Goal: Task Accomplishment & Management: Complete application form

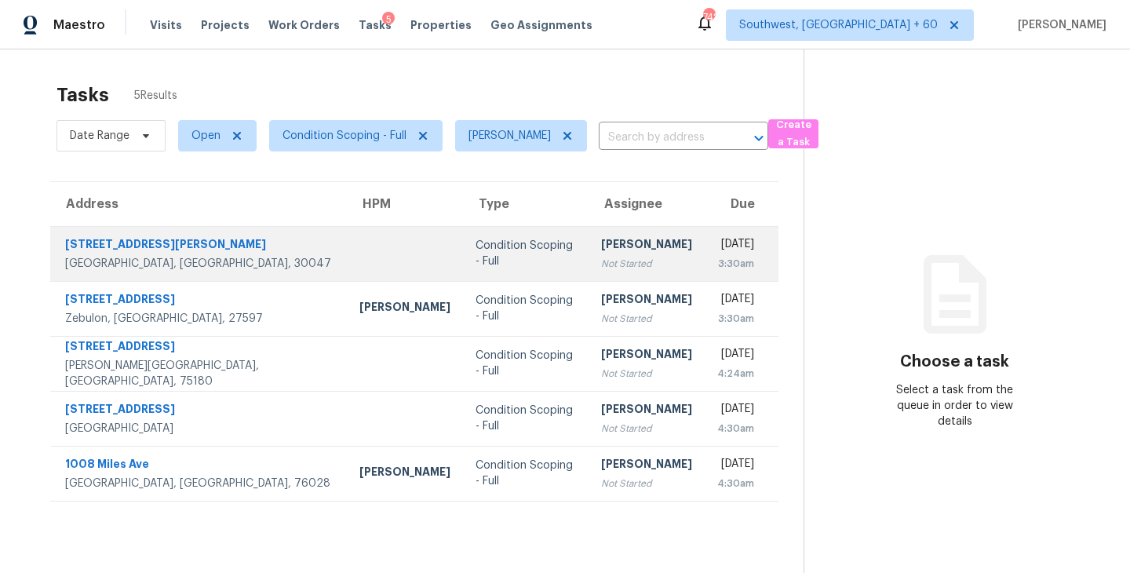
click at [601, 257] on div "Not Started" at bounding box center [646, 264] width 91 height 16
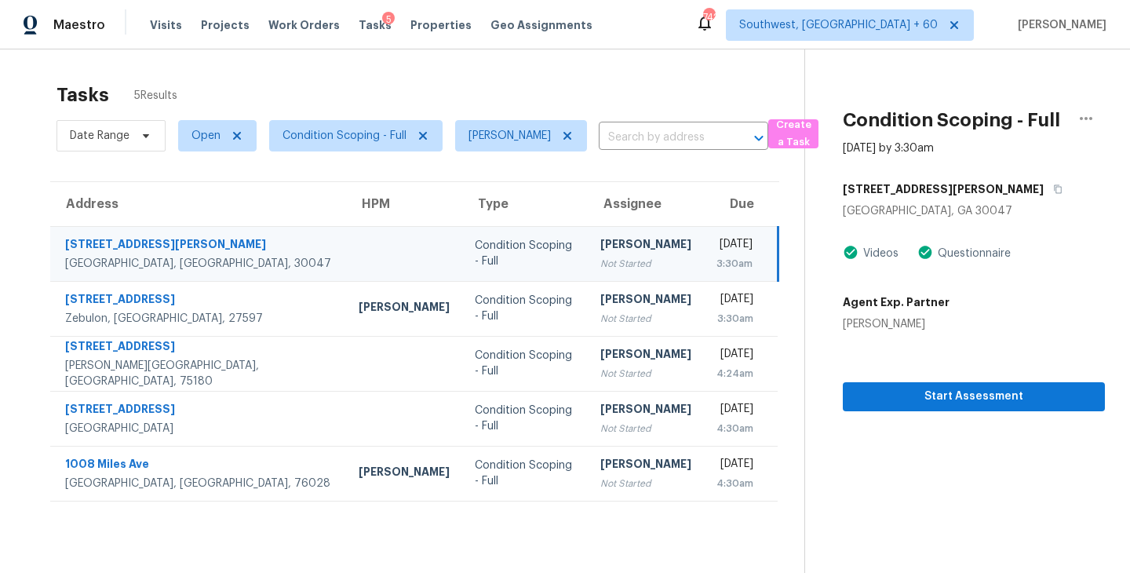
click at [600, 258] on div "Not Started" at bounding box center [645, 264] width 91 height 16
click at [973, 399] on span "Start Assessment" at bounding box center [974, 397] width 237 height 20
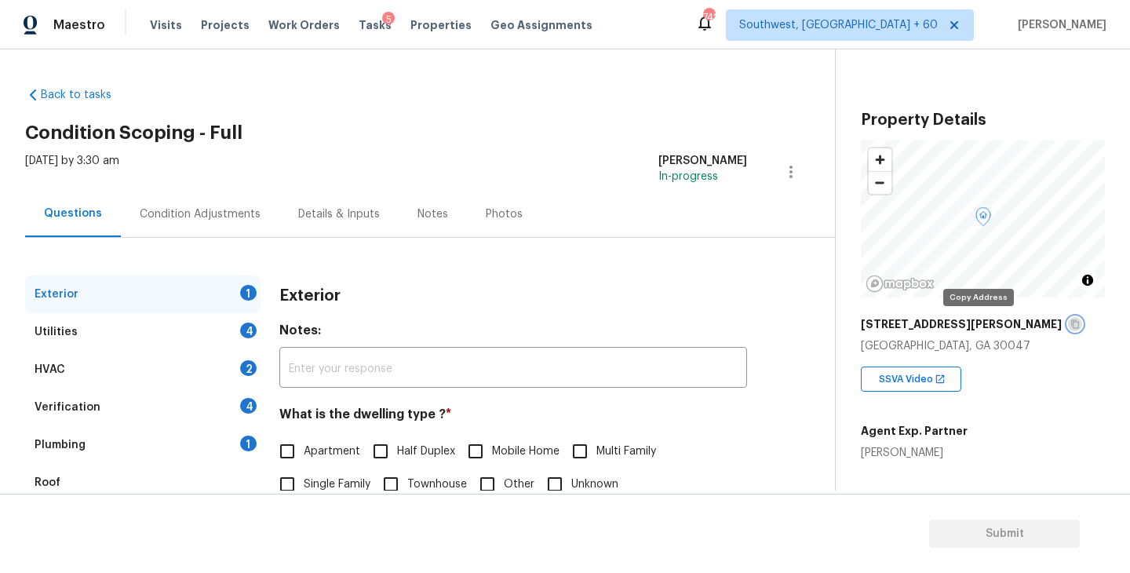
click at [1071, 321] on icon "button" at bounding box center [1075, 324] width 8 height 9
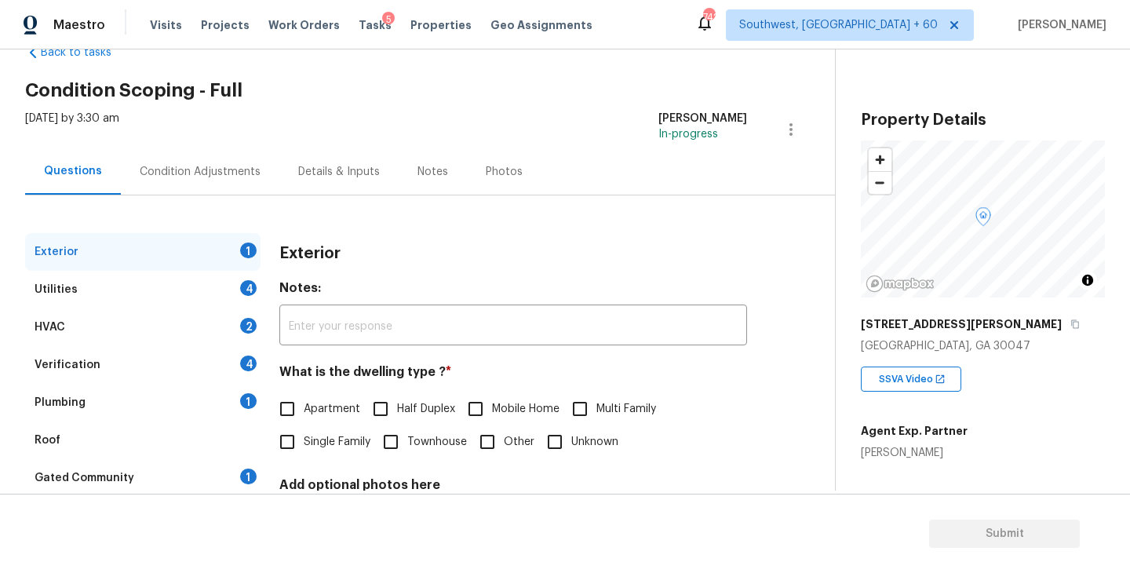
click at [320, 448] on span "Single Family" at bounding box center [337, 442] width 67 height 16
click at [304, 448] on input "Single Family" at bounding box center [287, 441] width 33 height 33
checkbox input "true"
click at [193, 293] on div "Utilities 4" at bounding box center [142, 290] width 235 height 38
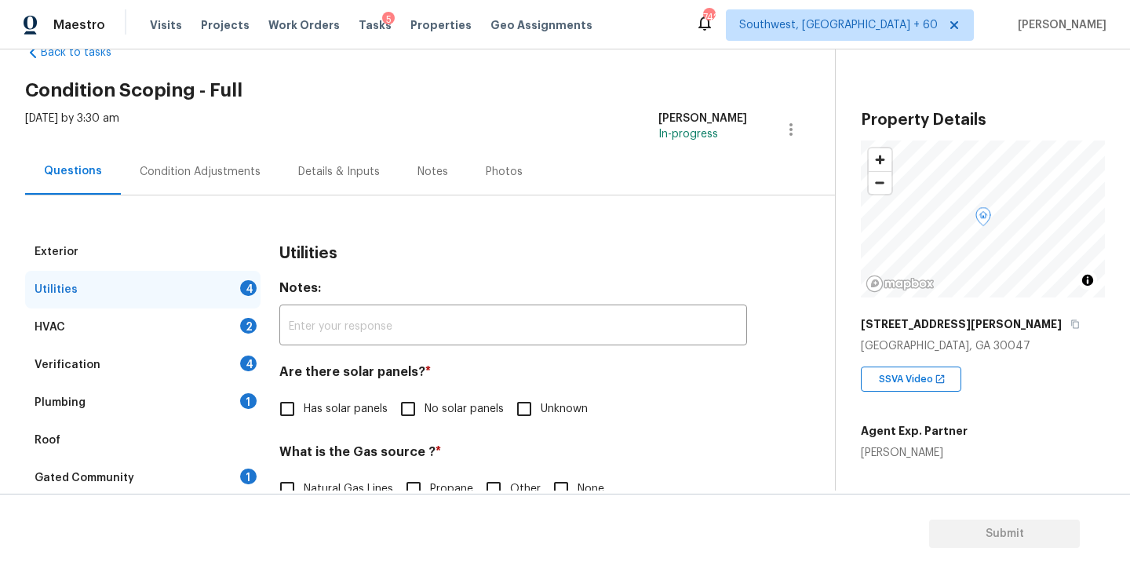
click at [419, 407] on input "No solar panels" at bounding box center [408, 408] width 33 height 33
checkbox input "true"
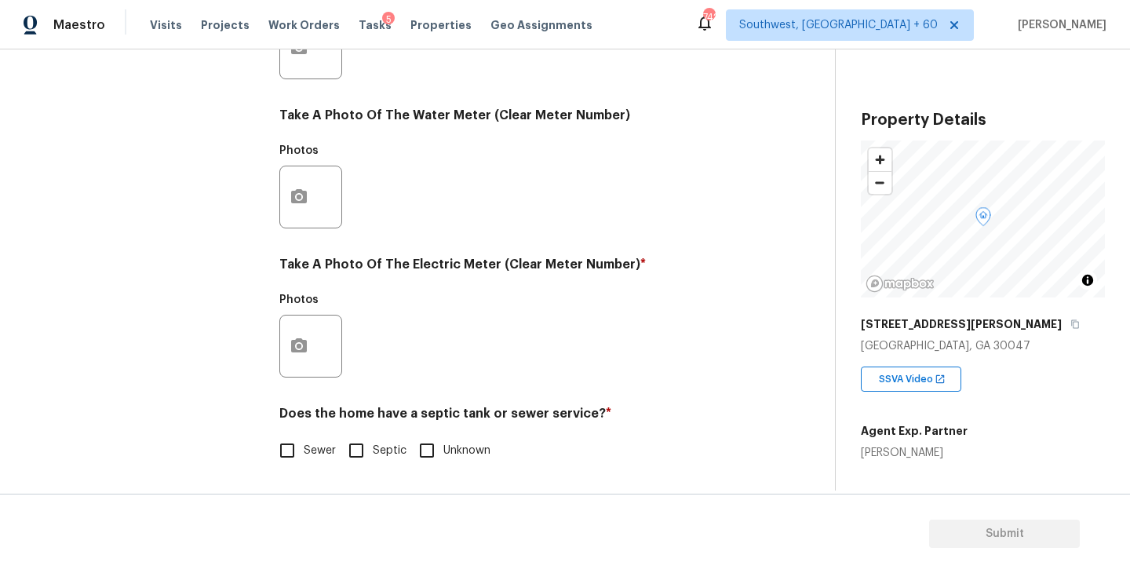
click at [314, 443] on span "Sewer" at bounding box center [320, 451] width 32 height 16
click at [304, 443] on input "Sewer" at bounding box center [287, 450] width 33 height 33
checkbox input "true"
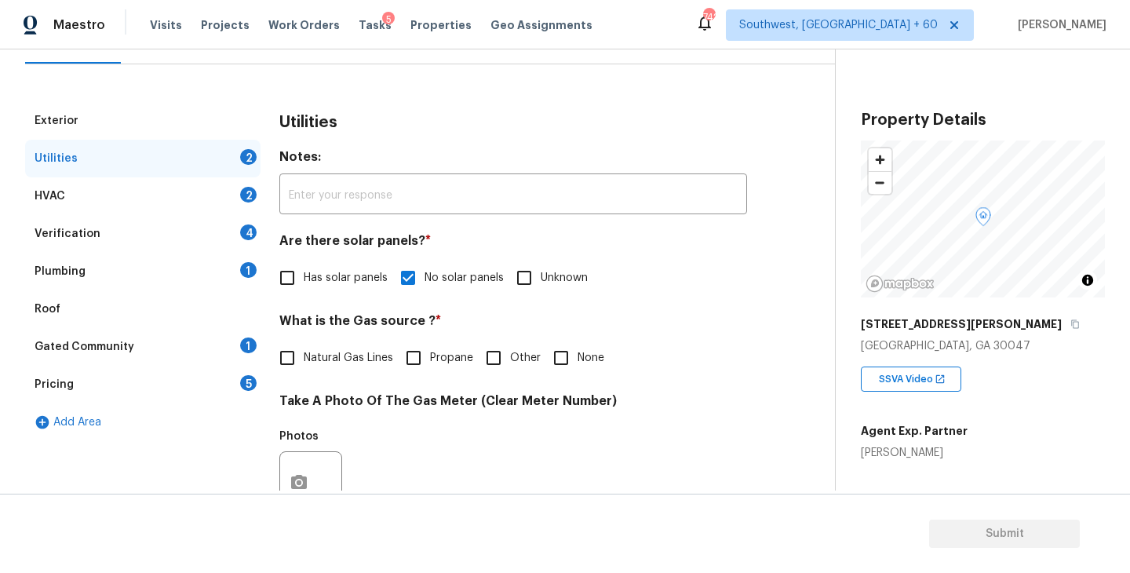
click at [137, 264] on div "Plumbing 1" at bounding box center [142, 272] width 235 height 38
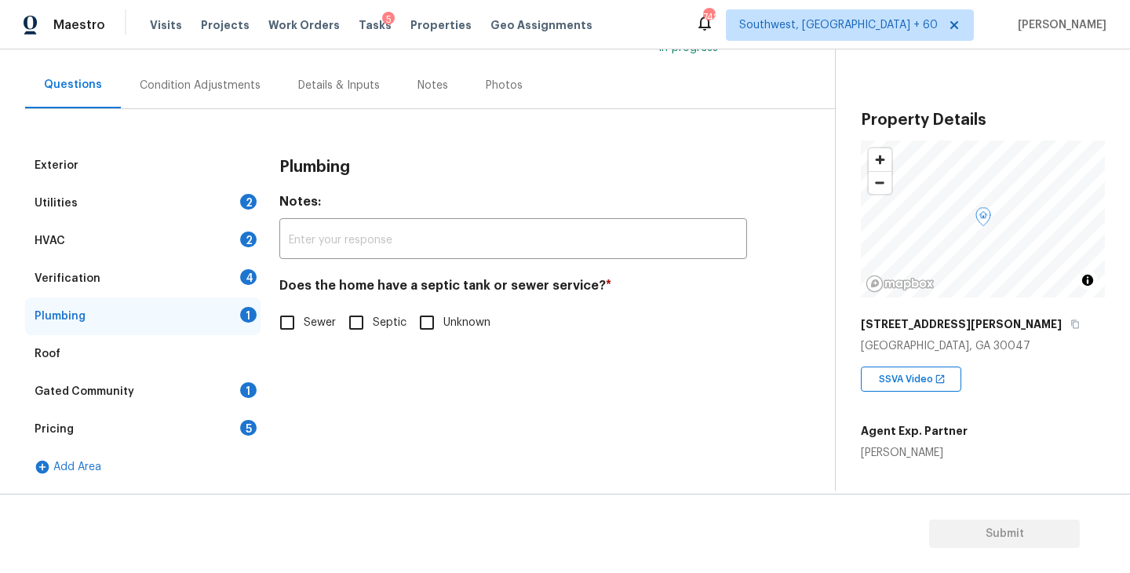
click at [303, 328] on input "Sewer" at bounding box center [287, 322] width 33 height 33
checkbox input "true"
click at [198, 391] on div "Gated Community 1" at bounding box center [142, 392] width 235 height 38
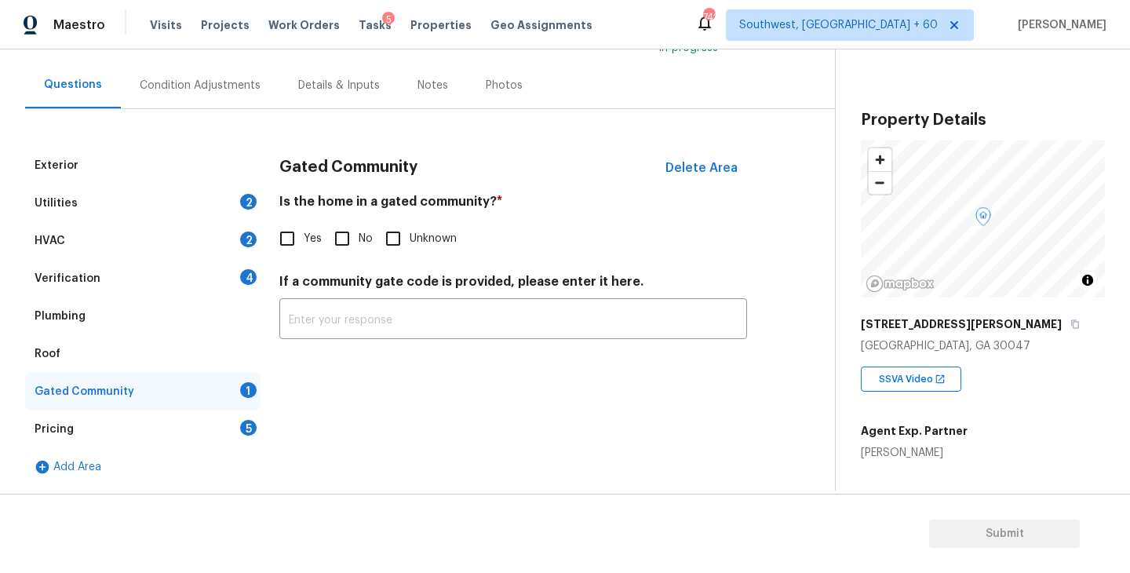
click at [341, 239] on input "No" at bounding box center [342, 238] width 33 height 33
checkbox input "true"
click at [228, 97] on div "Condition Adjustments" at bounding box center [200, 85] width 159 height 46
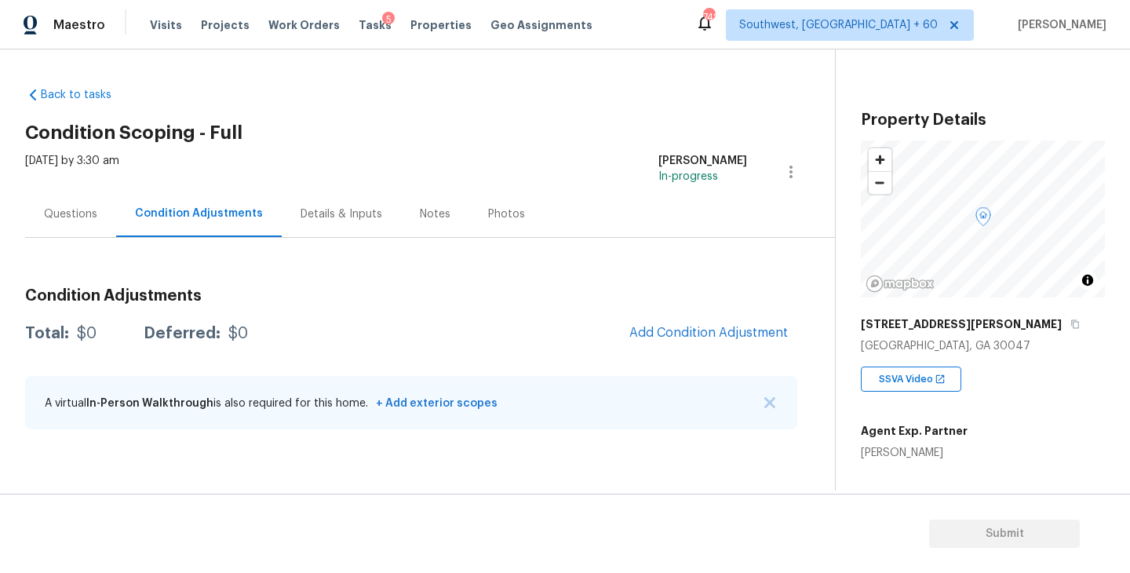
click at [568, 166] on div "Sat, Oct 04 2025 by 3:30 am Sakthivel Chandran In-progress" at bounding box center [430, 172] width 810 height 38
click at [677, 329] on span "Add Condition Adjustment" at bounding box center [709, 333] width 159 height 14
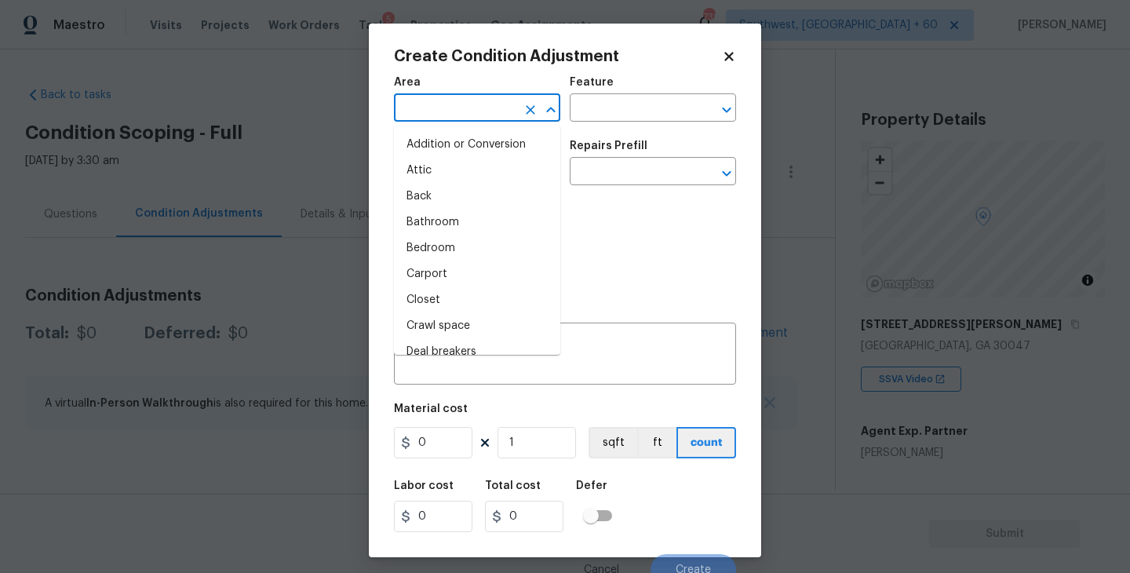
click at [456, 106] on input "text" at bounding box center [455, 109] width 122 height 24
type input "ex"
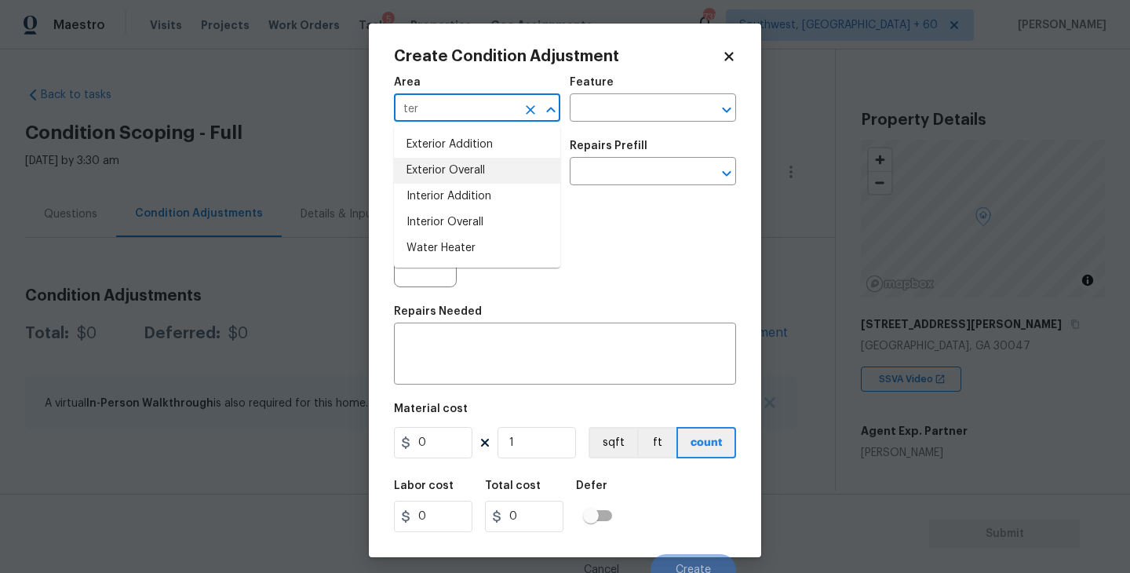
click at [476, 179] on li "Exterior Overall" at bounding box center [477, 171] width 166 height 26
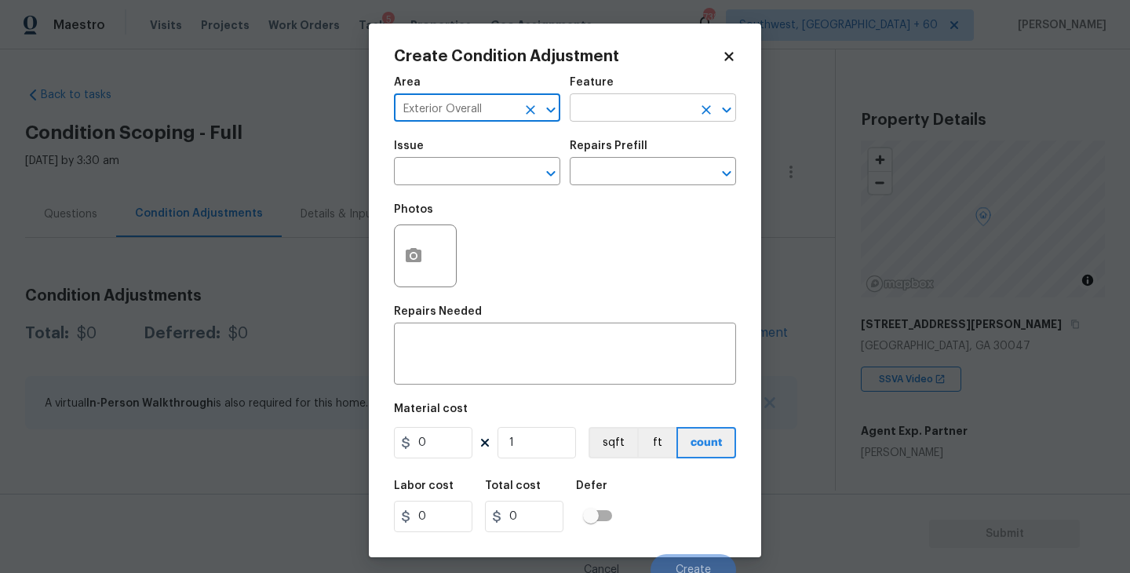
type input "Exterior Overall"
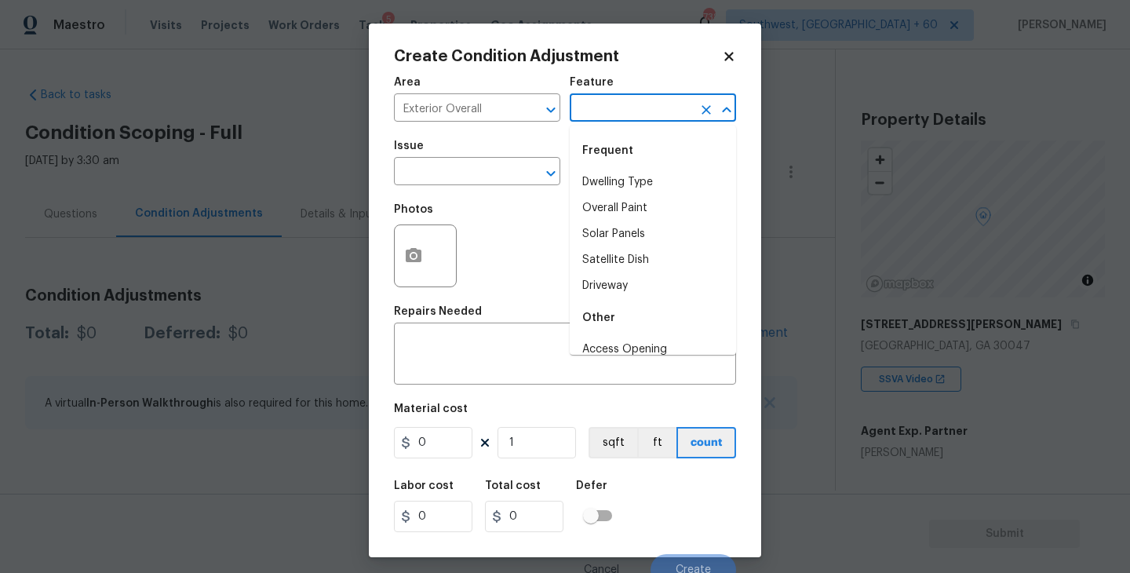
click at [622, 111] on input "text" at bounding box center [631, 109] width 122 height 24
click at [612, 166] on div "Frequent" at bounding box center [653, 151] width 166 height 38
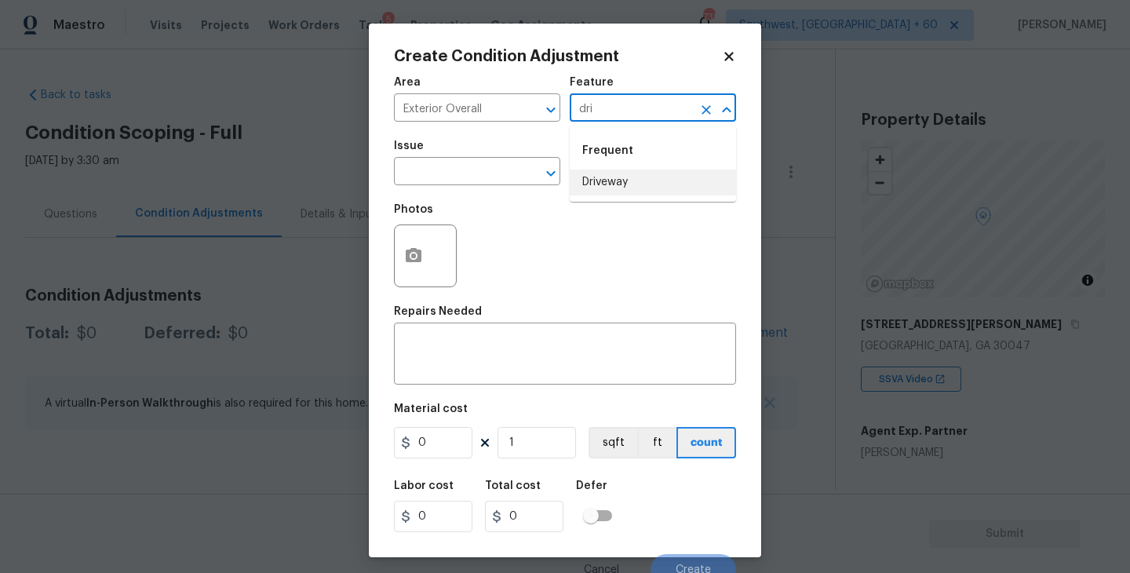
click at [589, 180] on li "Driveway" at bounding box center [653, 183] width 166 height 26
type input "Driveway"
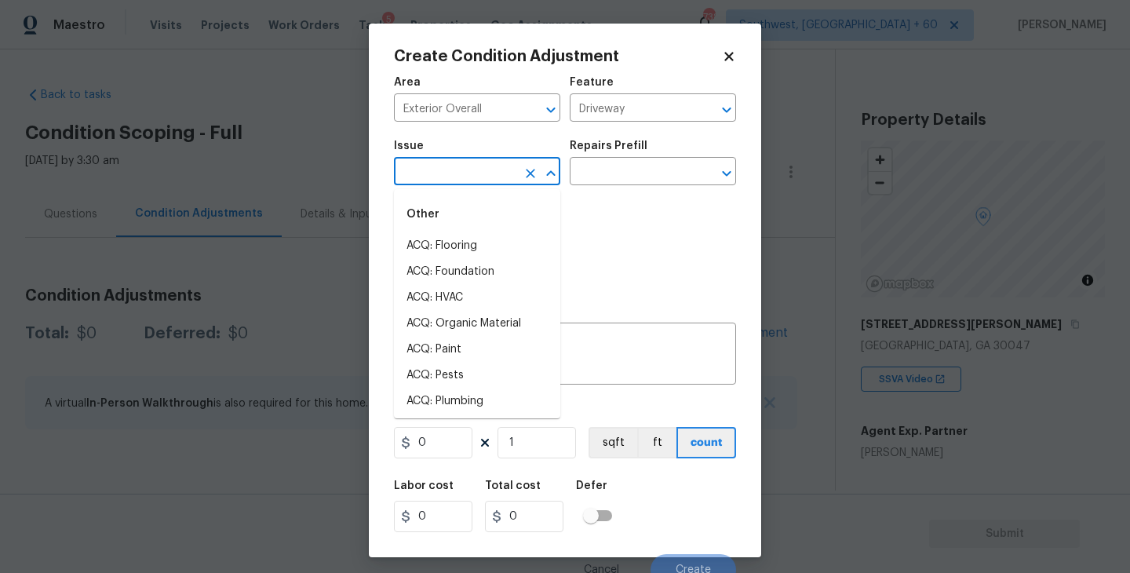
click at [507, 181] on input "text" at bounding box center [455, 173] width 122 height 24
click at [488, 294] on li "Concrete Repair" at bounding box center [477, 298] width 166 height 26
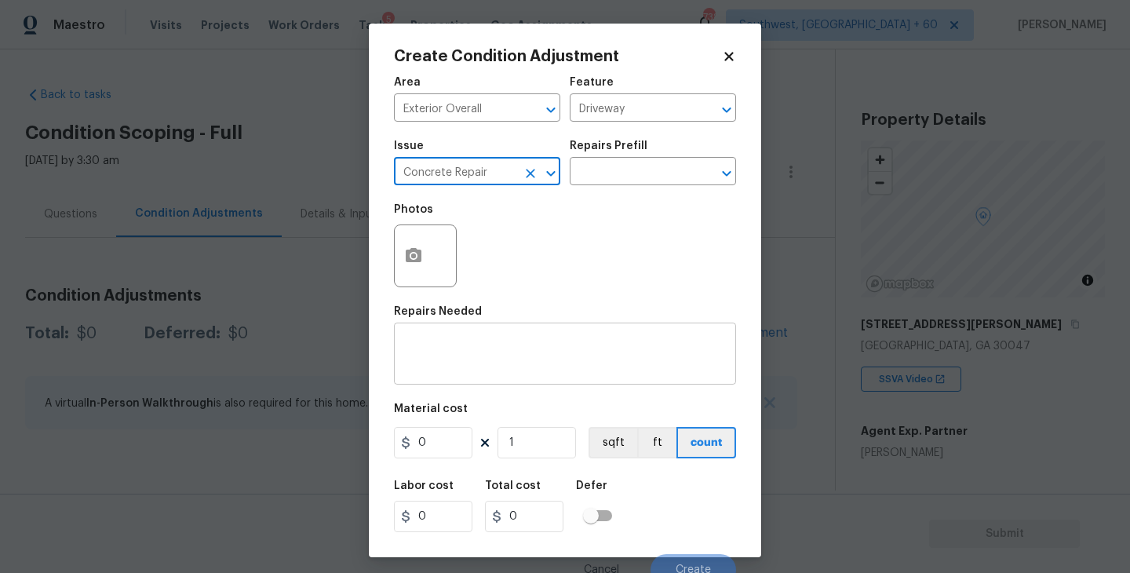
type input "Concrete Repair"
click at [487, 342] on textarea at bounding box center [564, 355] width 323 height 33
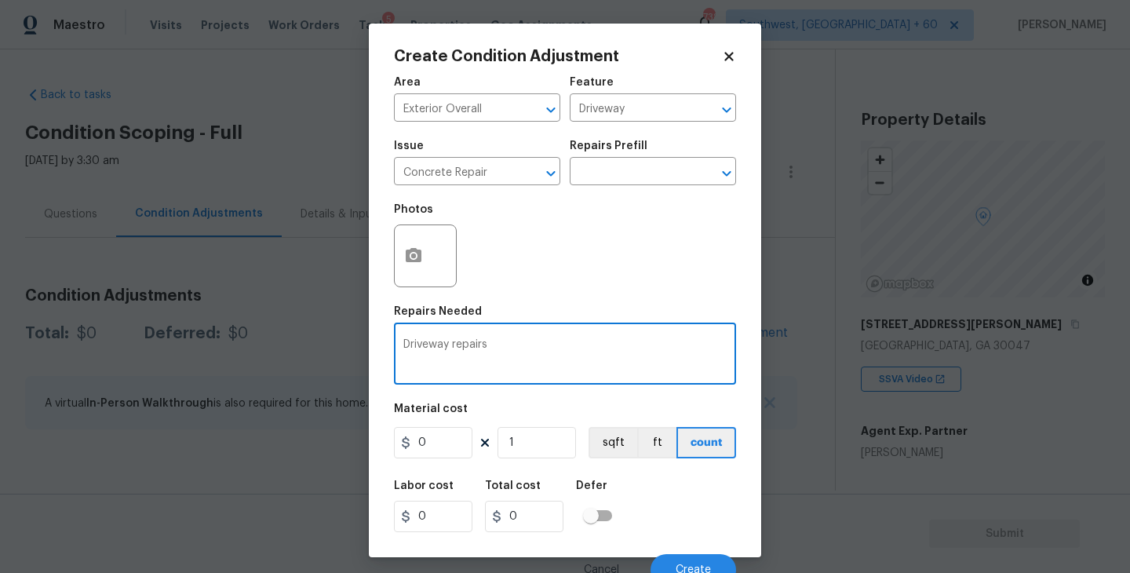
type textarea "Driveway repairs"
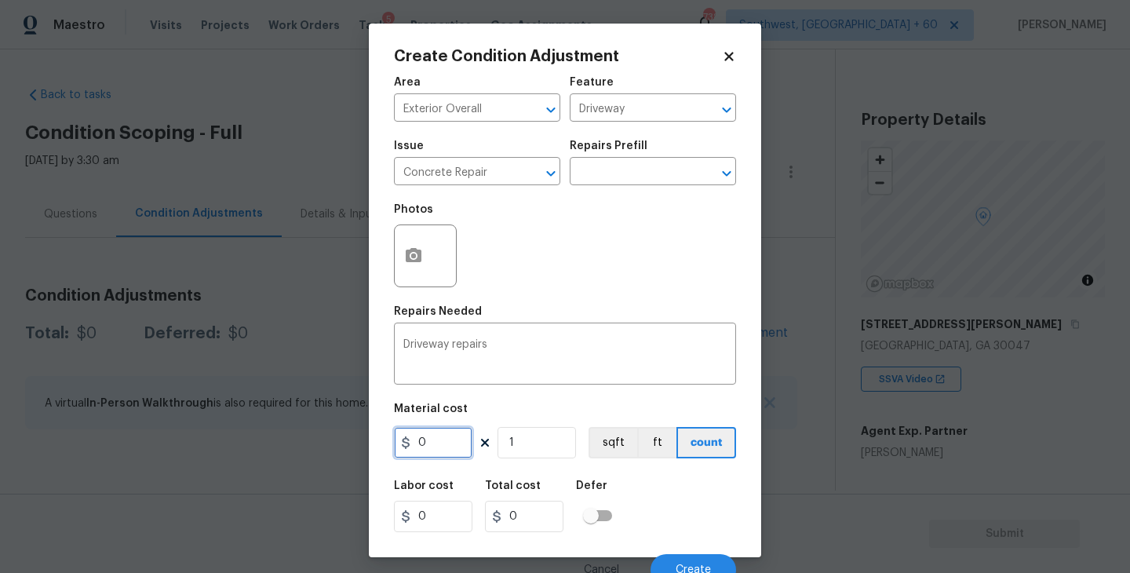
drag, startPoint x: 447, startPoint y: 435, endPoint x: 339, endPoint y: 435, distance: 108.3
click at [339, 435] on div "Create Condition Adjustment Area Exterior Overall ​ Feature Driveway ​ Issue Co…" at bounding box center [565, 286] width 1130 height 573
type input "1500"
click at [424, 272] on button "button" at bounding box center [414, 255] width 38 height 61
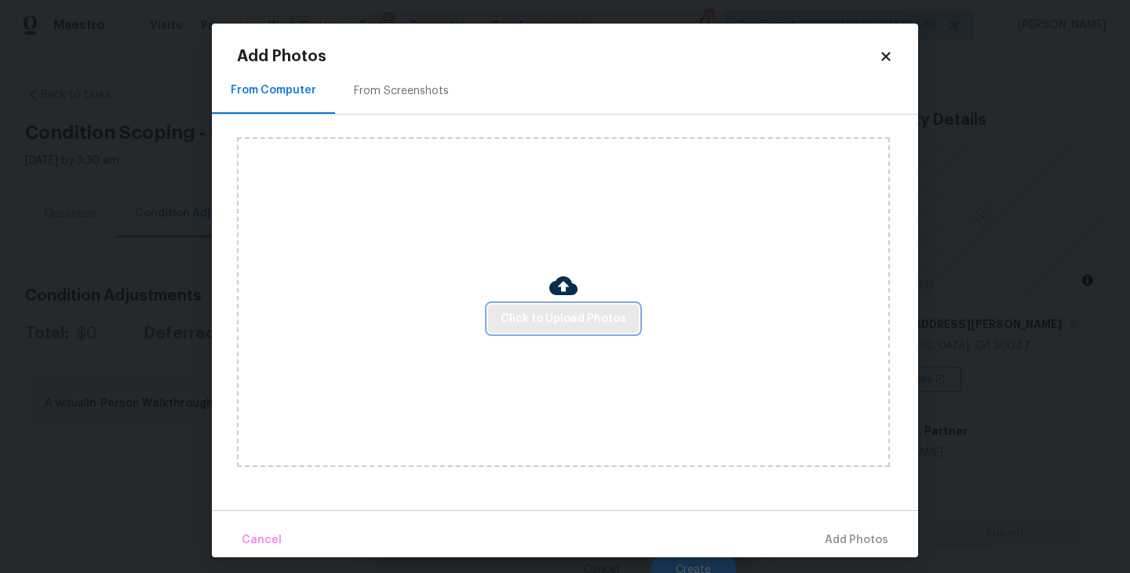
click at [558, 315] on span "Click to Upload Photos" at bounding box center [564, 319] width 126 height 20
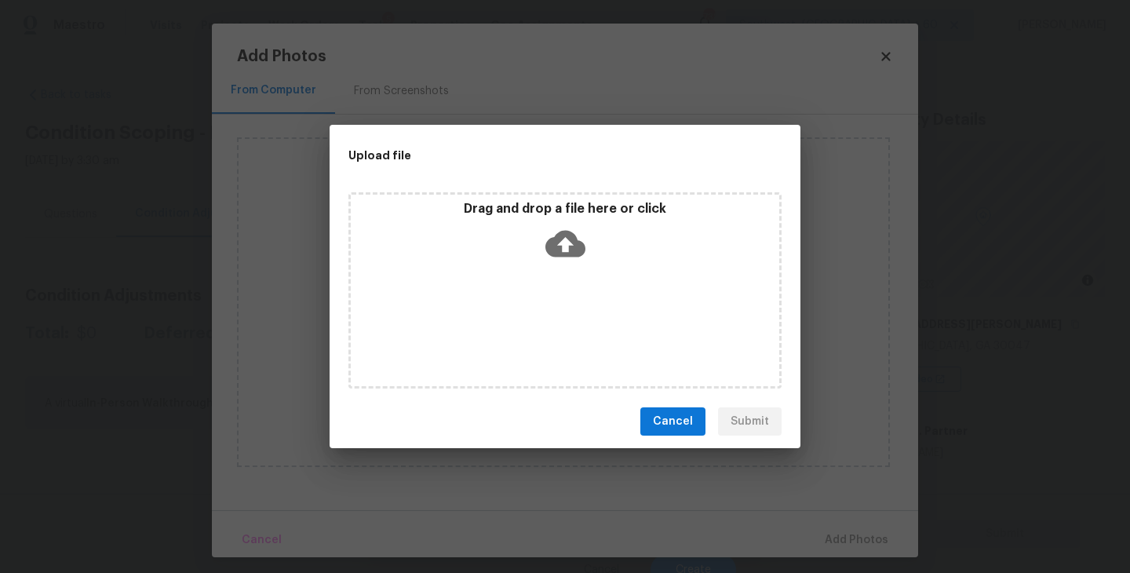
click at [567, 243] on icon at bounding box center [566, 244] width 40 height 40
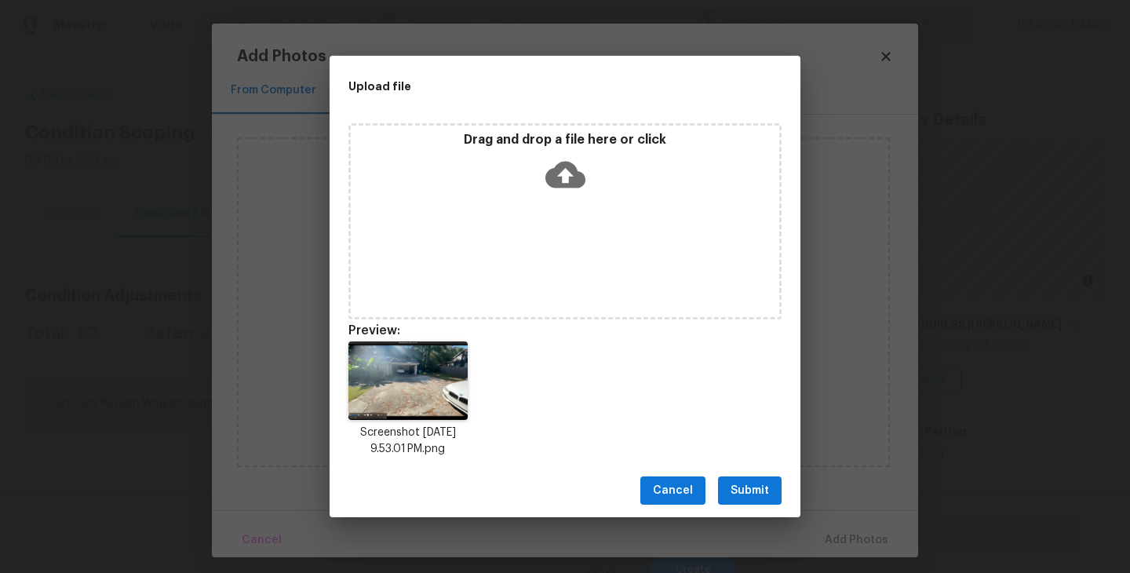
click at [752, 488] on span "Submit" at bounding box center [750, 491] width 38 height 20
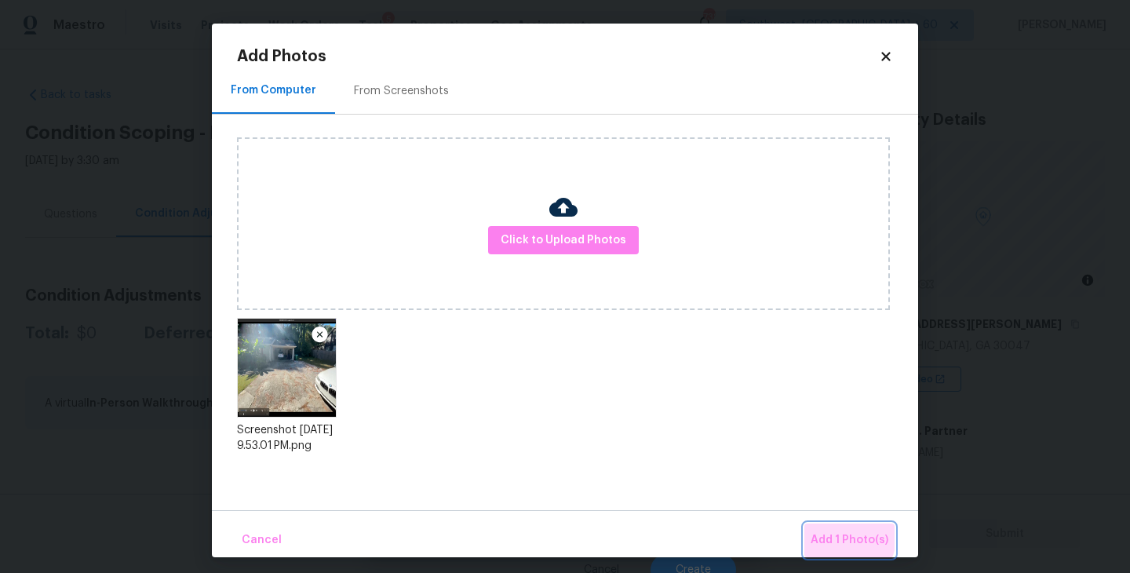
click at [830, 532] on span "Add 1 Photo(s)" at bounding box center [850, 541] width 78 height 20
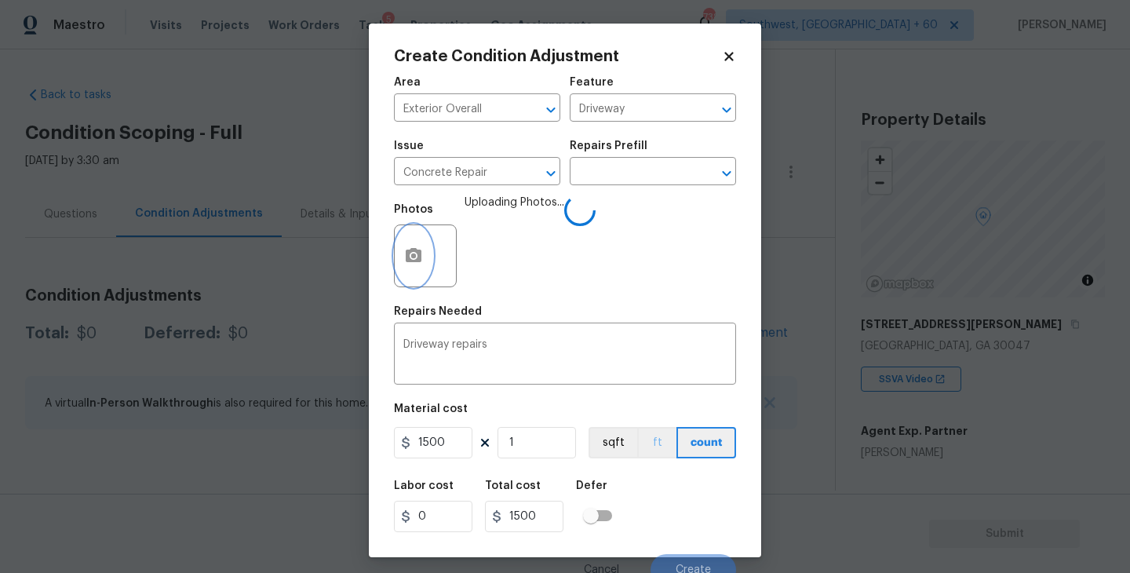
scroll to position [13, 0]
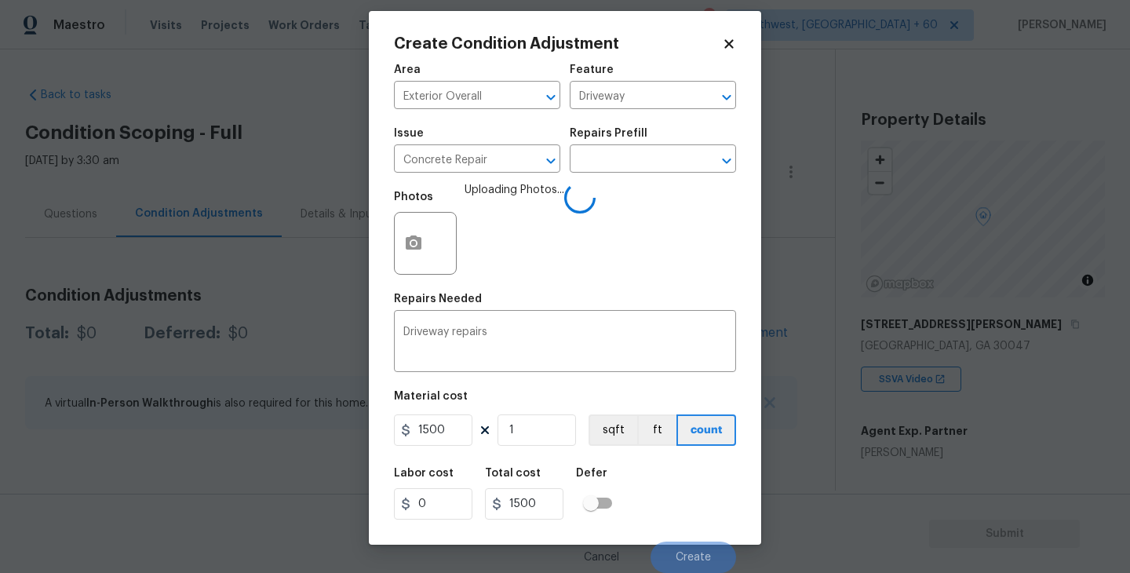
click at [684, 487] on div "Labor cost 0 Total cost 1500 Defer" at bounding box center [565, 493] width 342 height 71
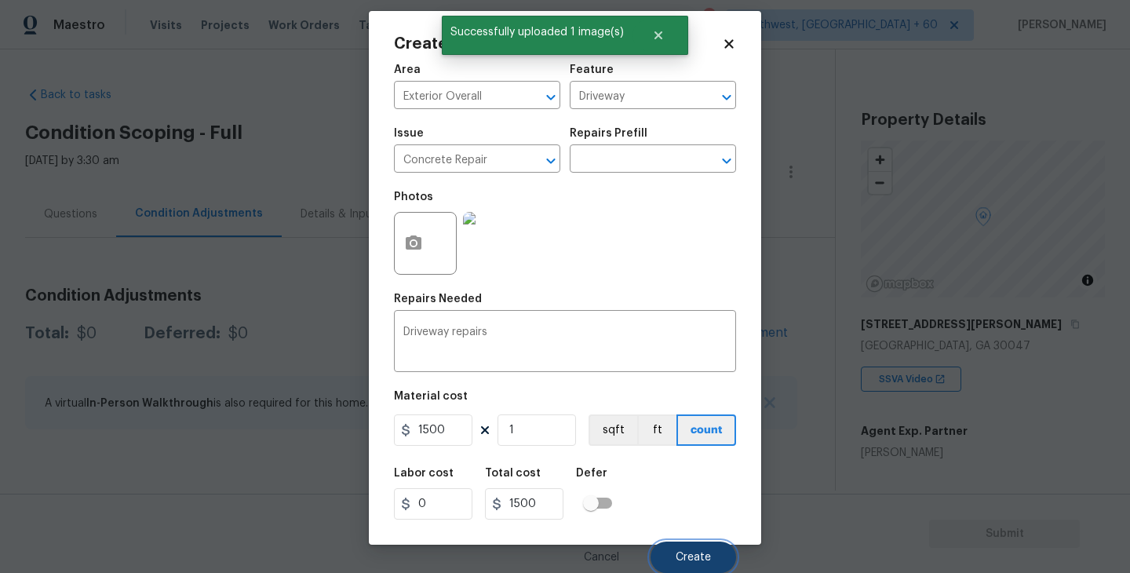
click at [701, 557] on span "Create" at bounding box center [693, 558] width 35 height 12
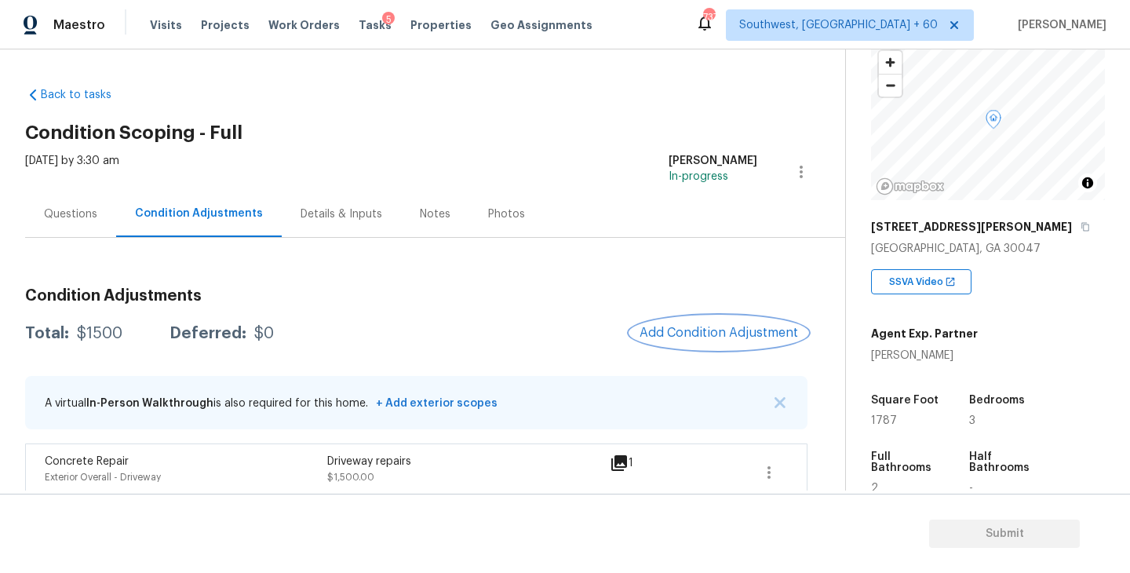
scroll to position [205, 0]
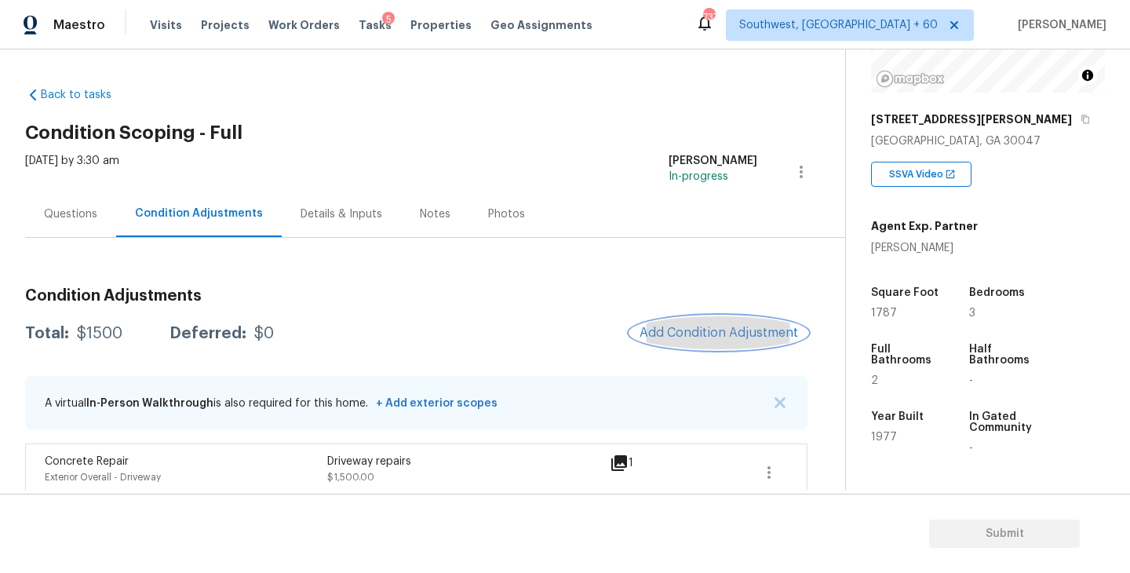
click at [732, 323] on button "Add Condition Adjustment" at bounding box center [718, 332] width 177 height 33
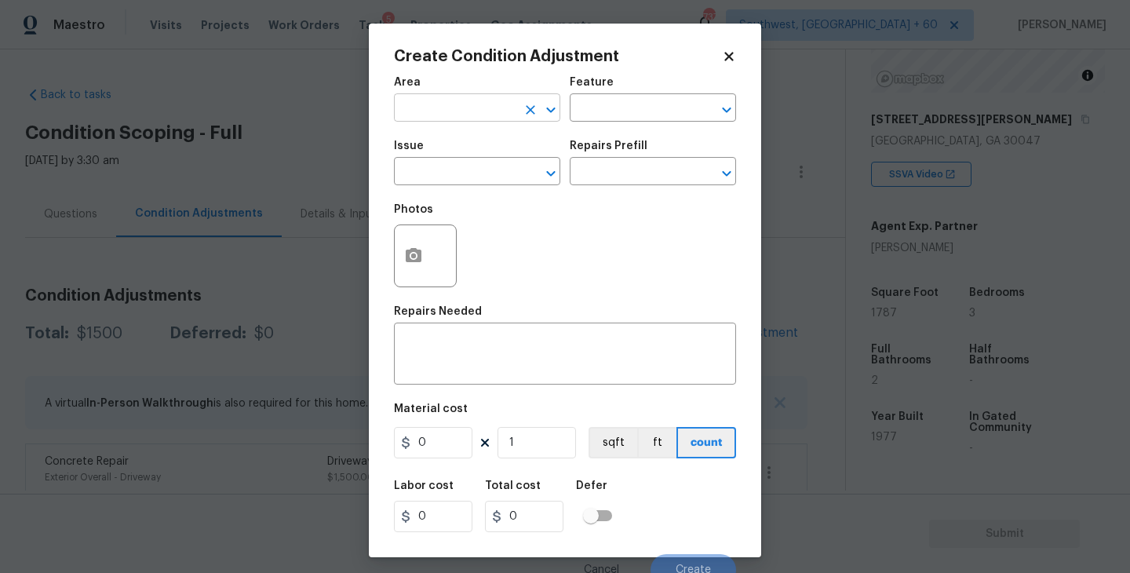
click at [476, 110] on input "text" at bounding box center [455, 109] width 122 height 24
click at [477, 179] on li "Exterior Overall" at bounding box center [477, 171] width 166 height 26
type input "Exterior Overall"
click at [622, 125] on div "Area Exterior Overall ​ Feature ​" at bounding box center [565, 100] width 342 height 64
click at [637, 114] on input "text" at bounding box center [631, 109] width 122 height 24
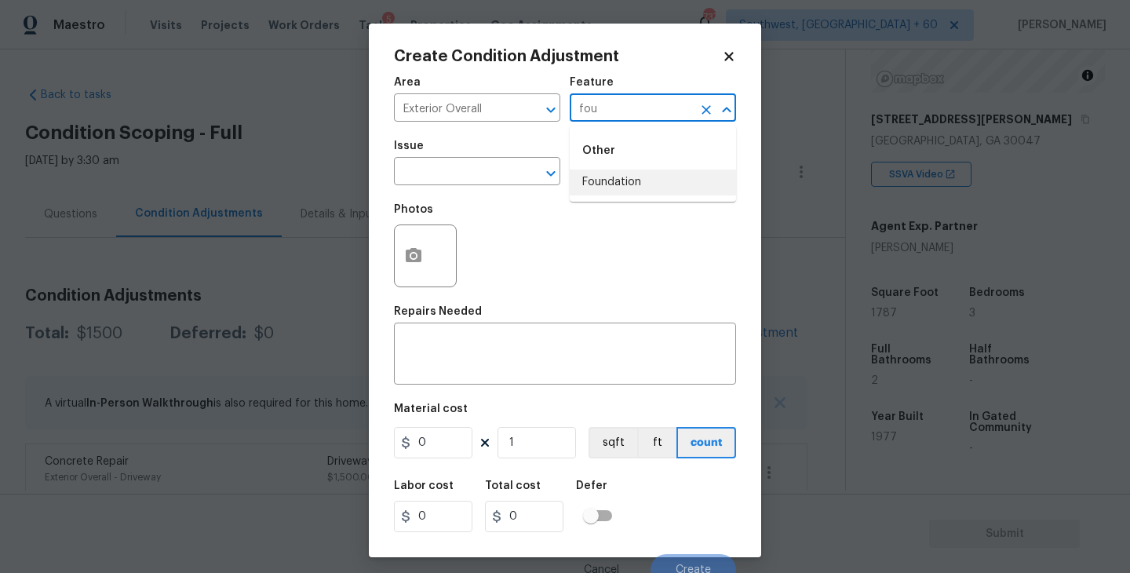
click at [634, 188] on li "Foundation" at bounding box center [653, 183] width 166 height 26
type input "Foundation"
click at [499, 182] on input "text" at bounding box center [455, 173] width 122 height 24
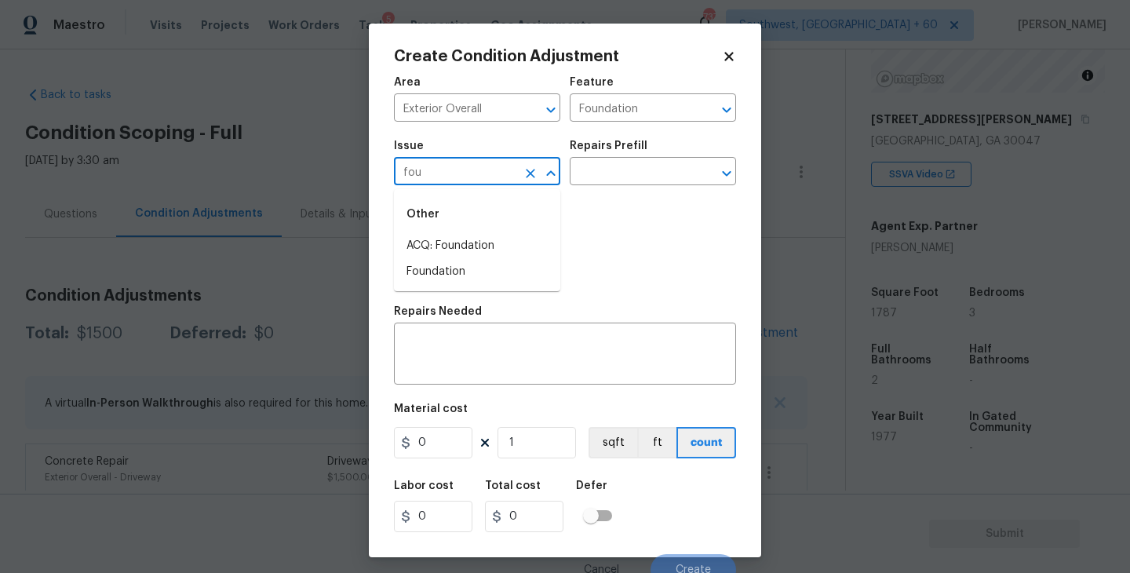
click at [498, 243] on li "ACQ: Foundation" at bounding box center [477, 246] width 166 height 26
type input "ACQ: Foundation"
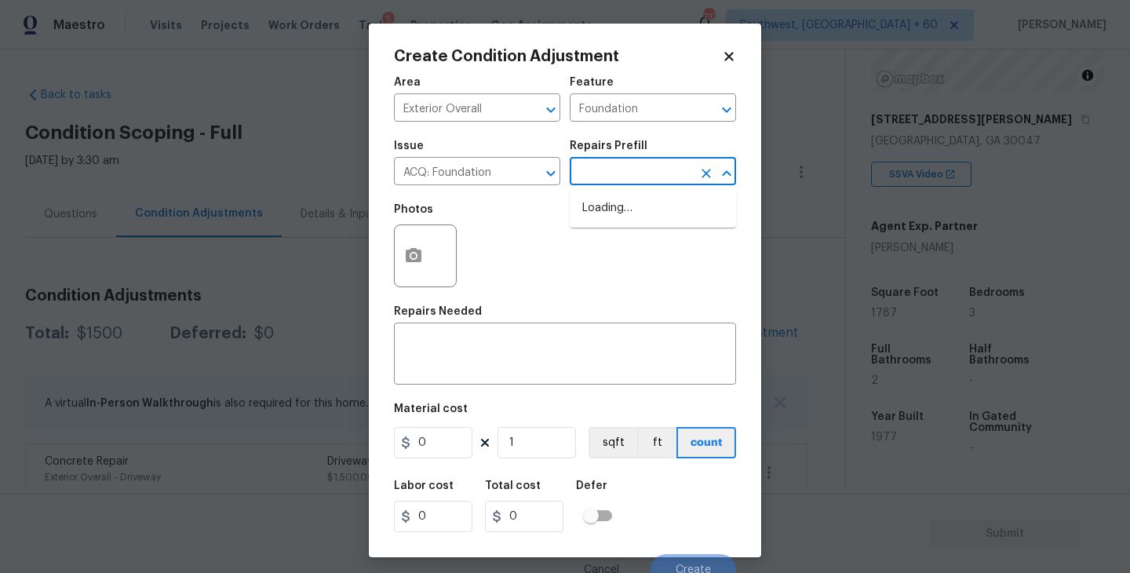
click at [607, 180] on input "text" at bounding box center [631, 173] width 122 height 24
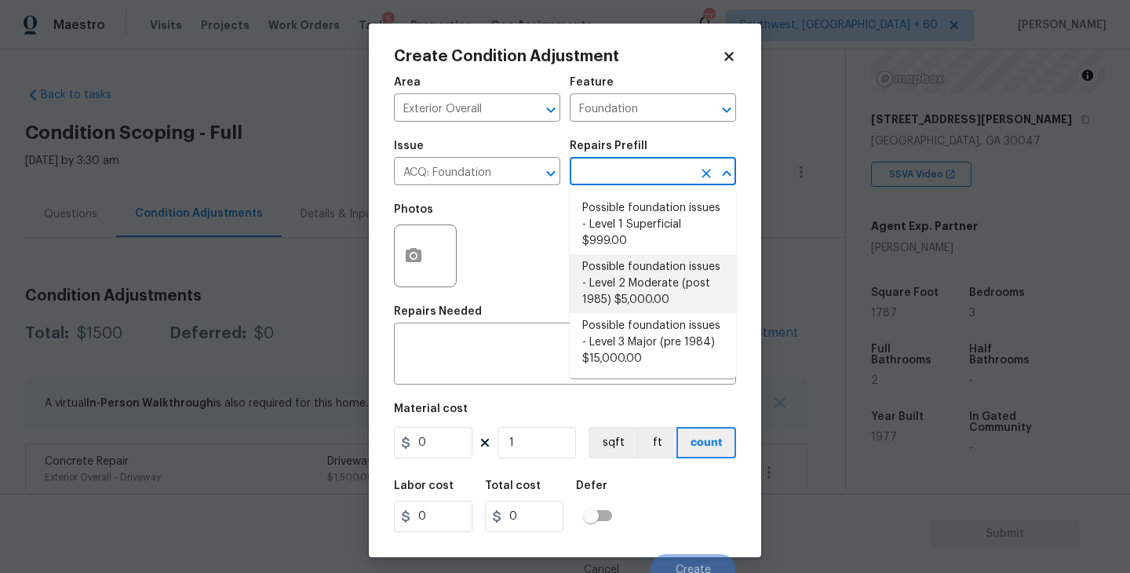
click at [638, 271] on li "Possible foundation issues - Level 2 Moderate (post 1985) $5,000.00" at bounding box center [653, 283] width 166 height 59
type input "Acquisition"
type textarea "Possible foundation issues - Level 2 Moderate: Disclaimer: This is NOT a techni…"
type input "5000"
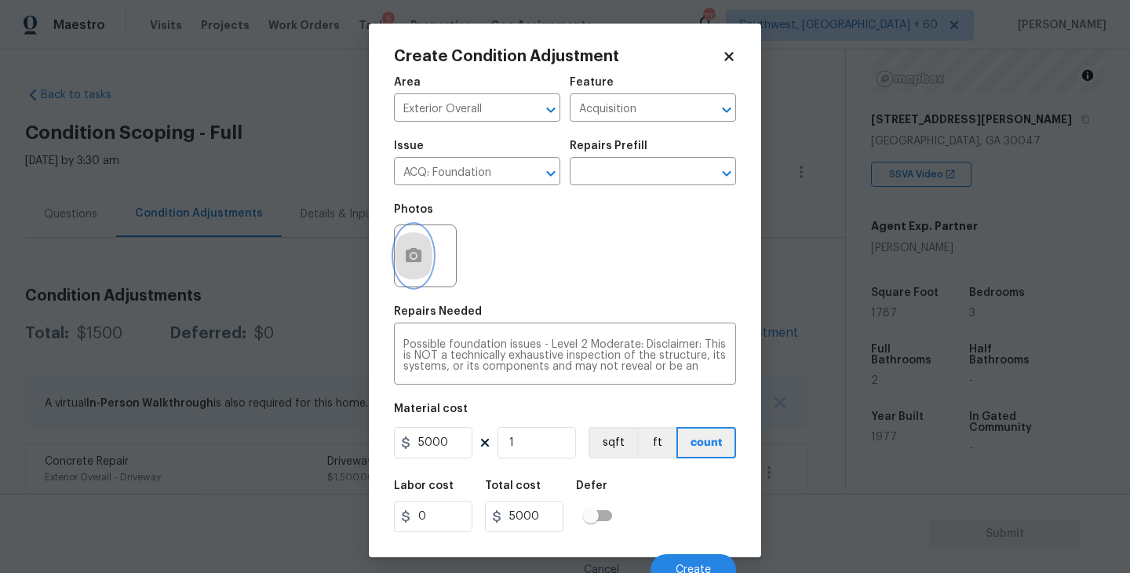
click at [423, 263] on button "button" at bounding box center [414, 255] width 38 height 61
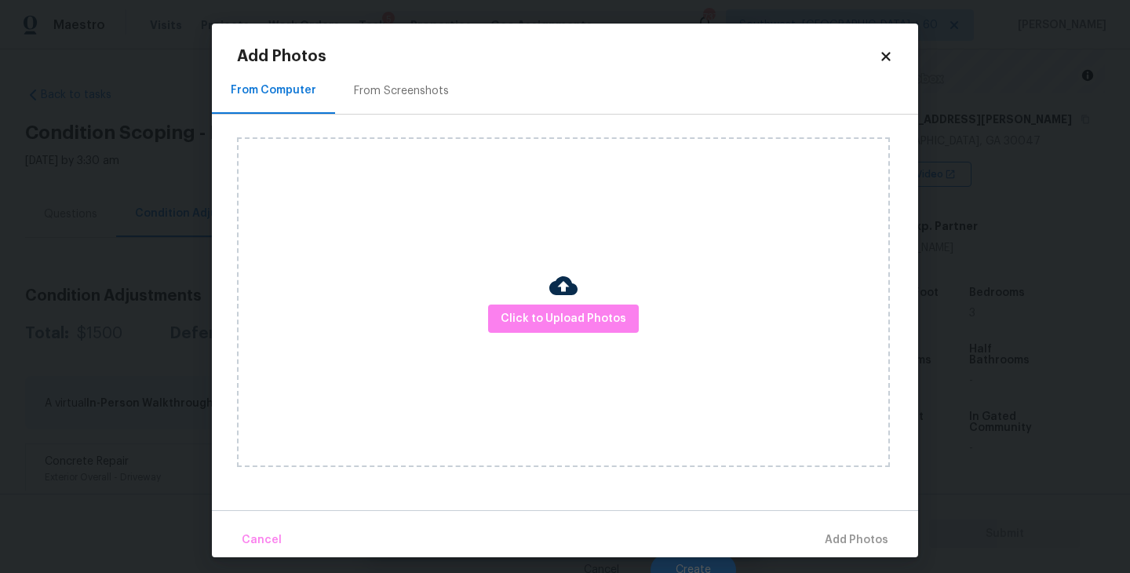
click at [505, 298] on div "Click to Upload Photos" at bounding box center [563, 302] width 653 height 330
click at [550, 321] on span "Click to Upload Photos" at bounding box center [564, 319] width 126 height 20
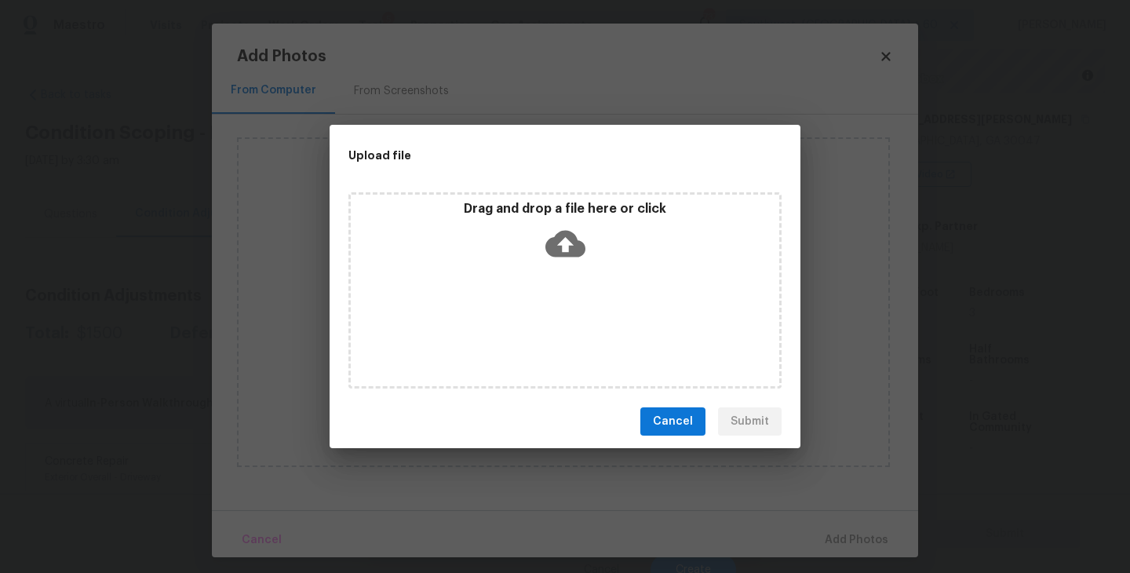
click at [557, 297] on div "Drag and drop a file here or click" at bounding box center [565, 290] width 433 height 196
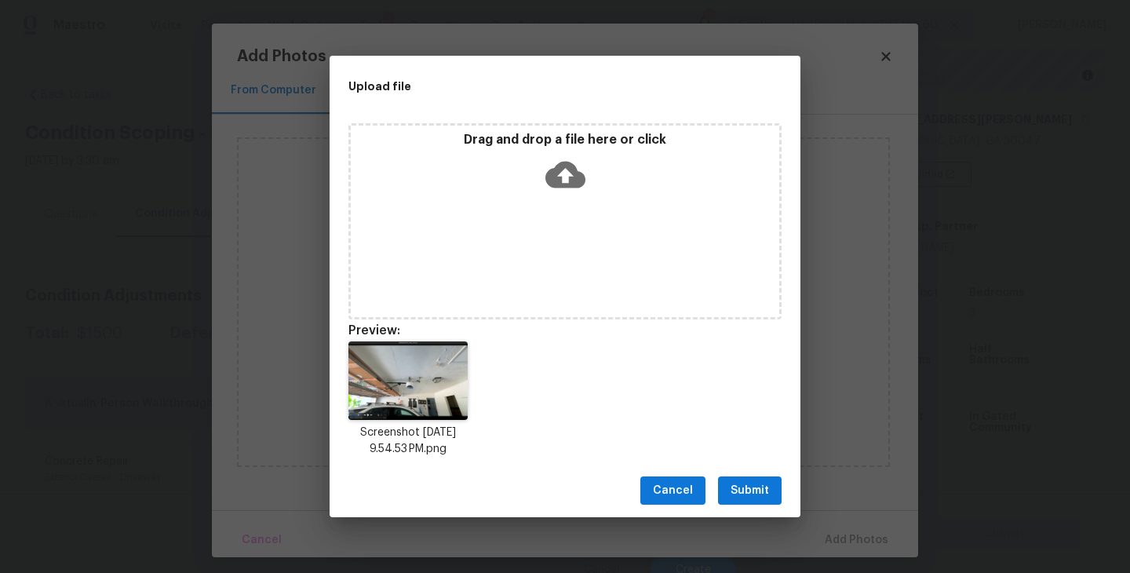
click at [737, 488] on span "Submit" at bounding box center [750, 491] width 38 height 20
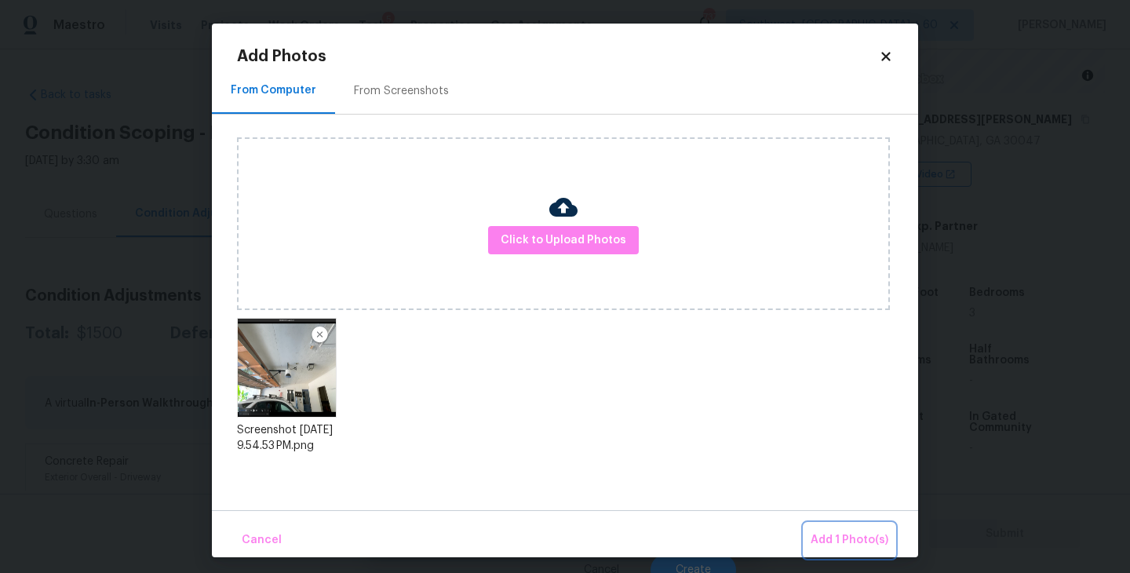
click at [825, 531] on span "Add 1 Photo(s)" at bounding box center [850, 541] width 78 height 20
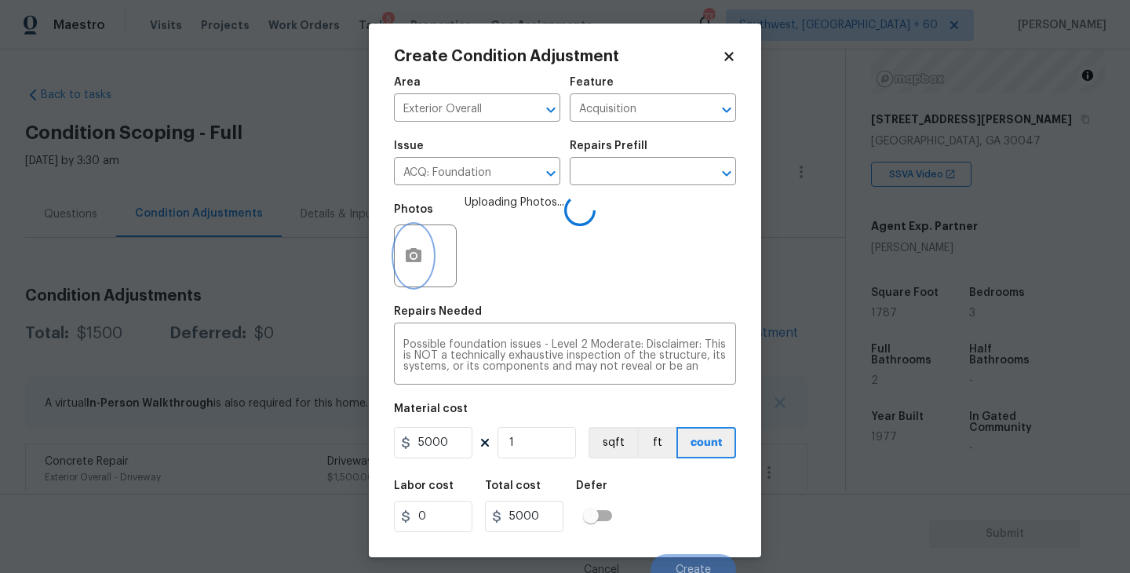
scroll to position [13, 0]
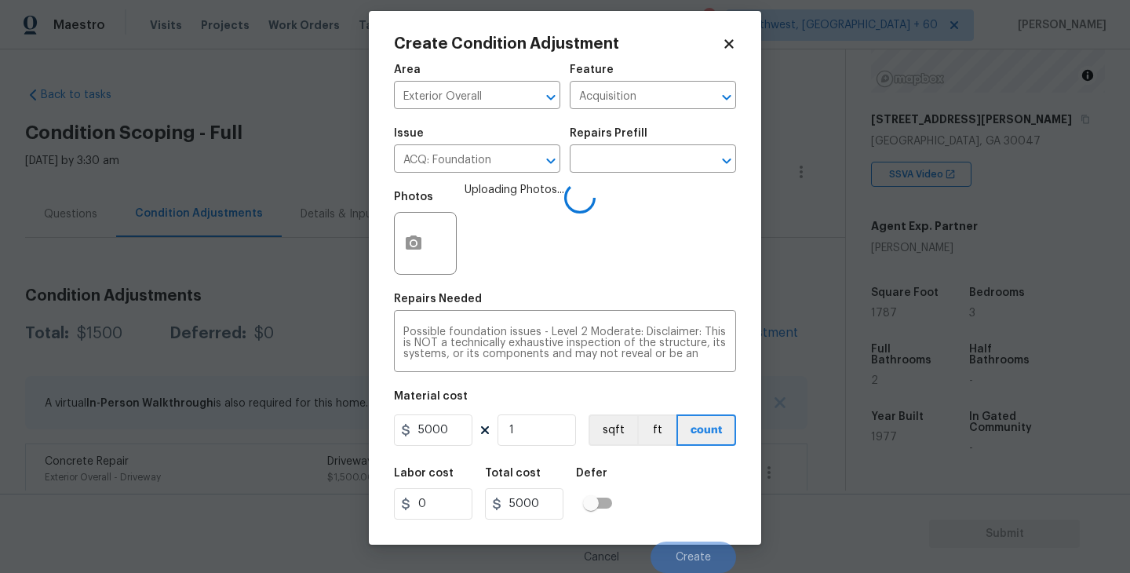
click at [655, 465] on div "Labor cost 0 Total cost 5000 Defer" at bounding box center [565, 493] width 342 height 71
click at [674, 516] on div "Labor cost 0 Total cost 5000 Defer" at bounding box center [565, 493] width 342 height 71
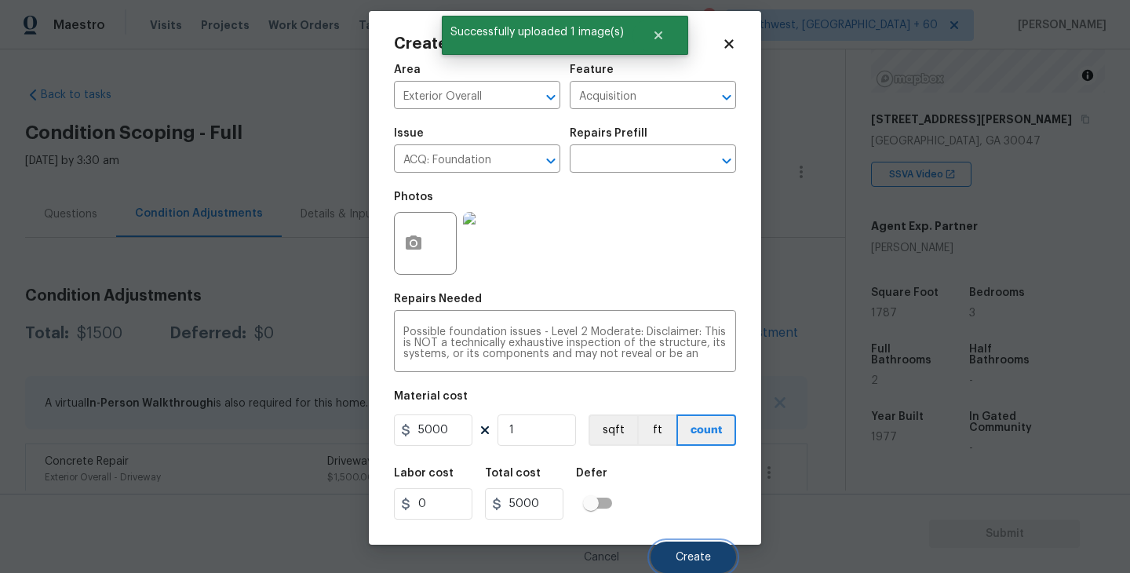
click at [688, 560] on span "Create" at bounding box center [693, 558] width 35 height 12
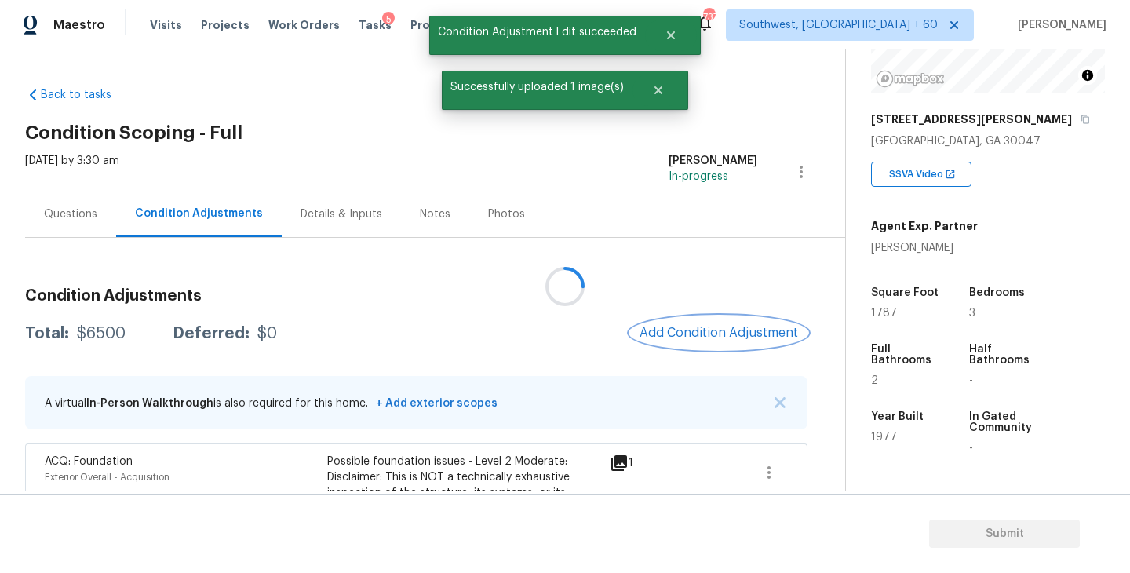
scroll to position [0, 0]
click at [83, 221] on div "Questions" at bounding box center [70, 214] width 53 height 16
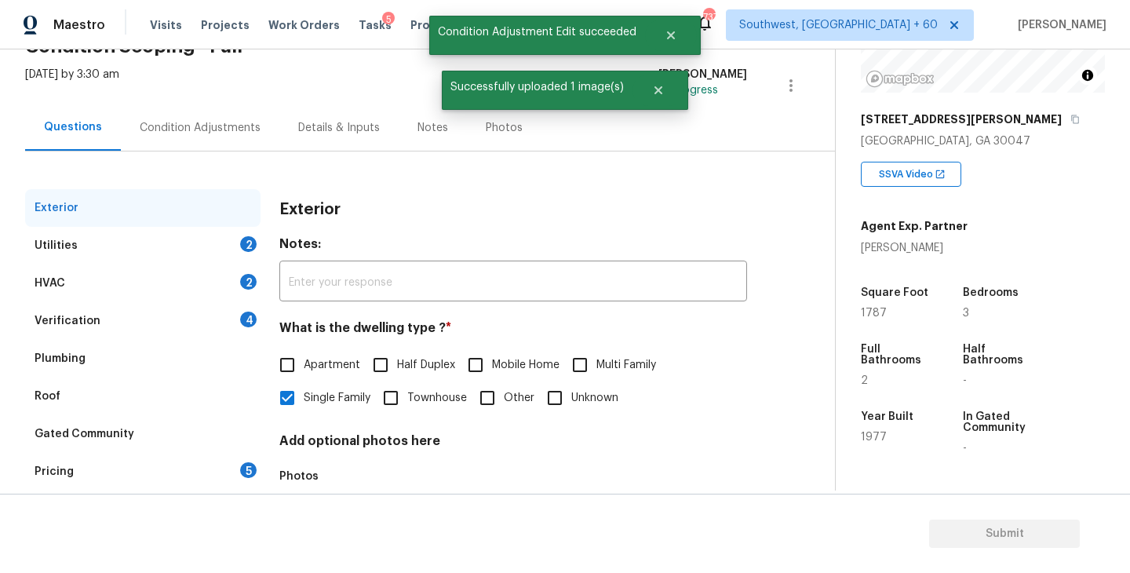
click at [122, 312] on div "Verification 4" at bounding box center [142, 321] width 235 height 38
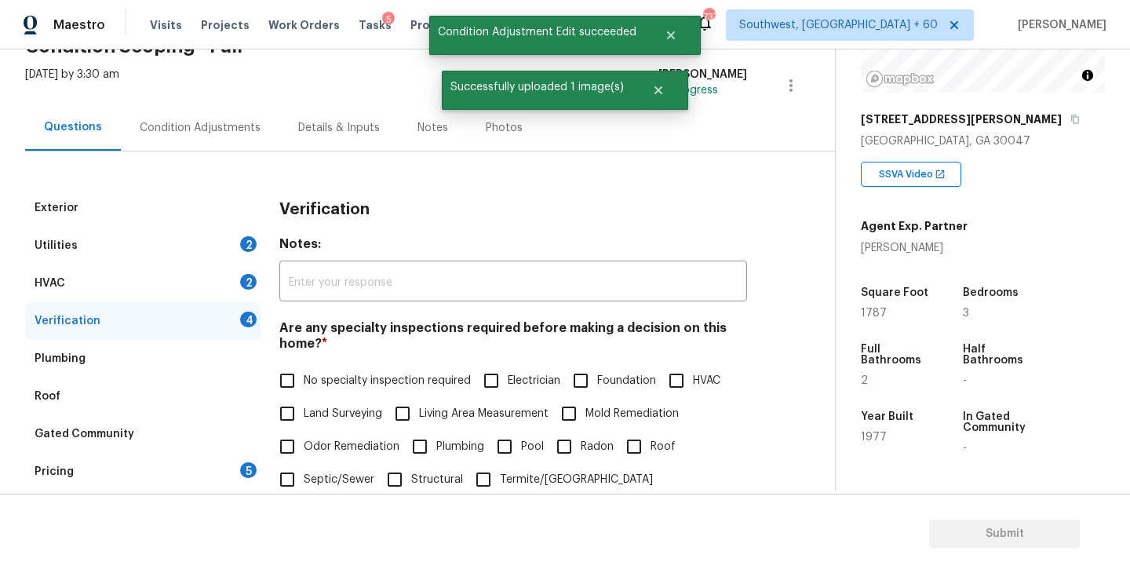
scroll to position [197, 0]
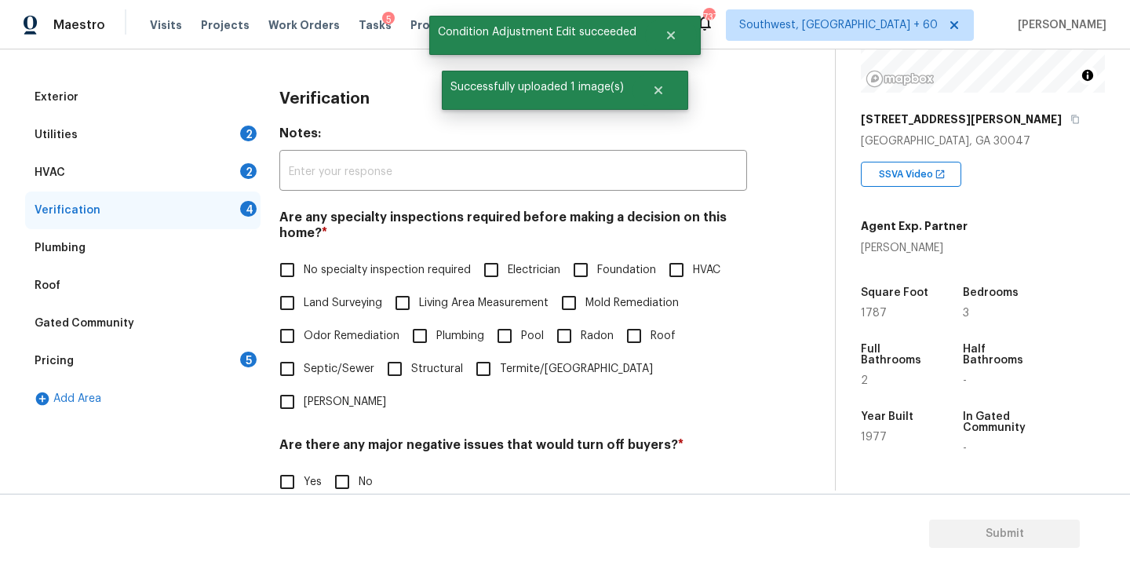
click at [614, 267] on span "Foundation" at bounding box center [626, 270] width 59 height 16
click at [597, 267] on input "Foundation" at bounding box center [580, 270] width 33 height 33
checkbox input "true"
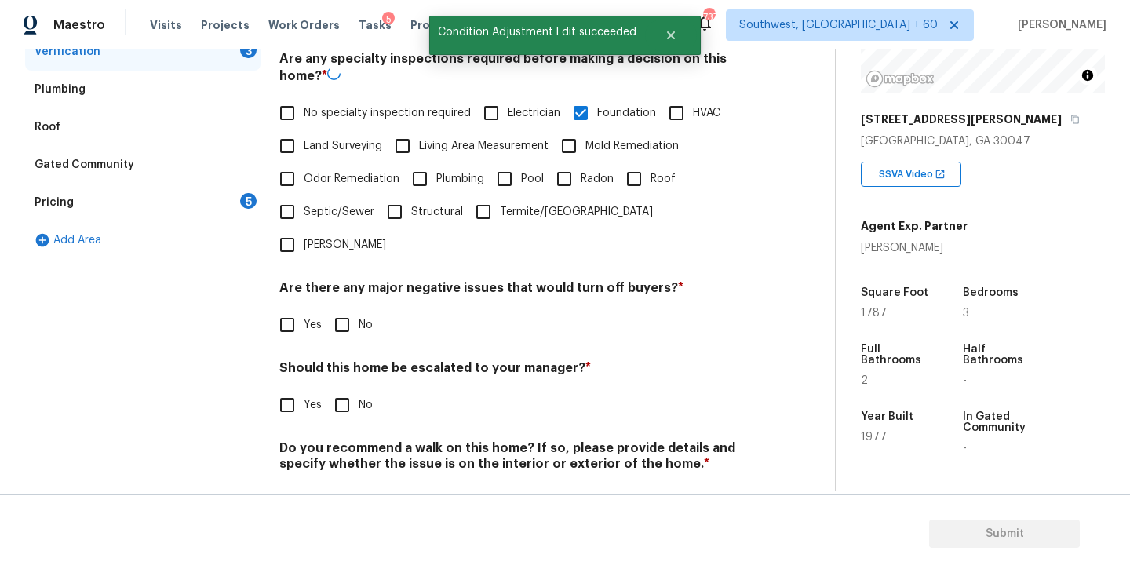
scroll to position [373, 0]
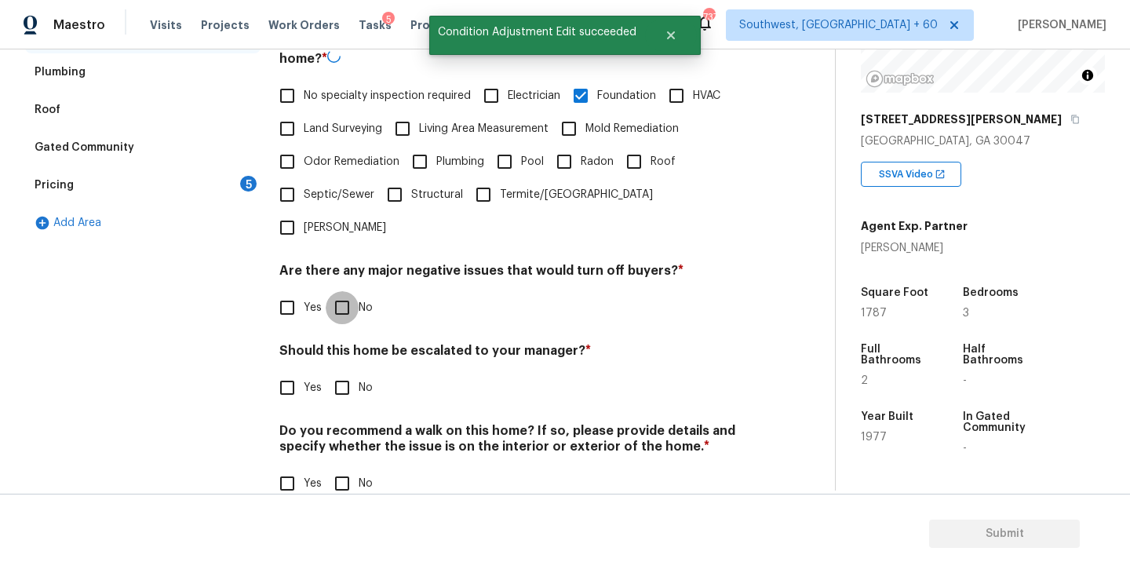
click at [336, 291] on input "No" at bounding box center [342, 307] width 33 height 33
checkbox input "true"
click at [360, 485] on div "Verification Notes: ​ Are any specialty inspections required before making a de…" at bounding box center [513, 211] width 468 height 615
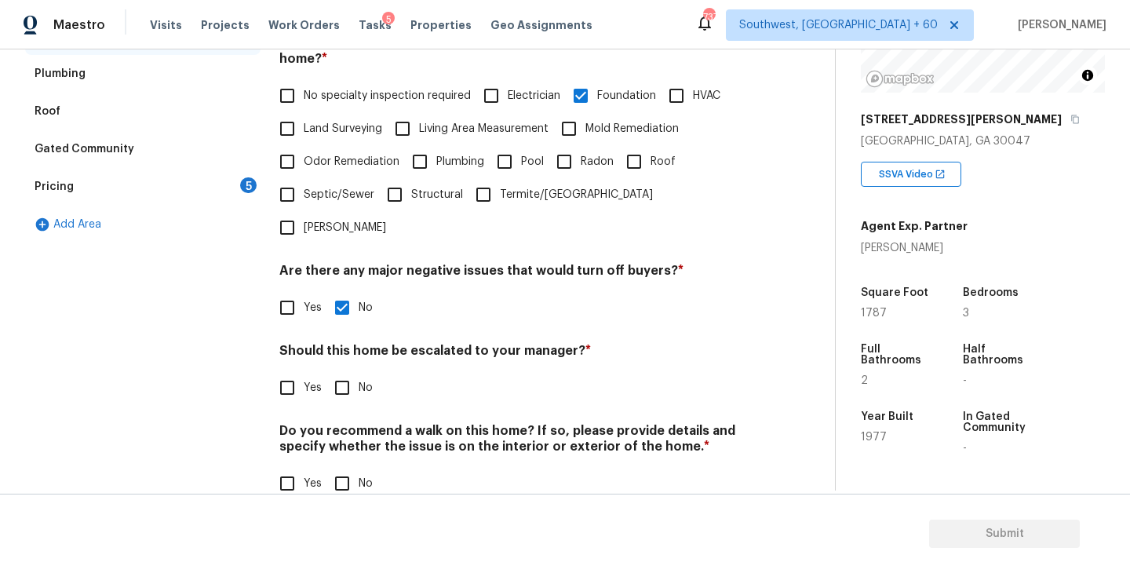
click at [356, 467] on input "No" at bounding box center [342, 483] width 33 height 33
checkbox input "true"
click at [314, 379] on div "Verification Notes: ​ Are any specialty inspections required before making a de…" at bounding box center [513, 212] width 468 height 616
click at [294, 371] on input "Yes" at bounding box center [287, 387] width 33 height 33
checkbox input "true"
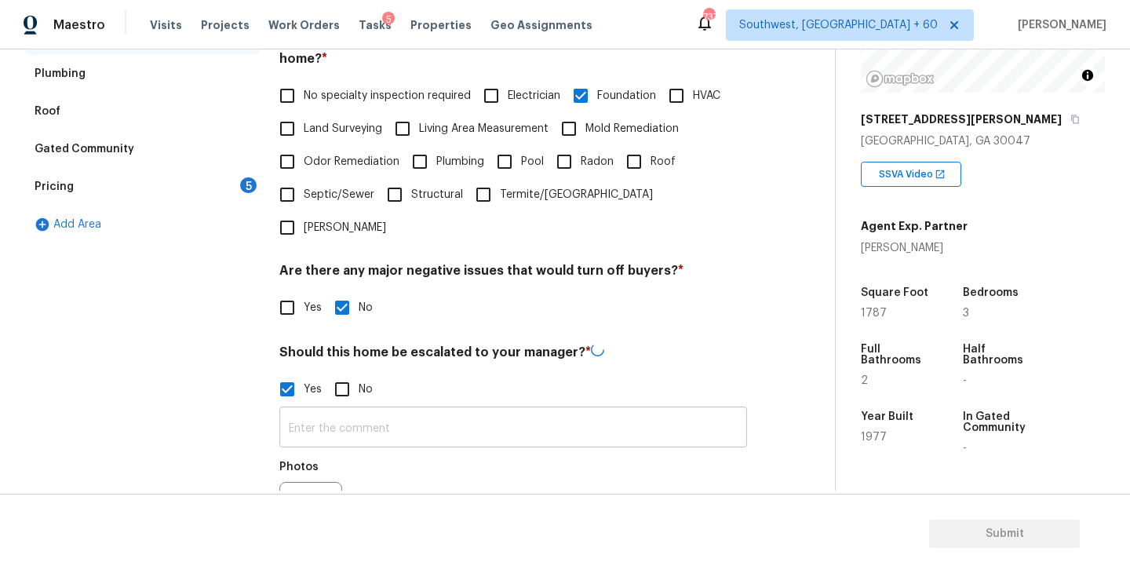
click at [342, 411] on input "text" at bounding box center [513, 429] width 468 height 37
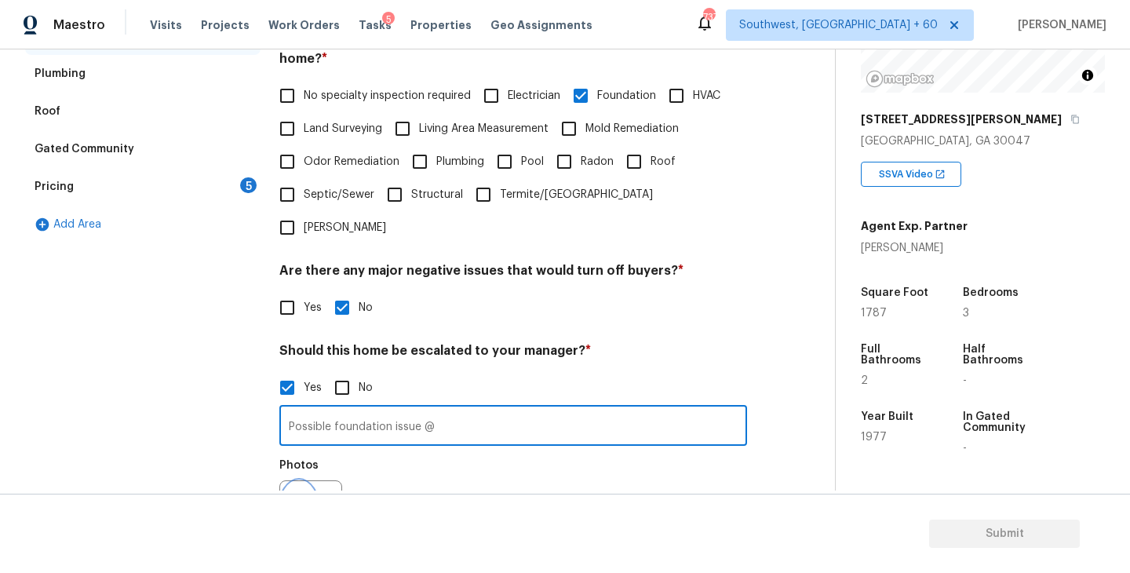
click at [302, 502] on icon "button" at bounding box center [299, 511] width 19 height 19
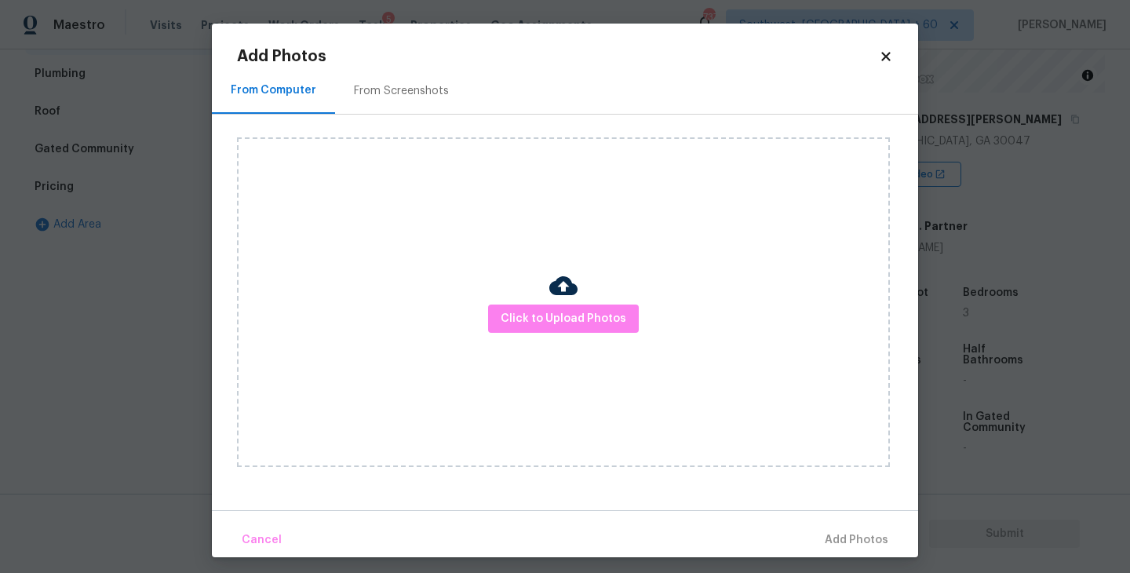
click at [503, 387] on div "Click to Upload Photos" at bounding box center [563, 302] width 653 height 330
click at [558, 319] on span "Click to Upload Photos" at bounding box center [564, 319] width 126 height 20
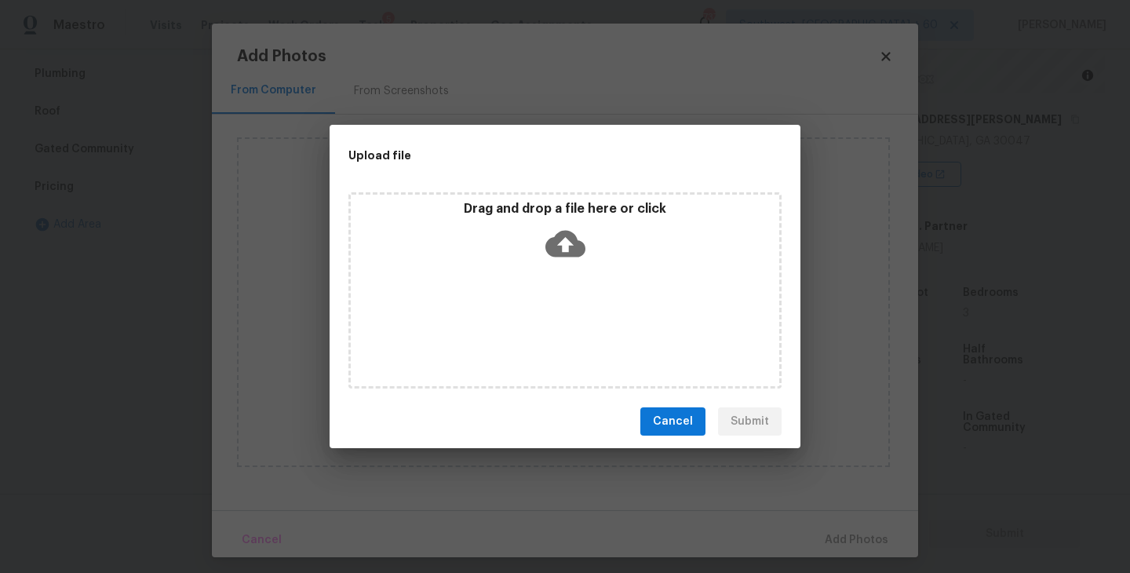
click at [558, 257] on icon at bounding box center [566, 244] width 40 height 40
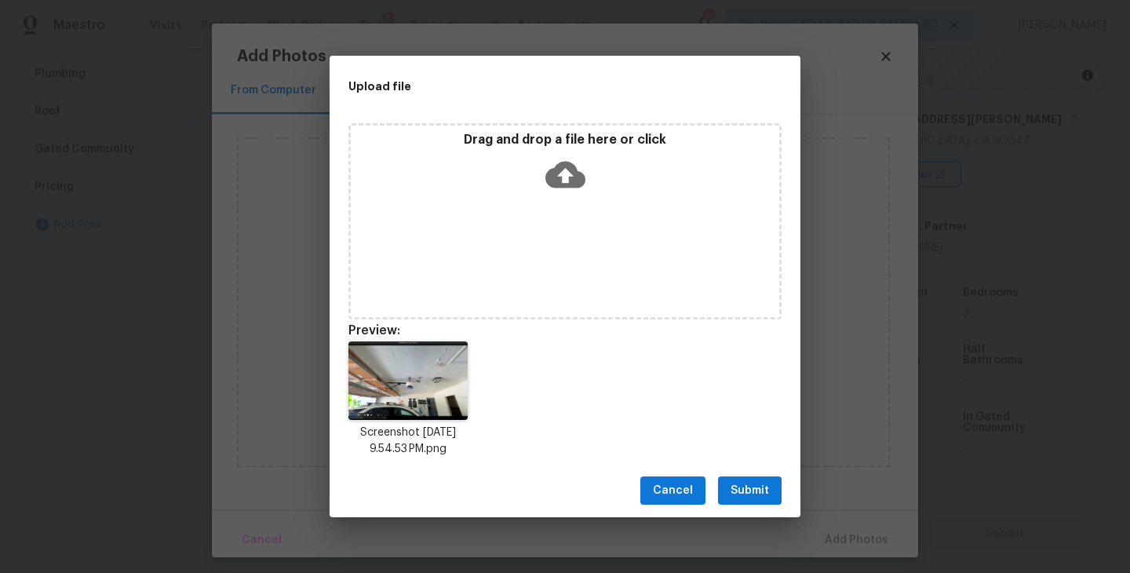
click at [748, 480] on button "Submit" at bounding box center [750, 490] width 64 height 29
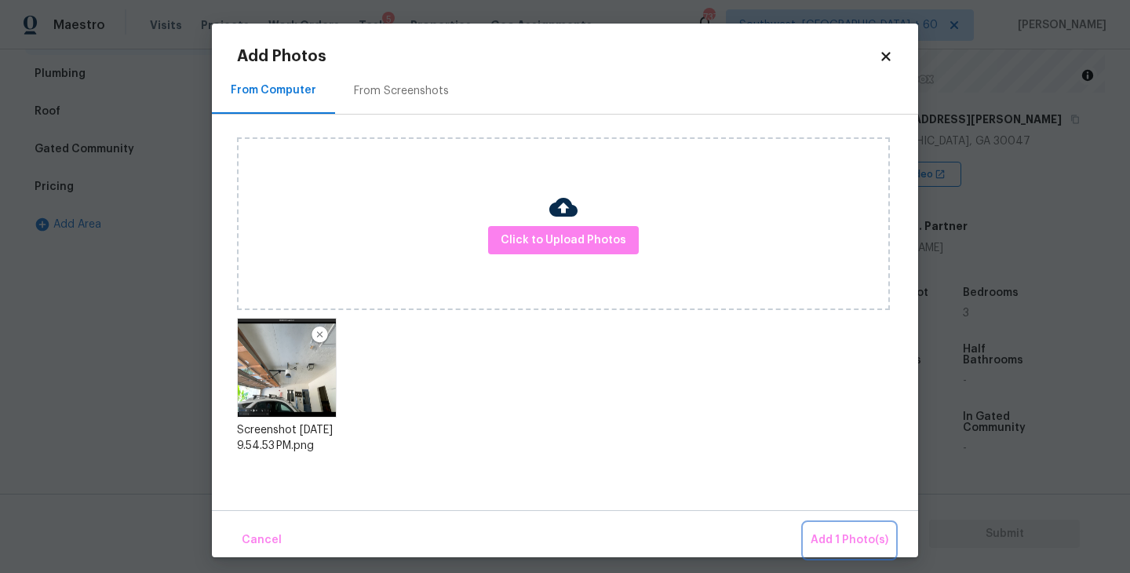
click at [822, 529] on button "Add 1 Photo(s)" at bounding box center [850, 541] width 90 height 34
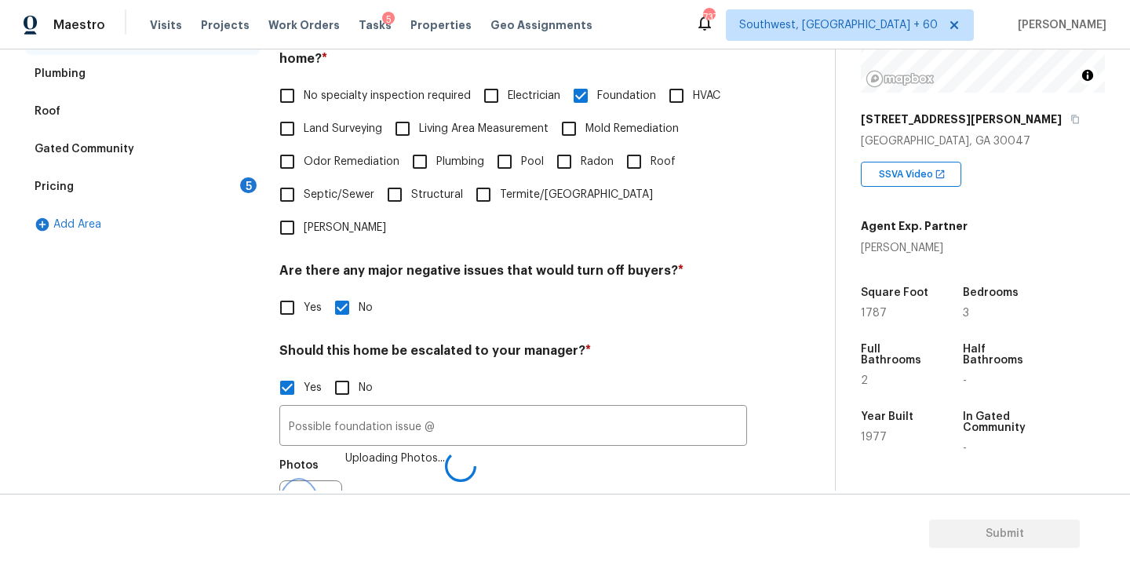
scroll to position [391, 0]
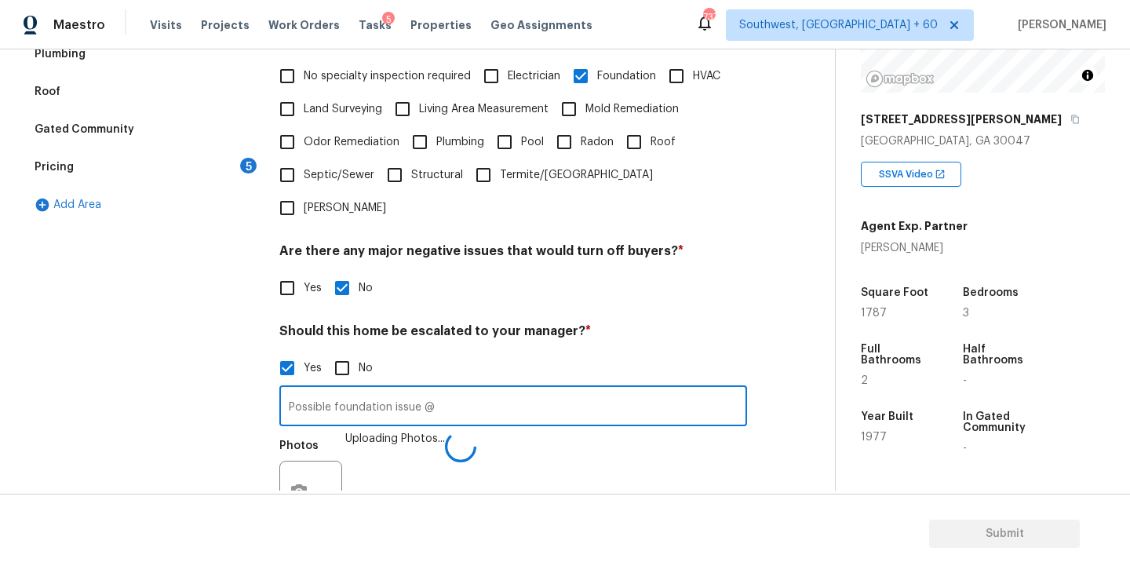
click at [502, 389] on input "Possible foundation issue @" at bounding box center [513, 407] width 468 height 37
type input "Possible foundation issue @02:23"
click at [593, 456] on div "Photos Uploading Photos..." at bounding box center [513, 482] width 468 height 102
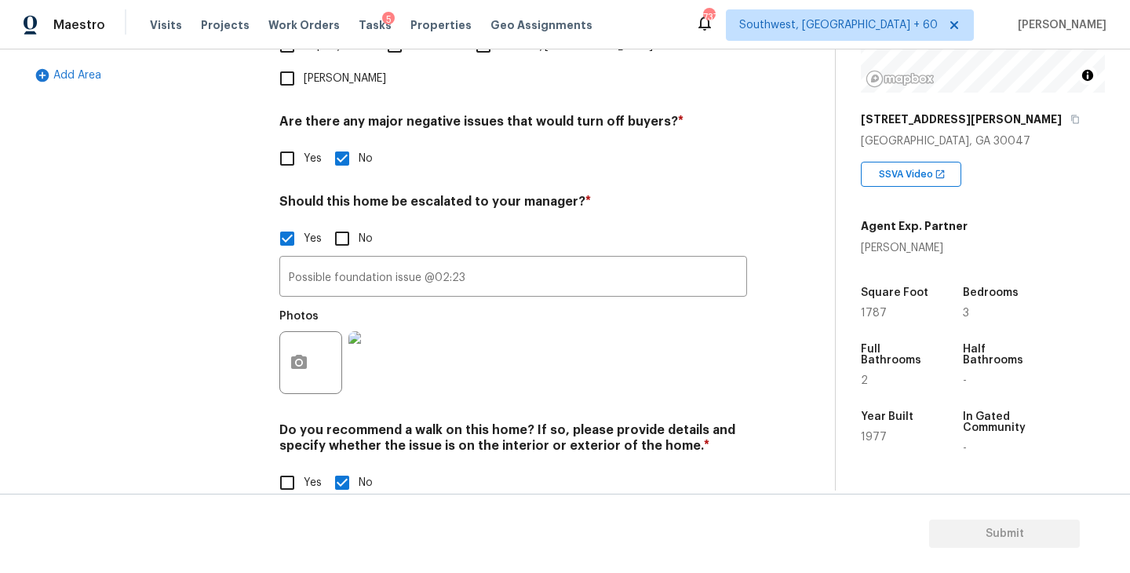
scroll to position [0, 0]
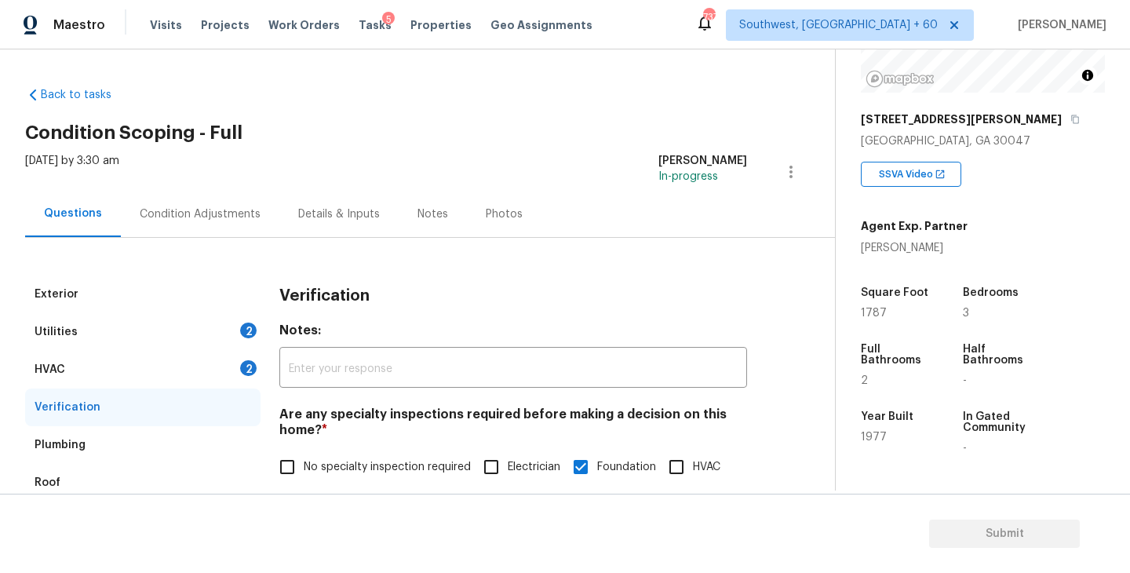
click at [172, 229] on div "Condition Adjustments" at bounding box center [200, 214] width 159 height 46
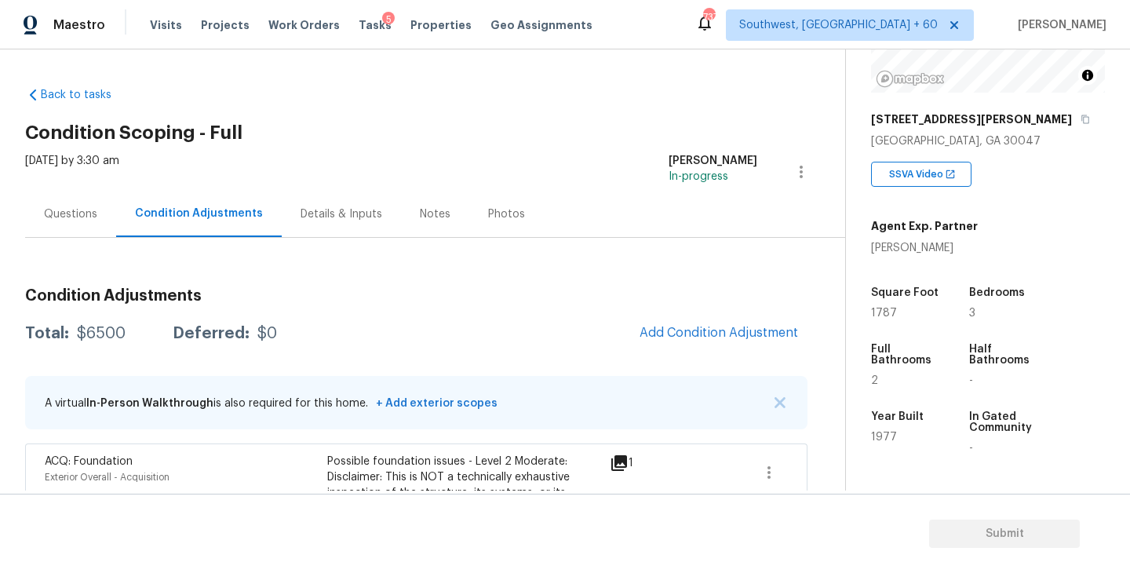
scroll to position [112, 0]
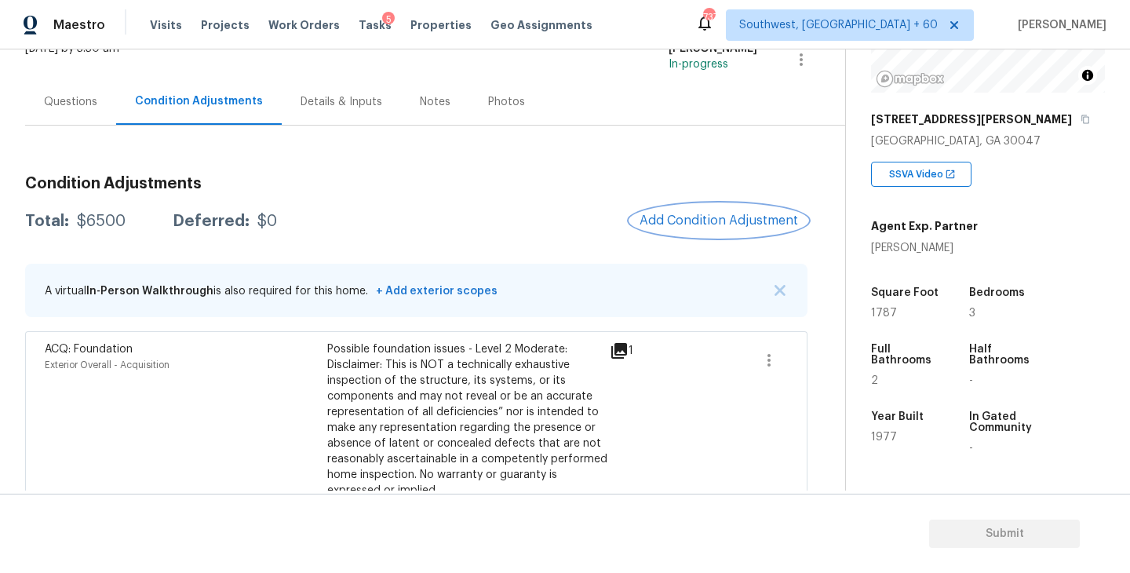
click at [709, 228] on button "Add Condition Adjustment" at bounding box center [718, 220] width 177 height 33
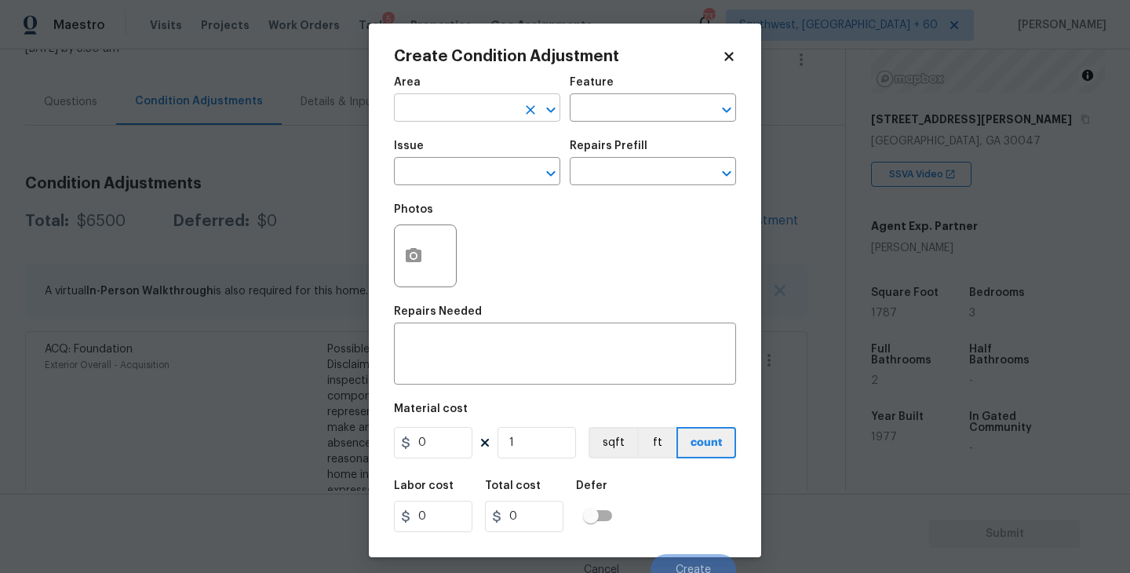
click at [422, 108] on input "text" at bounding box center [455, 109] width 122 height 24
click at [424, 153] on li "Garage" at bounding box center [477, 145] width 166 height 26
type input "Garage"
click at [660, 105] on input "text" at bounding box center [631, 109] width 122 height 24
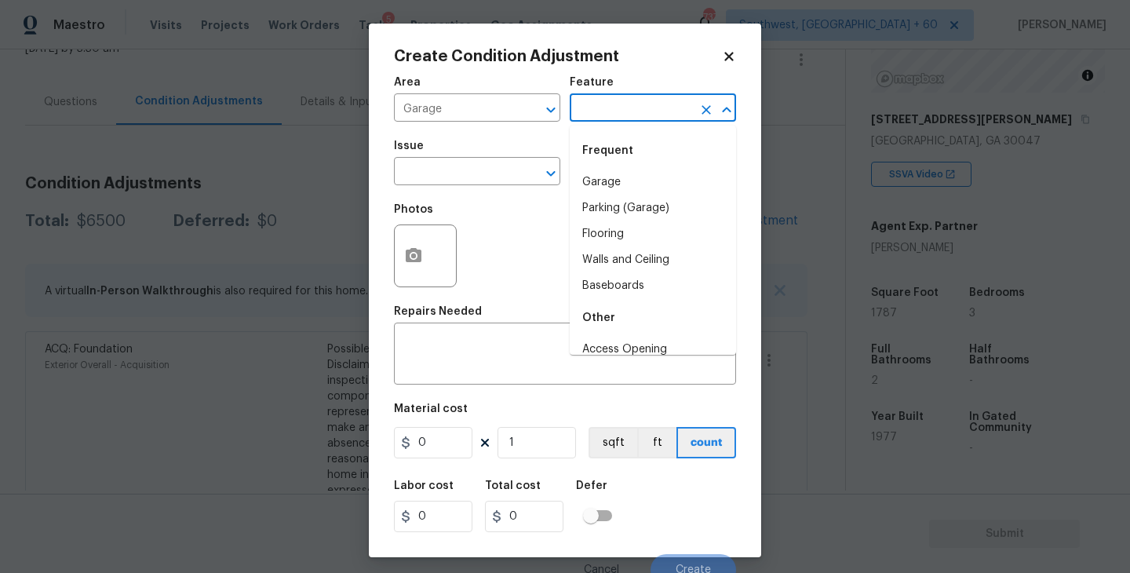
type input "g"
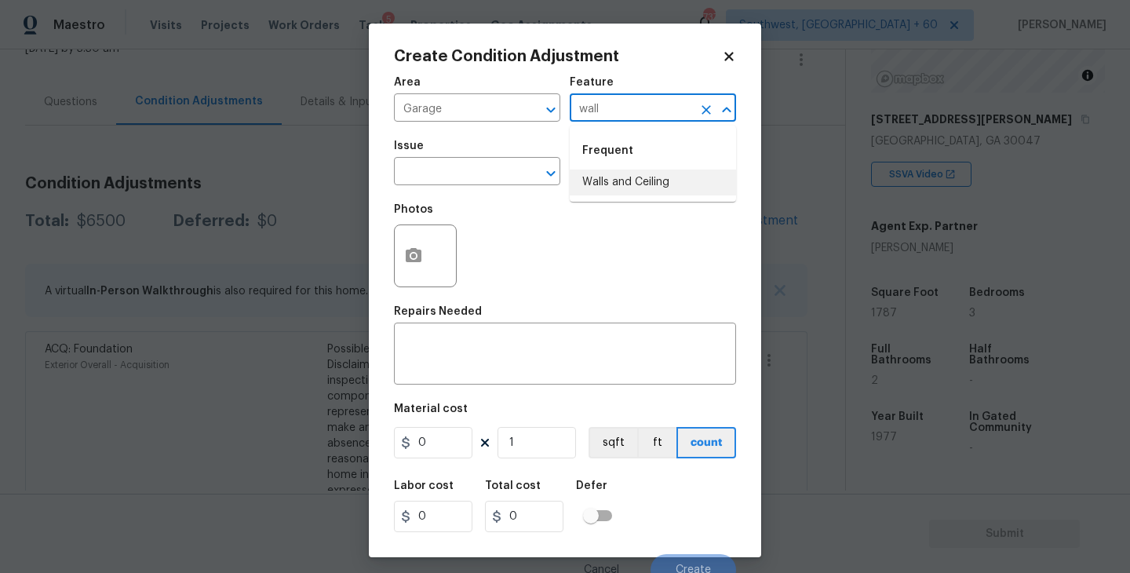
click at [656, 174] on li "Walls and Ceiling" at bounding box center [653, 183] width 166 height 26
click at [531, 108] on icon "Clear" at bounding box center [530, 109] width 9 height 9
type input "Walls and Ceiling"
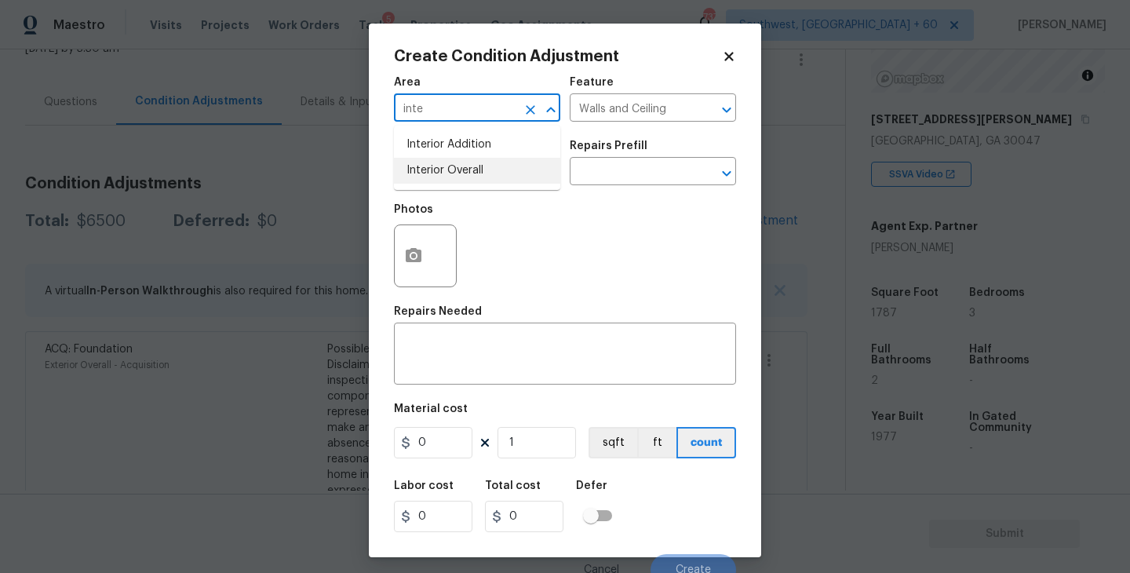
click at [527, 170] on li "Interior Overall" at bounding box center [477, 171] width 166 height 26
type input "Interior Overall"
click at [465, 177] on input "text" at bounding box center [455, 173] width 122 height 24
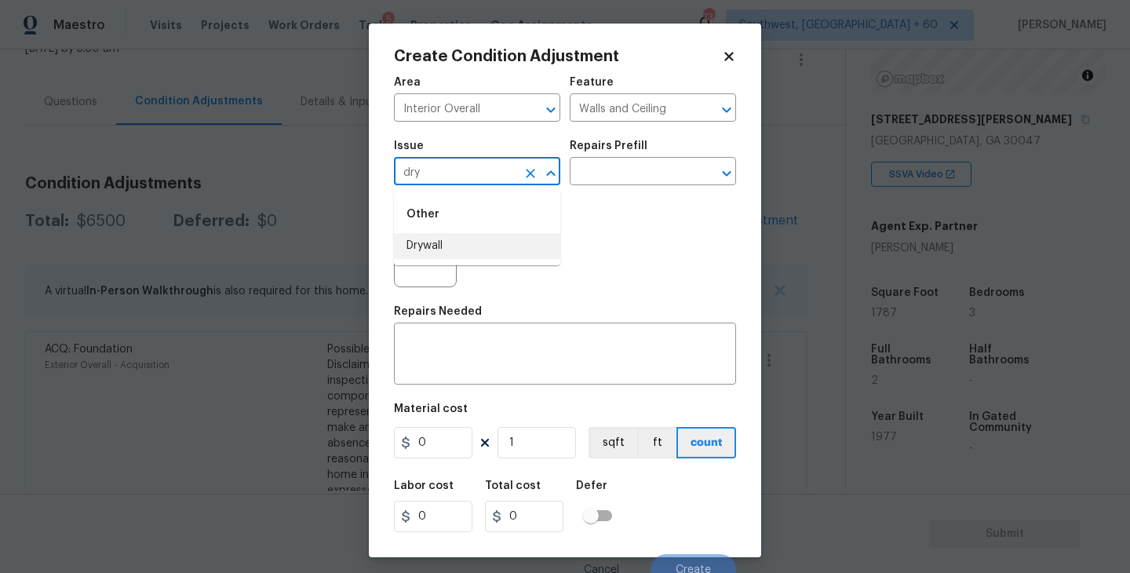
click at [465, 243] on li "Drywall" at bounding box center [477, 246] width 166 height 26
type input "Drywall"
click at [465, 373] on div "x ​" at bounding box center [565, 356] width 342 height 58
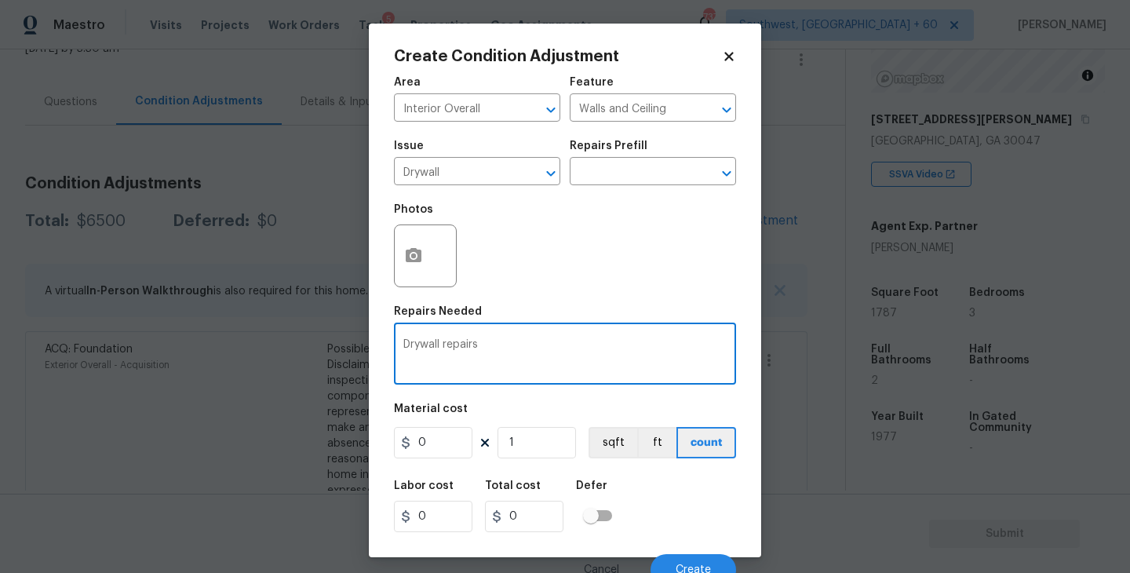
type textarea "Drywall repairs"
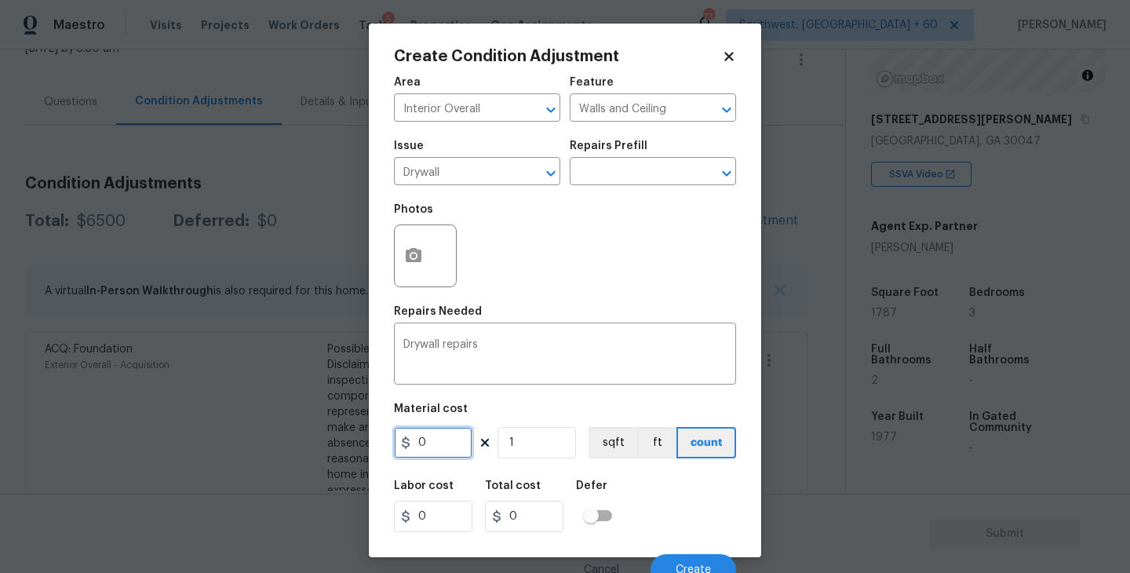
drag, startPoint x: 447, startPoint y: 445, endPoint x: 386, endPoint y: 446, distance: 60.4
click at [386, 446] on div "Create Condition Adjustment Area Interior Overall ​ Feature Walls and Ceiling ​…" at bounding box center [565, 291] width 392 height 534
type input "200"
click at [426, 269] on button "button" at bounding box center [414, 255] width 38 height 61
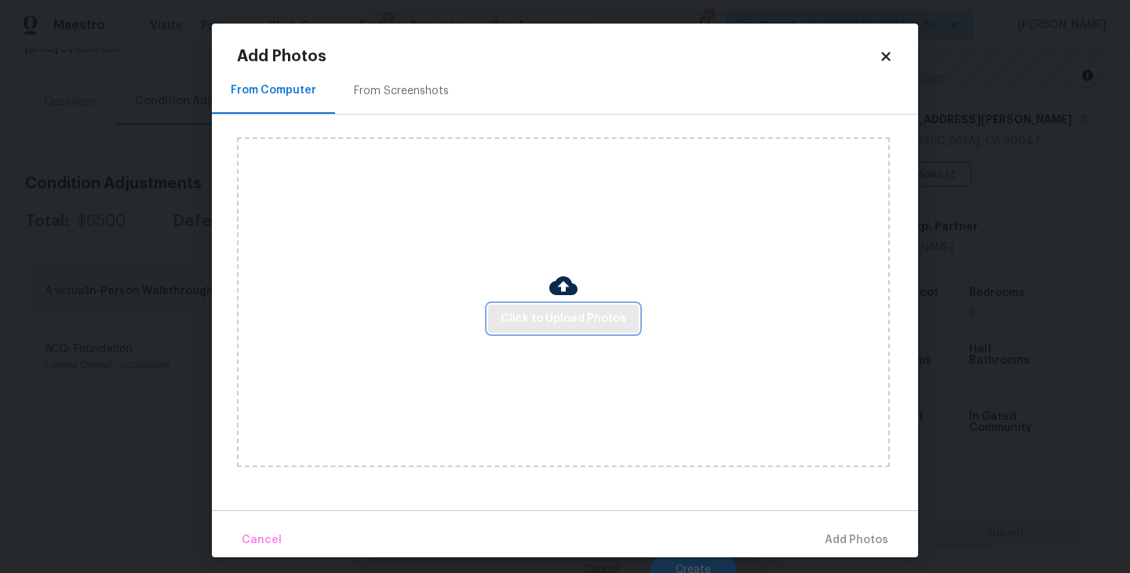
click at [582, 309] on span "Click to Upload Photos" at bounding box center [564, 319] width 126 height 20
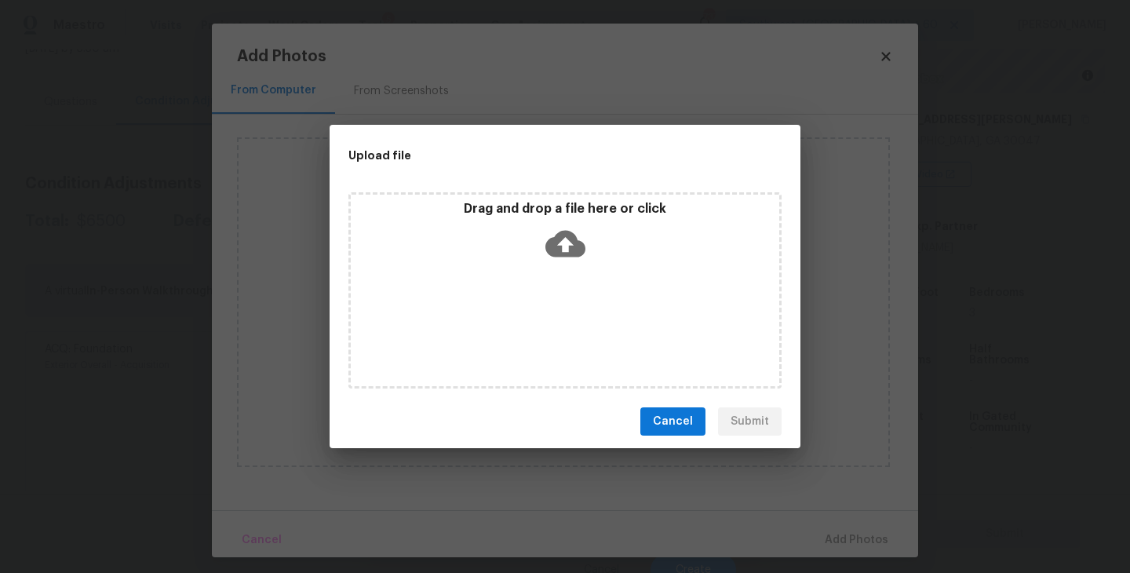
click at [582, 276] on div "Drag and drop a file here or click" at bounding box center [565, 290] width 433 height 196
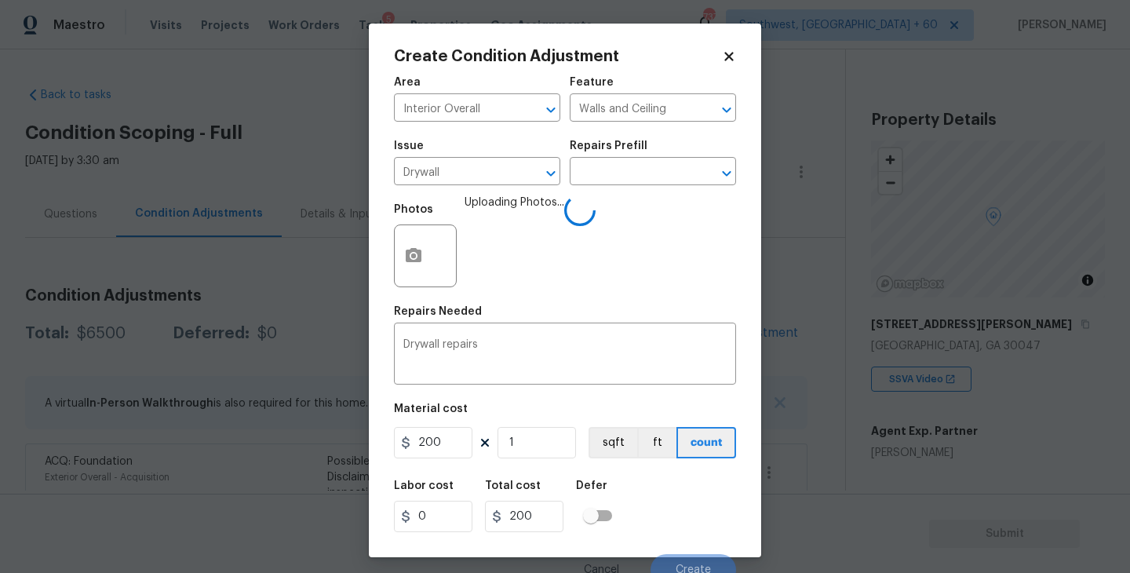
scroll to position [13, 0]
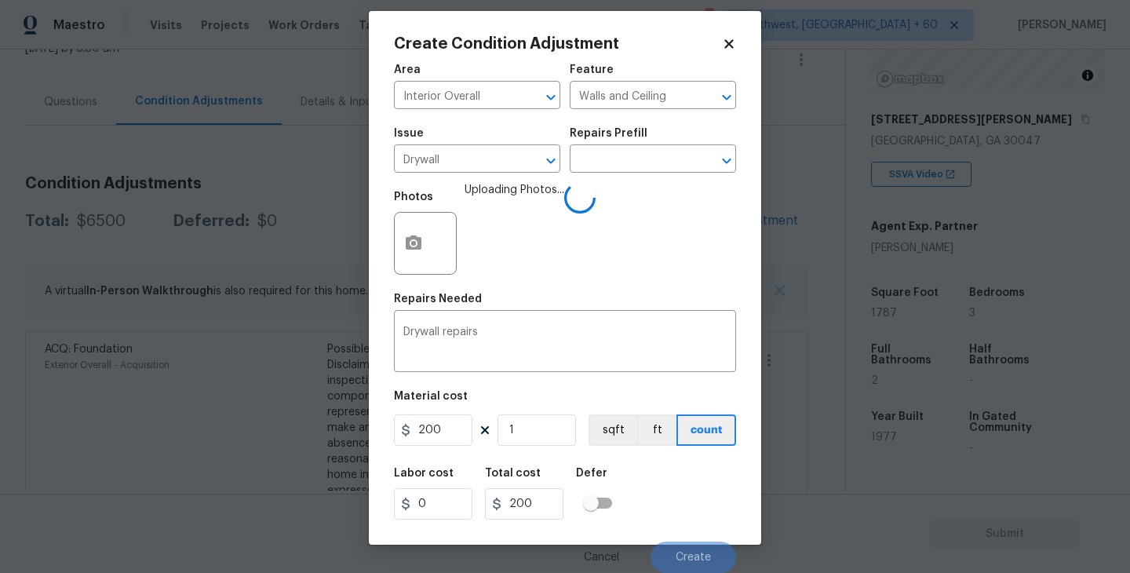
click at [684, 488] on div "Labor cost 0 Total cost 200 Defer" at bounding box center [565, 493] width 342 height 71
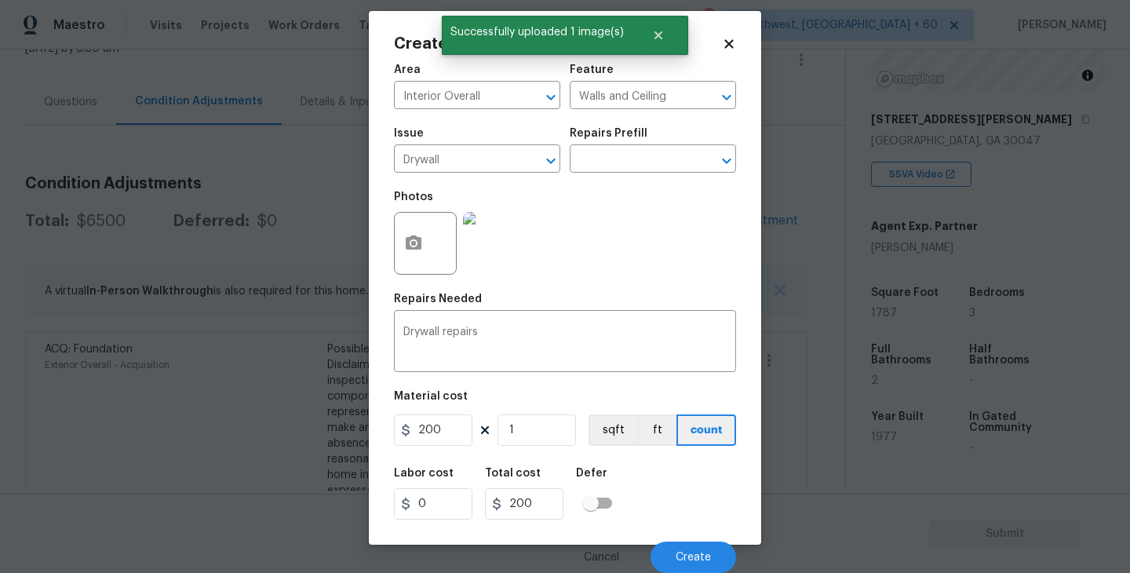
click at [683, 498] on div "Labor cost 0 Total cost 200 Defer" at bounding box center [565, 493] width 342 height 71
click at [690, 544] on button "Create" at bounding box center [694, 557] width 86 height 31
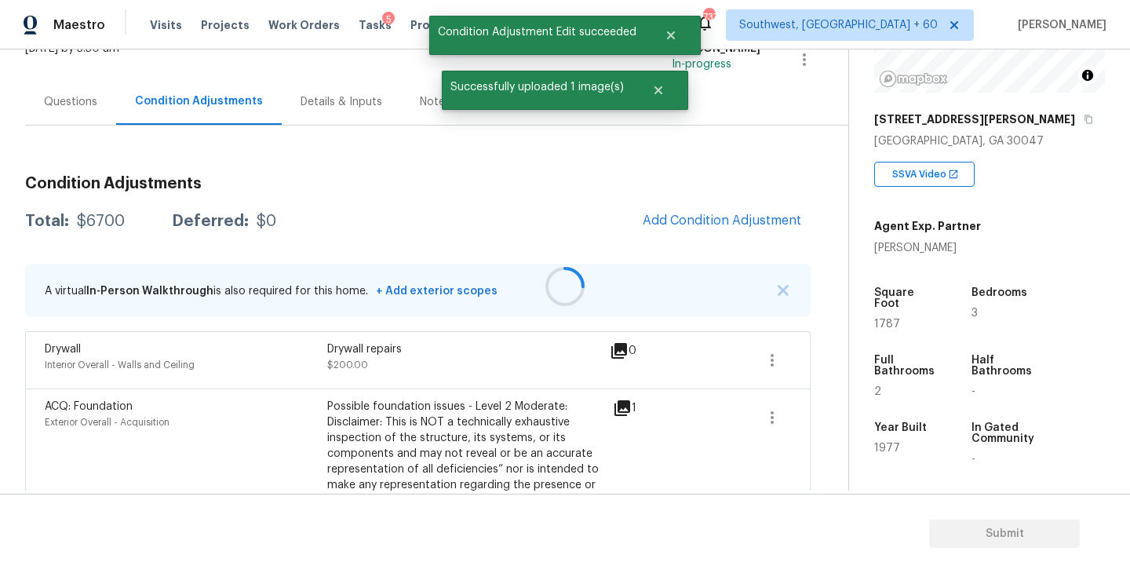
scroll to position [0, 0]
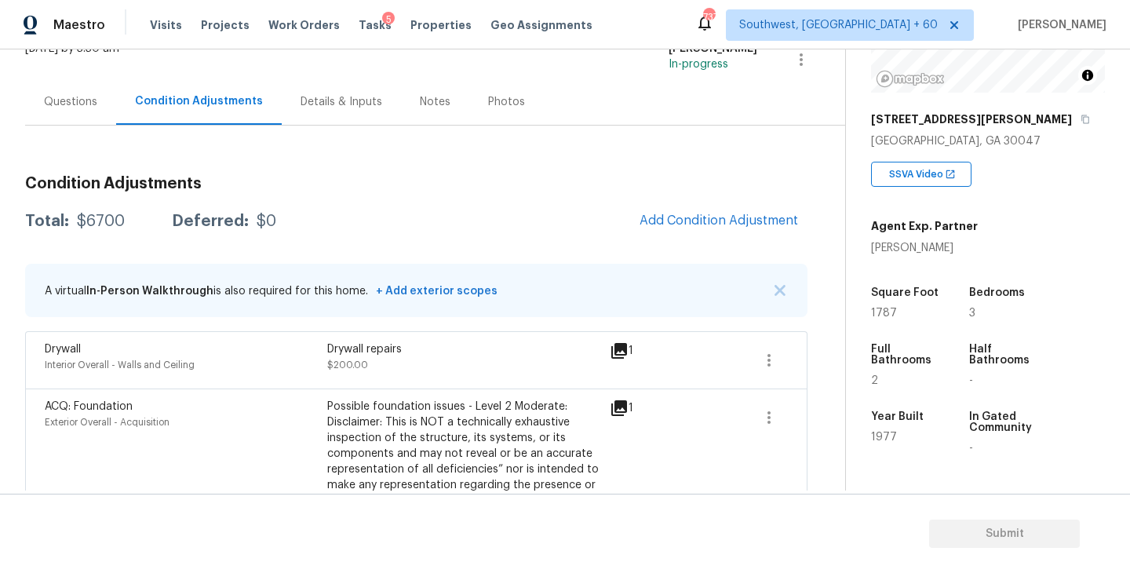
click at [764, 202] on div "Condition Adjustments Total: $6700 Deferred: $0 Add Condition Adjustment A virt…" at bounding box center [416, 401] width 783 height 476
click at [692, 228] on button "Add Condition Adjustment" at bounding box center [718, 220] width 177 height 33
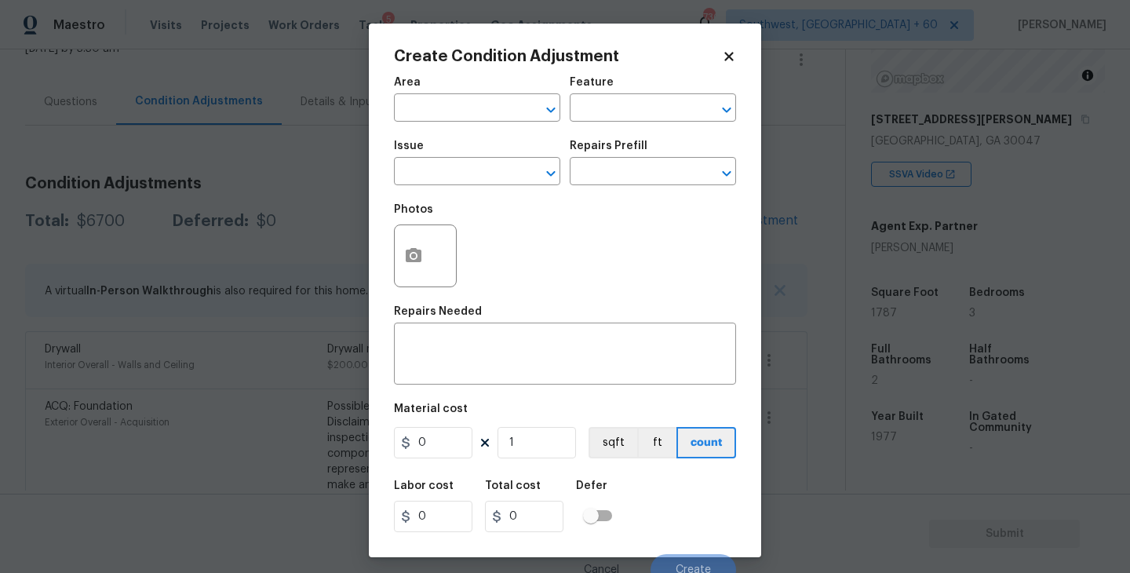
click at [458, 96] on div "Area" at bounding box center [477, 87] width 166 height 20
click at [443, 110] on input "text" at bounding box center [455, 109] width 122 height 24
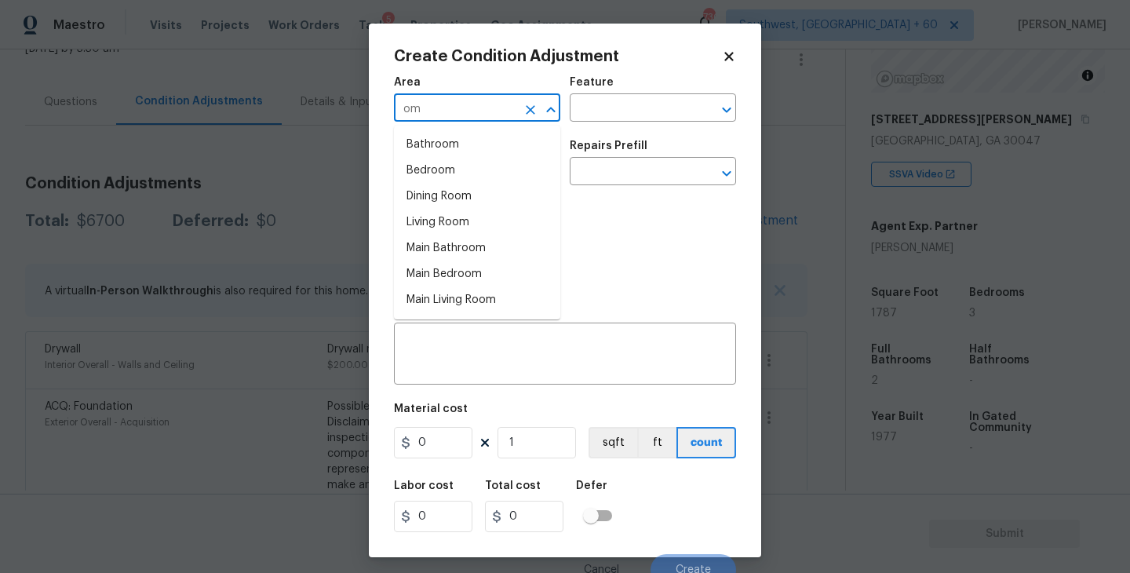
type input "o"
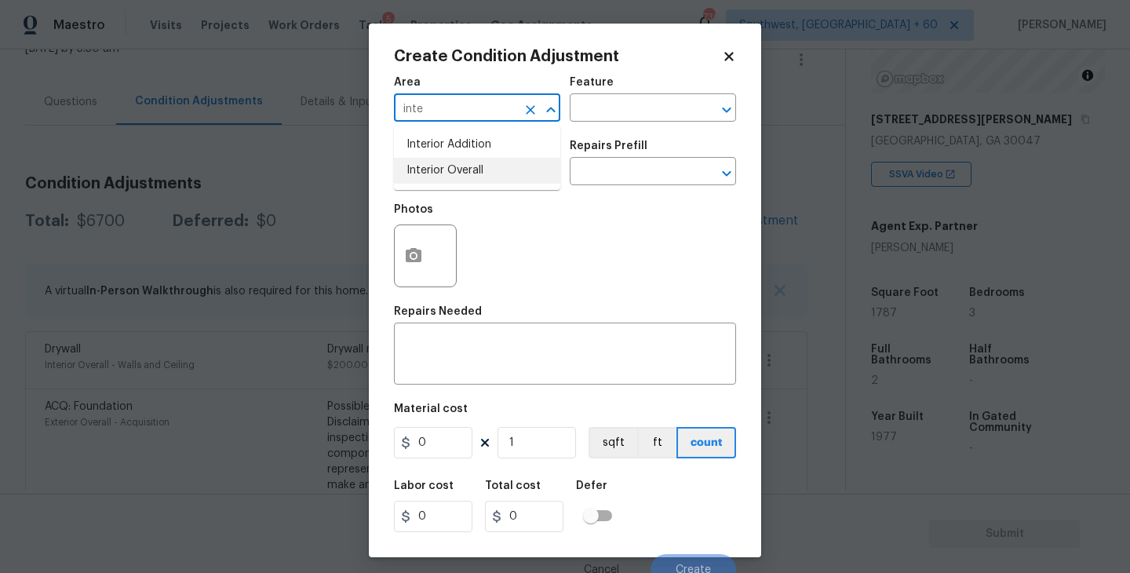
click at [430, 168] on li "Interior Overall" at bounding box center [477, 171] width 166 height 26
type input "Interior Overall"
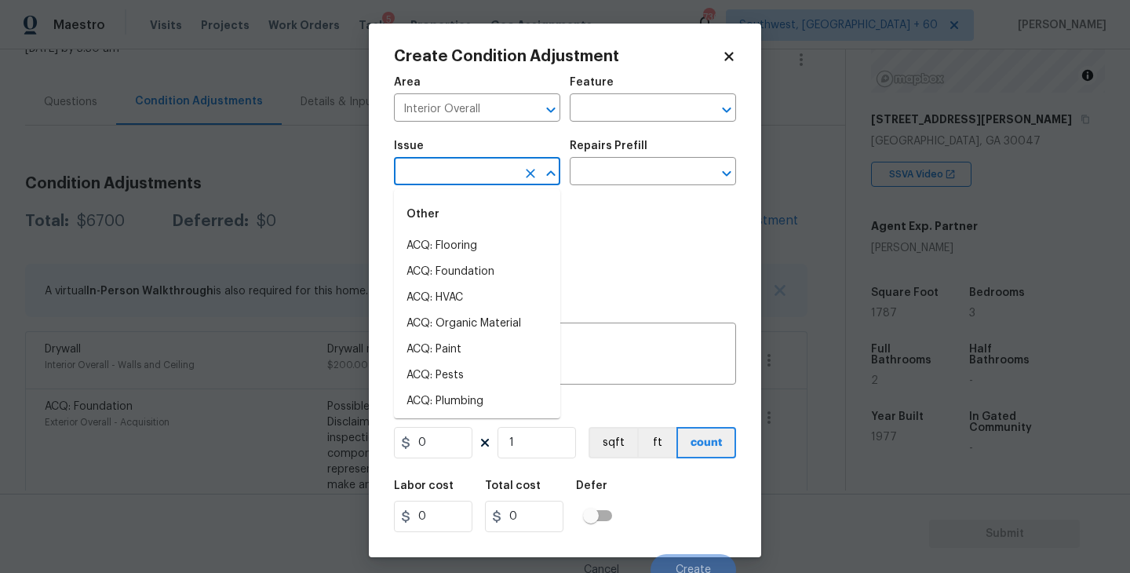
click at [430, 168] on input "text" at bounding box center [455, 173] width 122 height 24
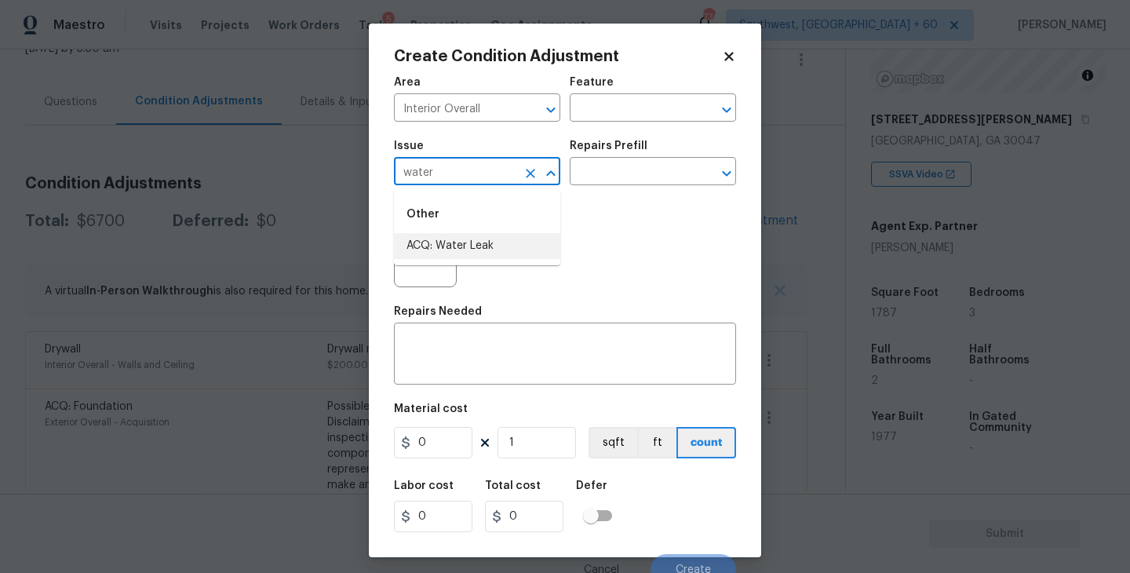
click at [450, 247] on li "ACQ: Water Leak" at bounding box center [477, 246] width 166 height 26
type input "ACQ: Water Leak"
click at [628, 182] on input "text" at bounding box center [631, 173] width 122 height 24
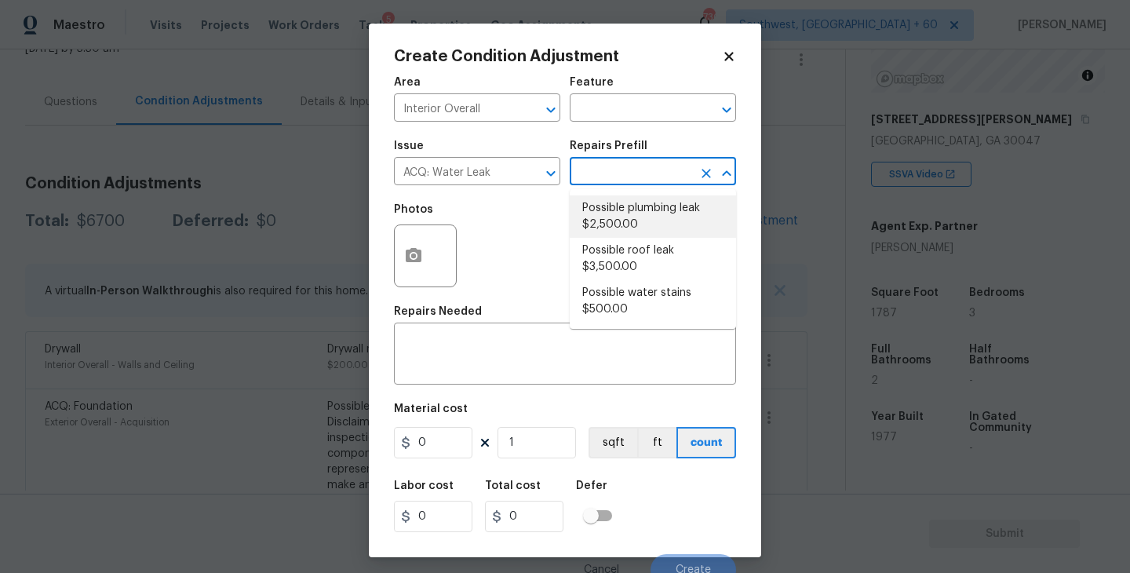
click at [626, 206] on li "Possible plumbing leak $2,500.00" at bounding box center [653, 216] width 166 height 42
type input "Acquisition"
type textarea "Acquisition Scope: Possible plumbing leak"
type input "2500"
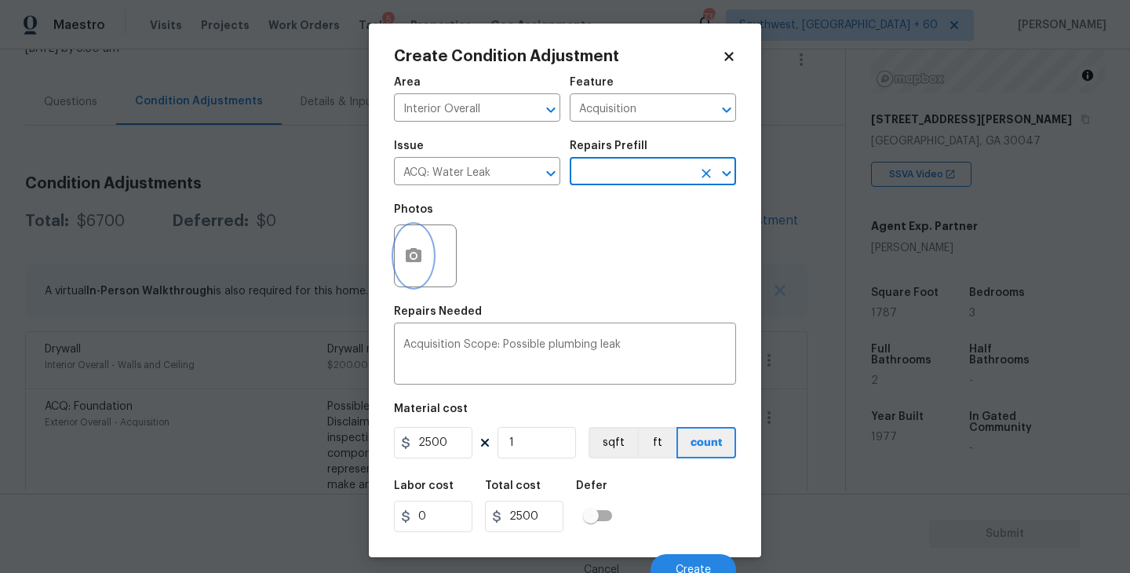
click at [419, 254] on icon "button" at bounding box center [414, 255] width 16 height 14
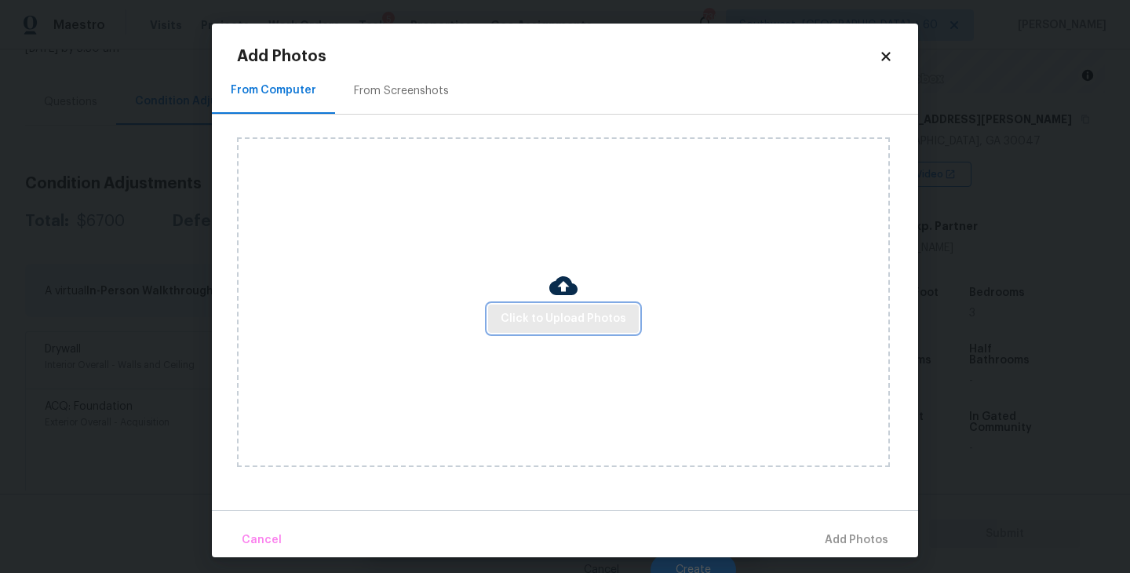
click at [562, 310] on span "Click to Upload Photos" at bounding box center [564, 319] width 126 height 20
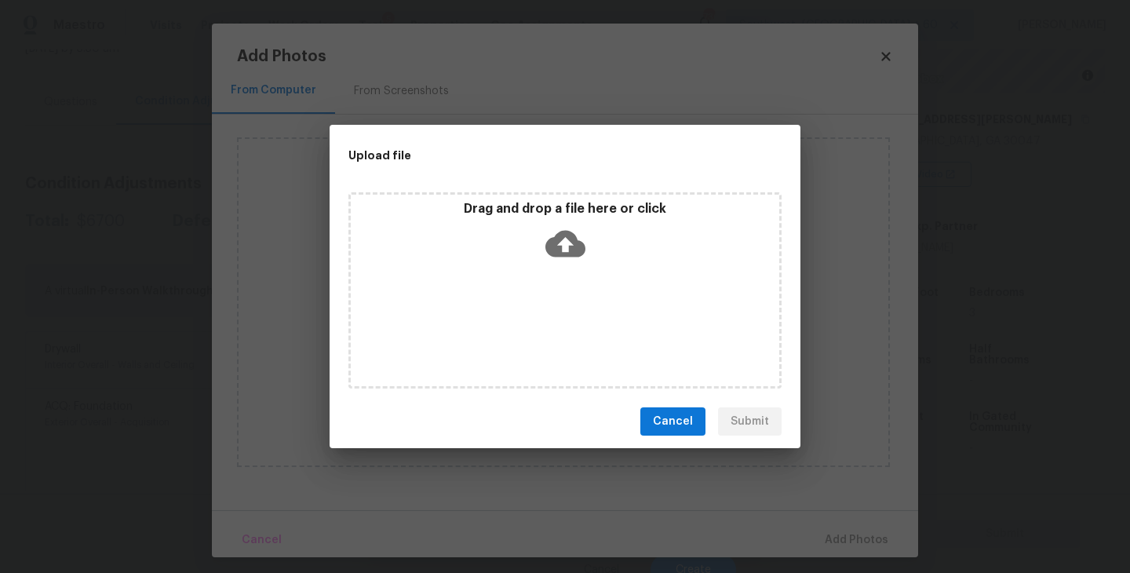
click at [569, 258] on icon at bounding box center [566, 244] width 40 height 40
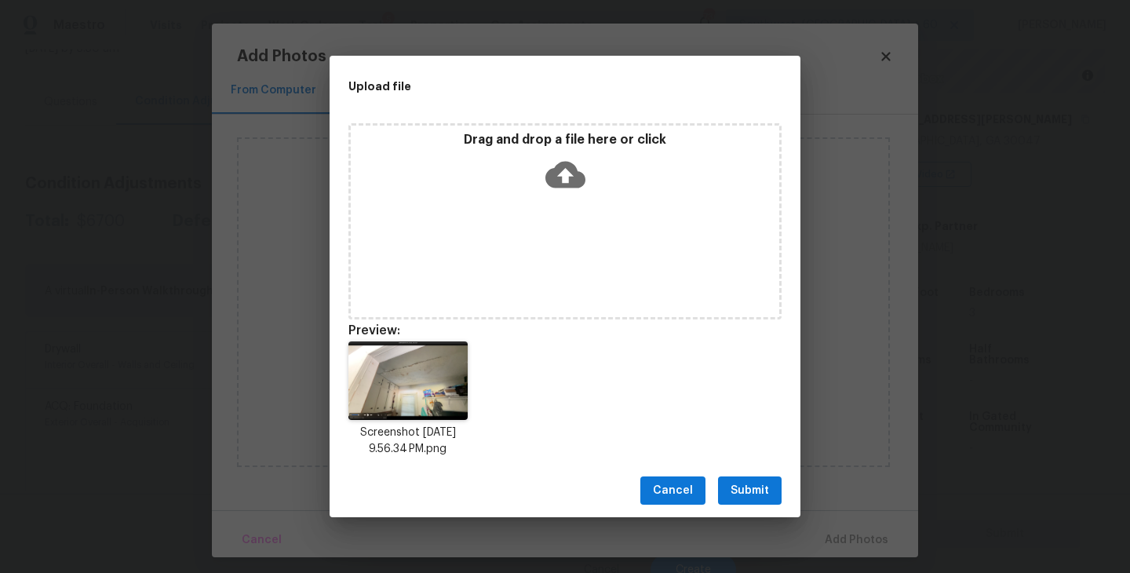
click at [748, 481] on span "Submit" at bounding box center [750, 491] width 38 height 20
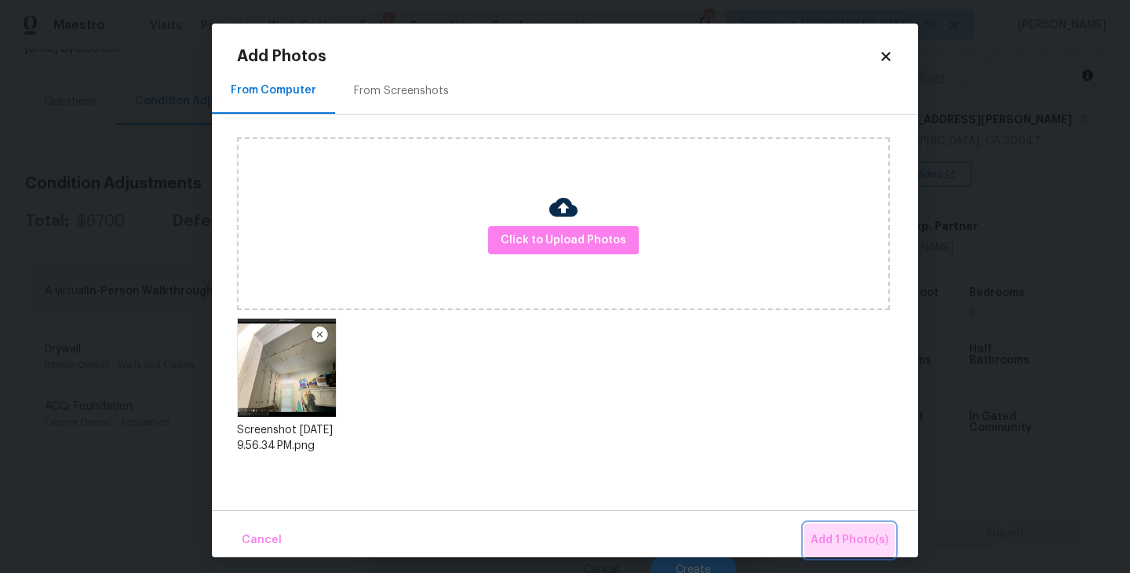
click at [816, 527] on button "Add 1 Photo(s)" at bounding box center [850, 541] width 90 height 34
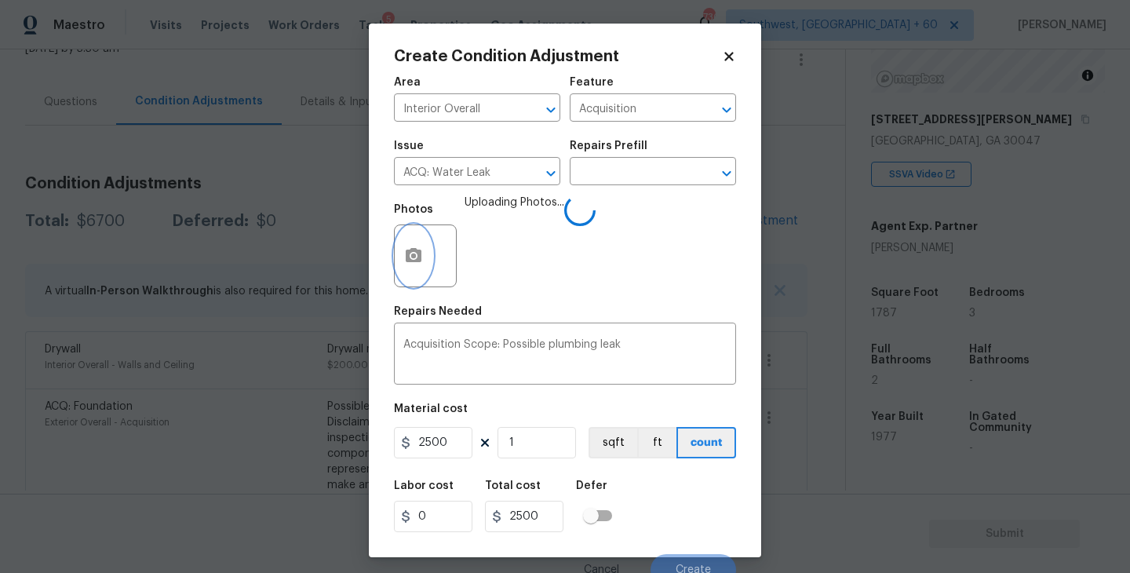
scroll to position [13, 0]
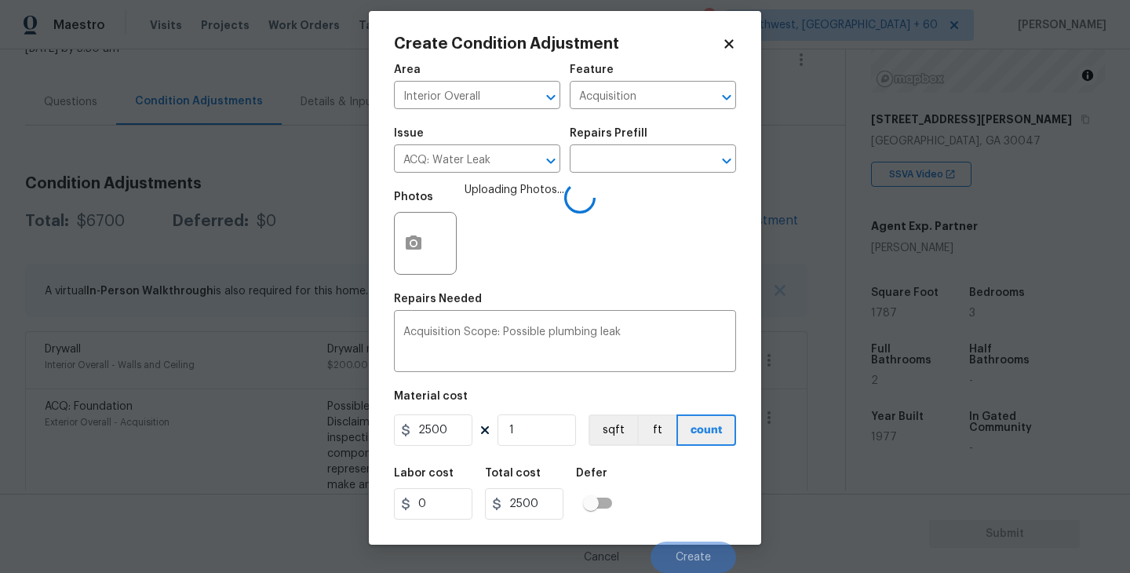
click at [677, 502] on div "Labor cost 0 Total cost 2500 Defer" at bounding box center [565, 493] width 342 height 71
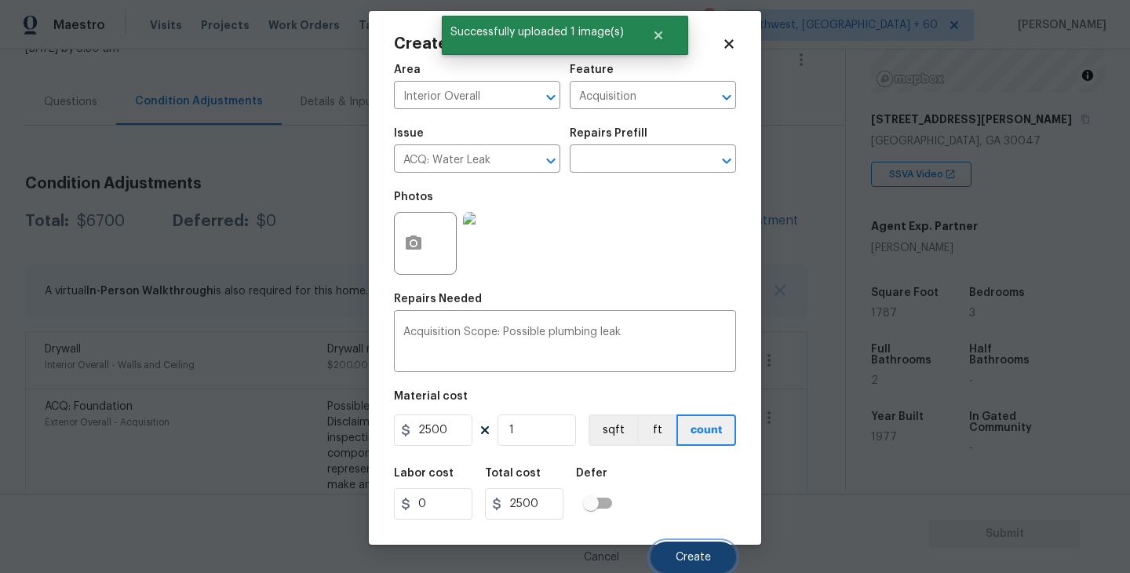
click at [684, 557] on span "Create" at bounding box center [693, 558] width 35 height 12
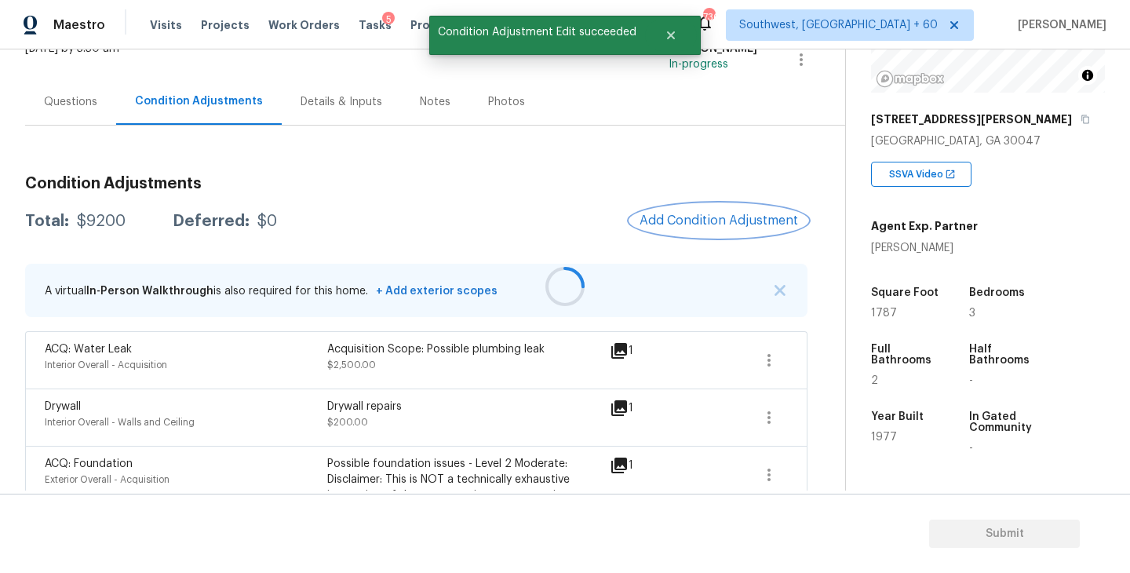
scroll to position [0, 0]
click at [95, 114] on div "Questions" at bounding box center [70, 101] width 91 height 46
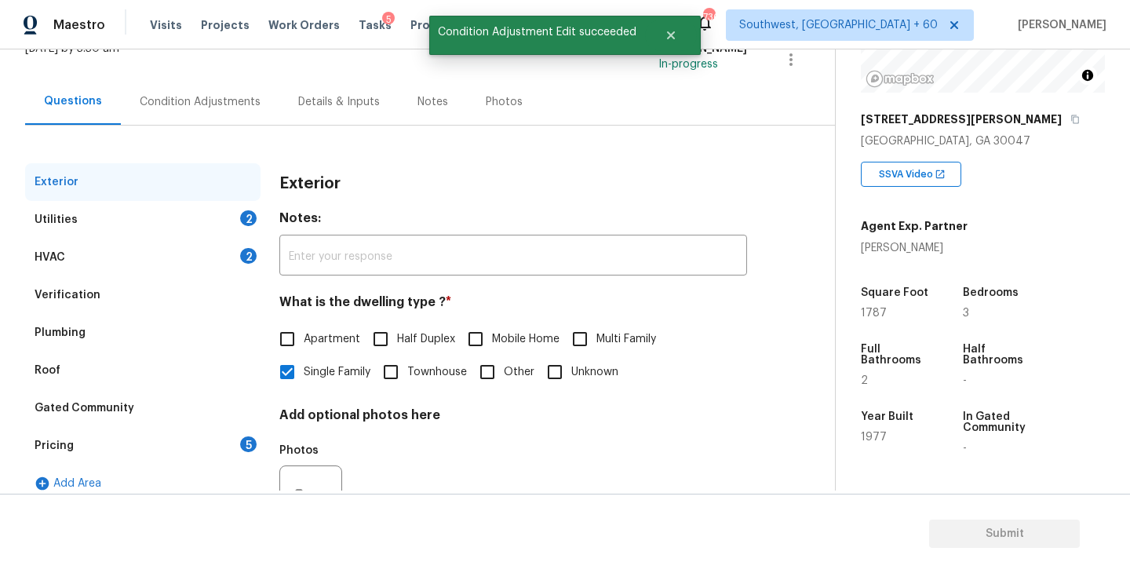
click at [235, 111] on div "Condition Adjustments" at bounding box center [200, 101] width 159 height 46
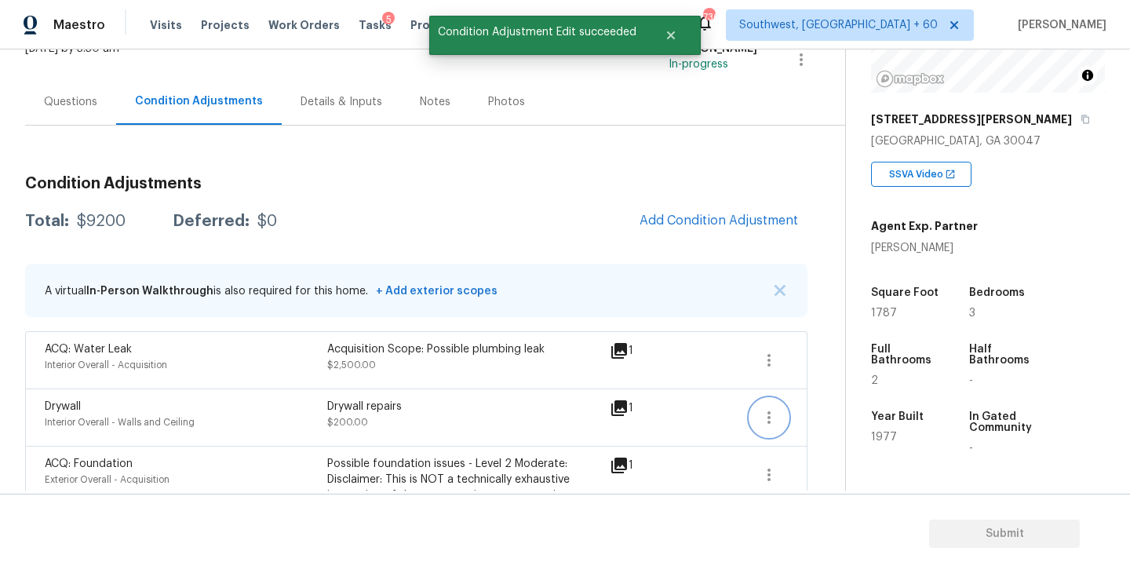
click at [776, 408] on icon "button" at bounding box center [769, 417] width 19 height 19
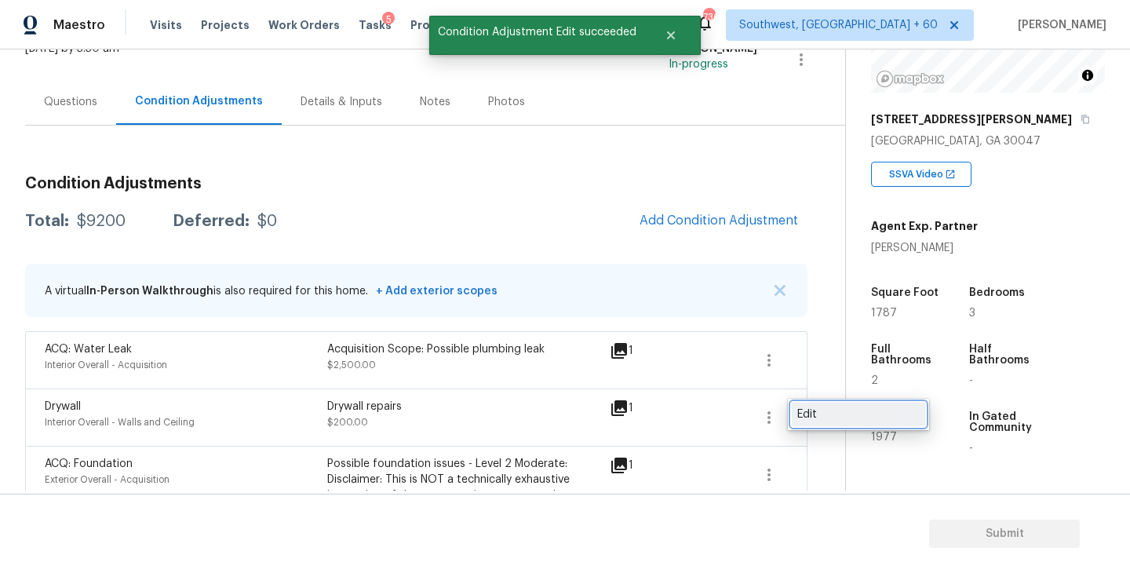
click at [831, 409] on div "Edit" at bounding box center [859, 415] width 122 height 16
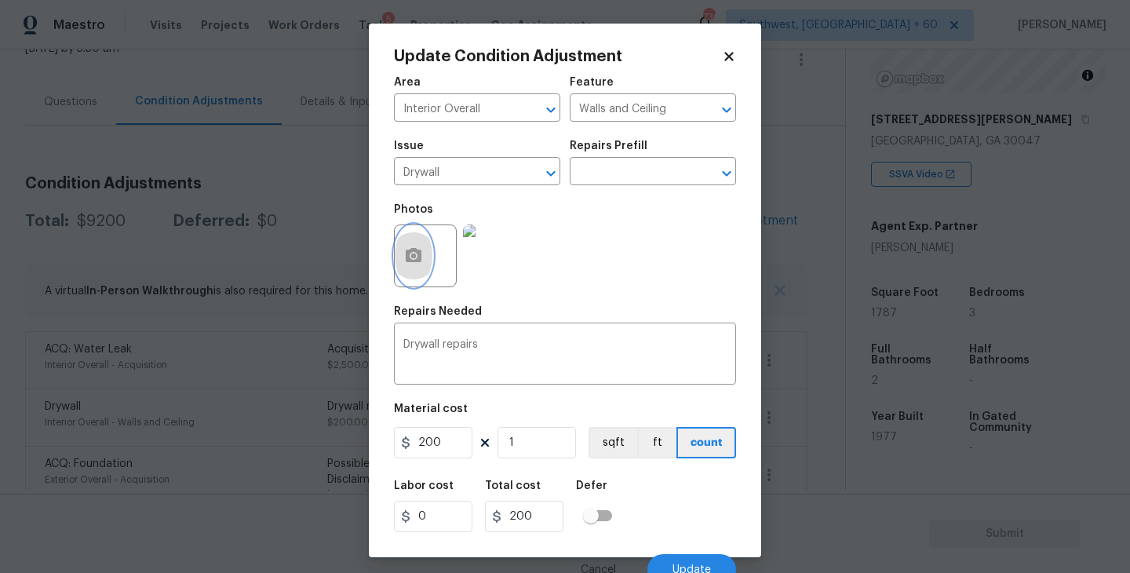
click at [430, 256] on button "button" at bounding box center [414, 255] width 38 height 61
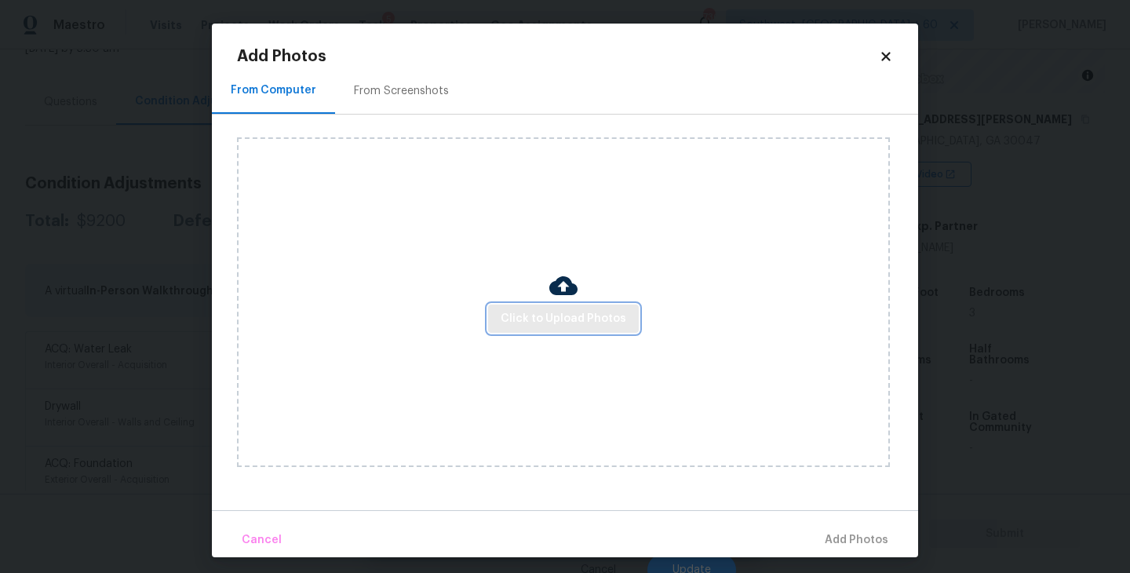
click at [604, 312] on span "Click to Upload Photos" at bounding box center [564, 319] width 126 height 20
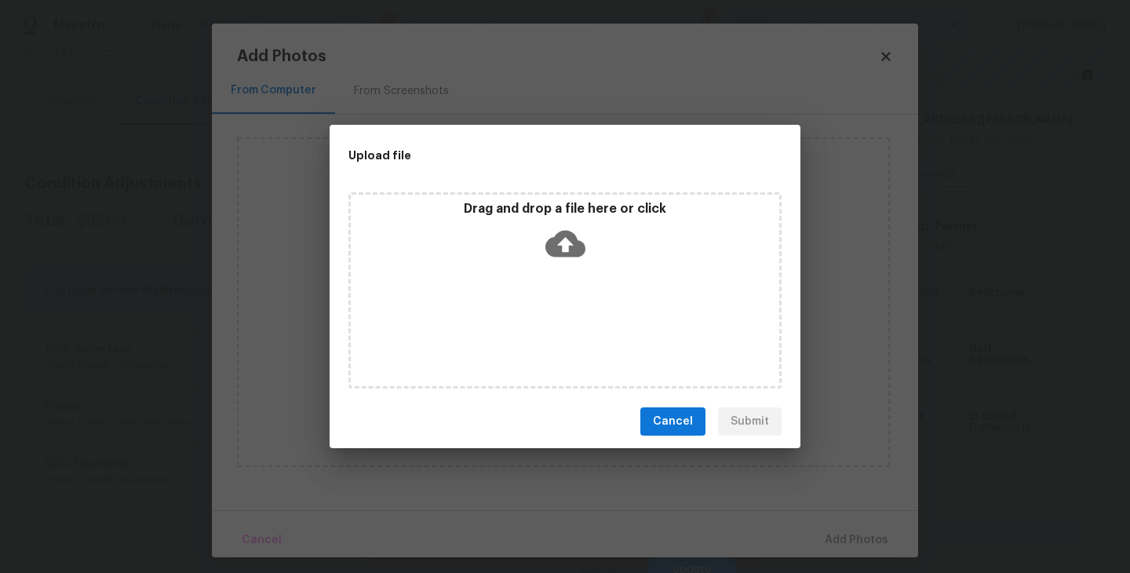
click at [593, 277] on div "Drag and drop a file here or click" at bounding box center [565, 290] width 433 height 196
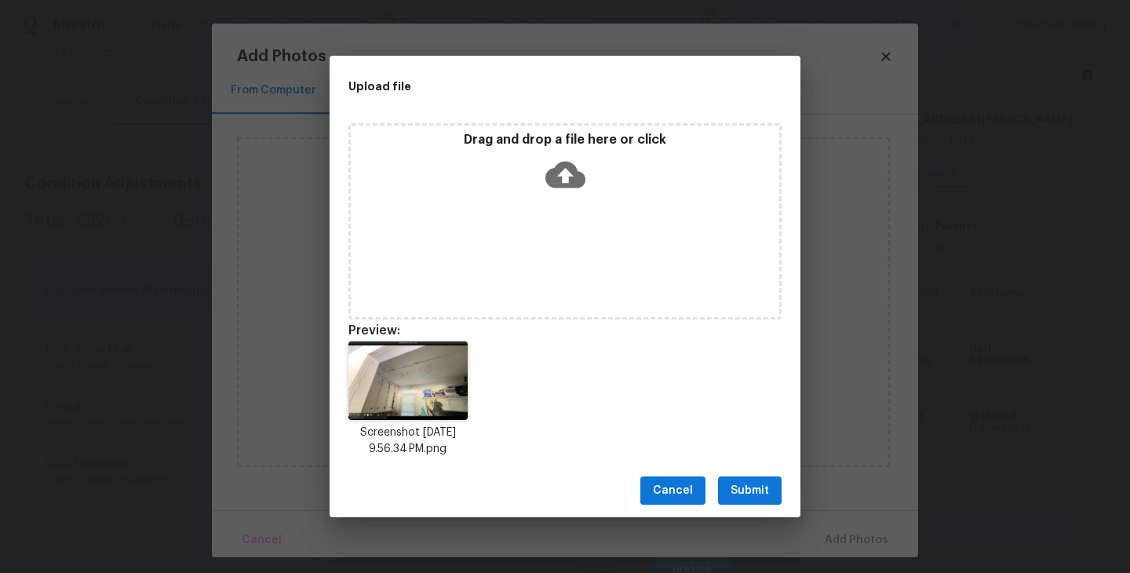
click at [768, 479] on button "Submit" at bounding box center [750, 490] width 64 height 29
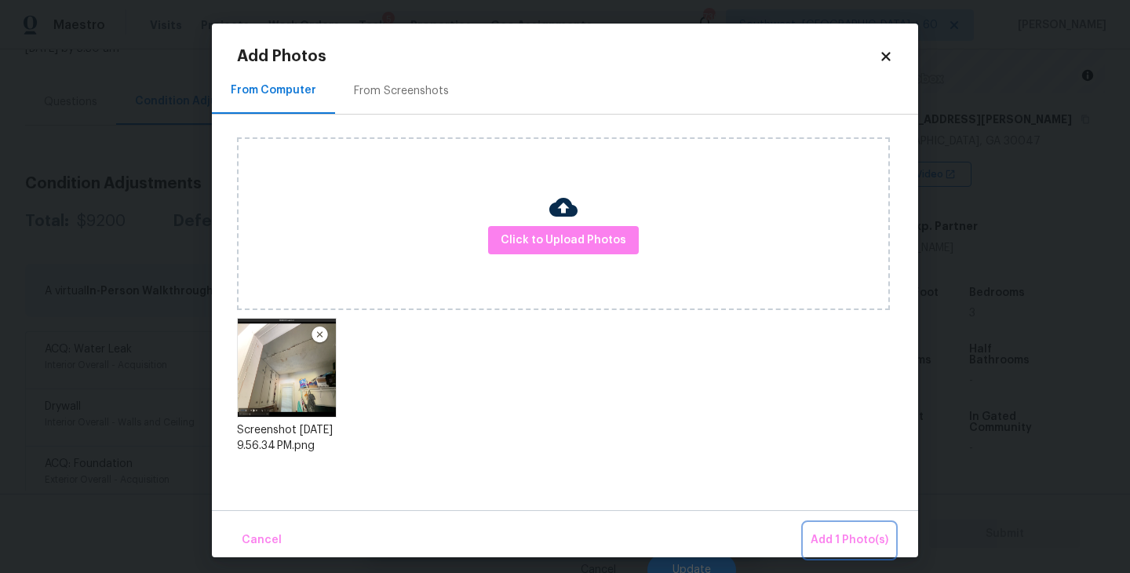
click at [834, 529] on button "Add 1 Photo(s)" at bounding box center [850, 541] width 90 height 34
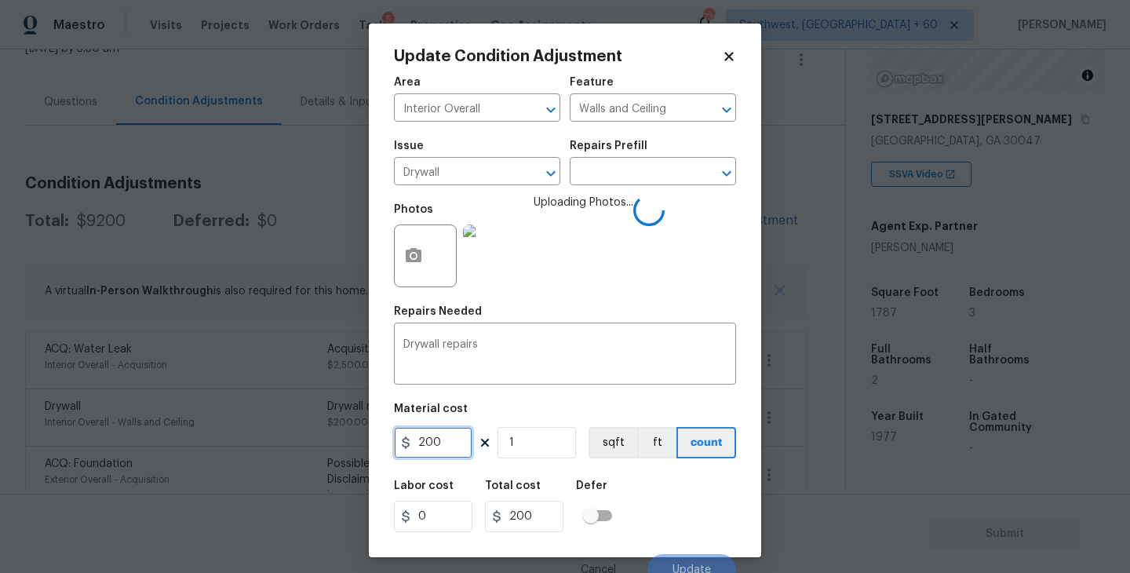
drag, startPoint x: 454, startPoint y: 445, endPoint x: 338, endPoint y: 445, distance: 115.4
click at [338, 445] on div "Update Condition Adjustment Area Interior Overall ​ Feature Walls and Ceiling ​…" at bounding box center [565, 286] width 1130 height 573
type input "450"
click at [675, 508] on div "Labor cost 0 Total cost 450 Defer" at bounding box center [565, 506] width 342 height 71
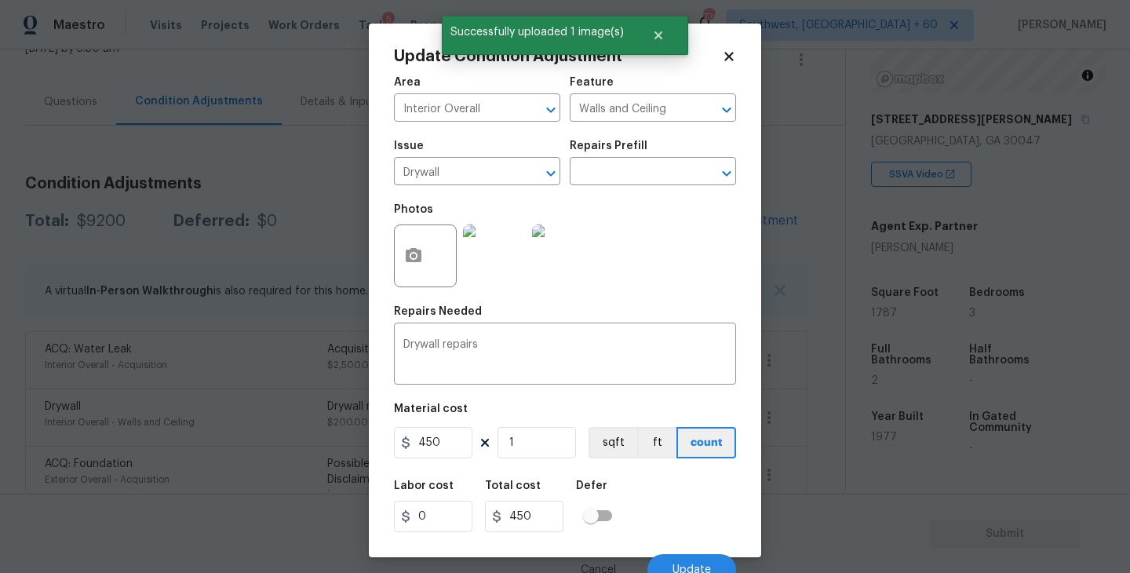
scroll to position [13, 0]
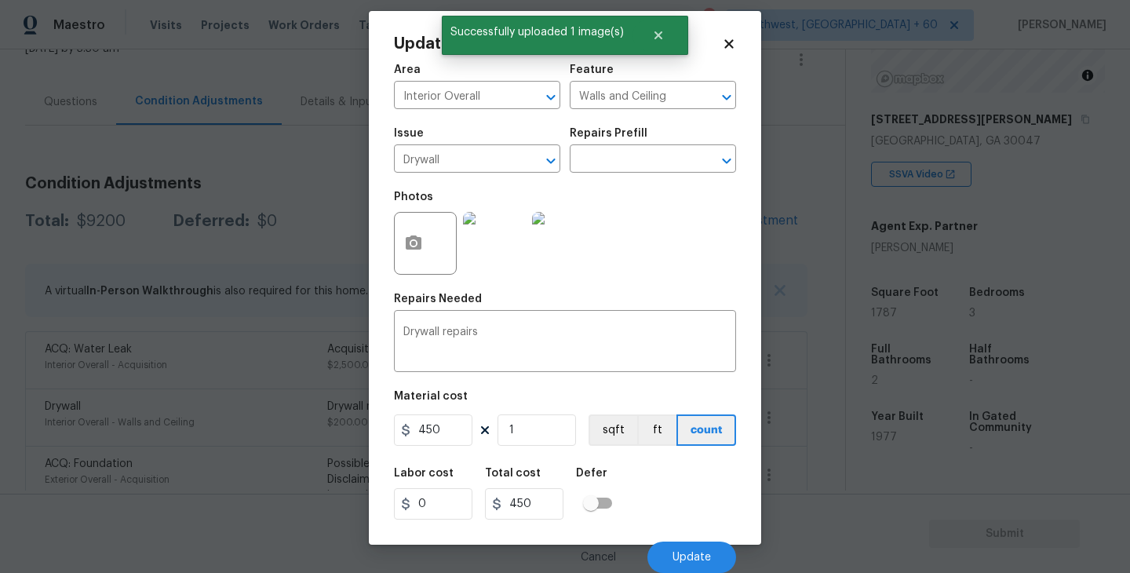
click at [675, 508] on div "Labor cost 0 Total cost 450 Defer" at bounding box center [565, 493] width 342 height 71
click at [676, 555] on span "Update" at bounding box center [692, 558] width 38 height 12
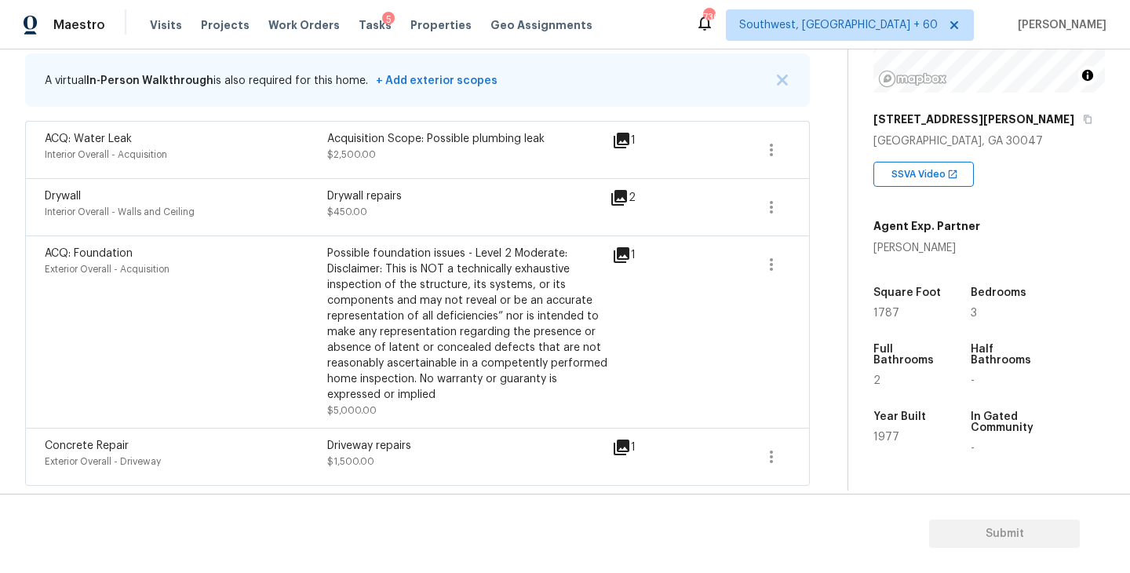
scroll to position [159, 0]
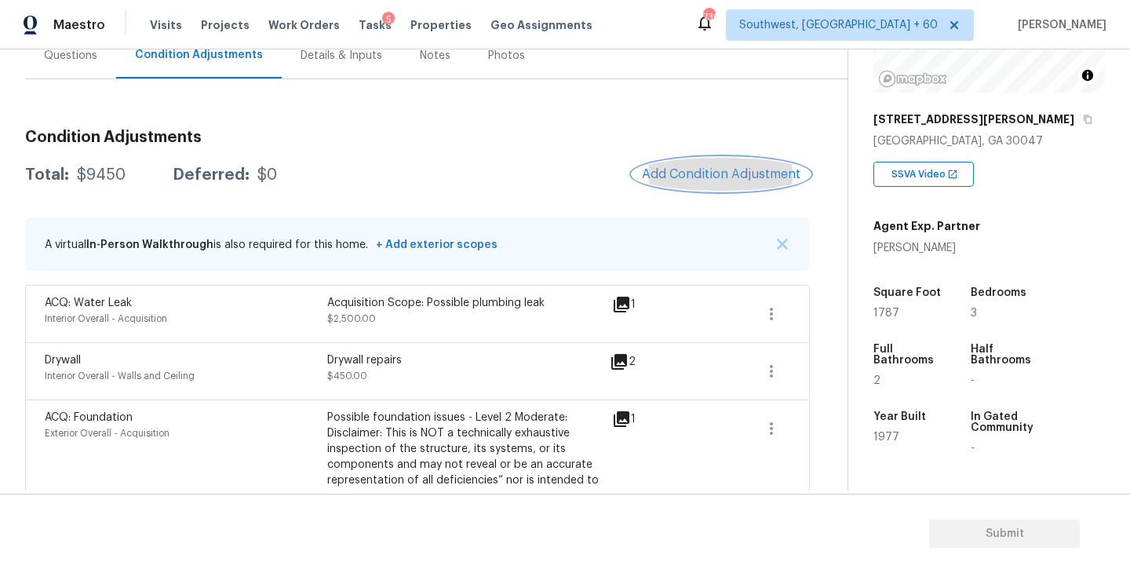
click at [722, 174] on span "Add Condition Adjustment" at bounding box center [721, 174] width 159 height 14
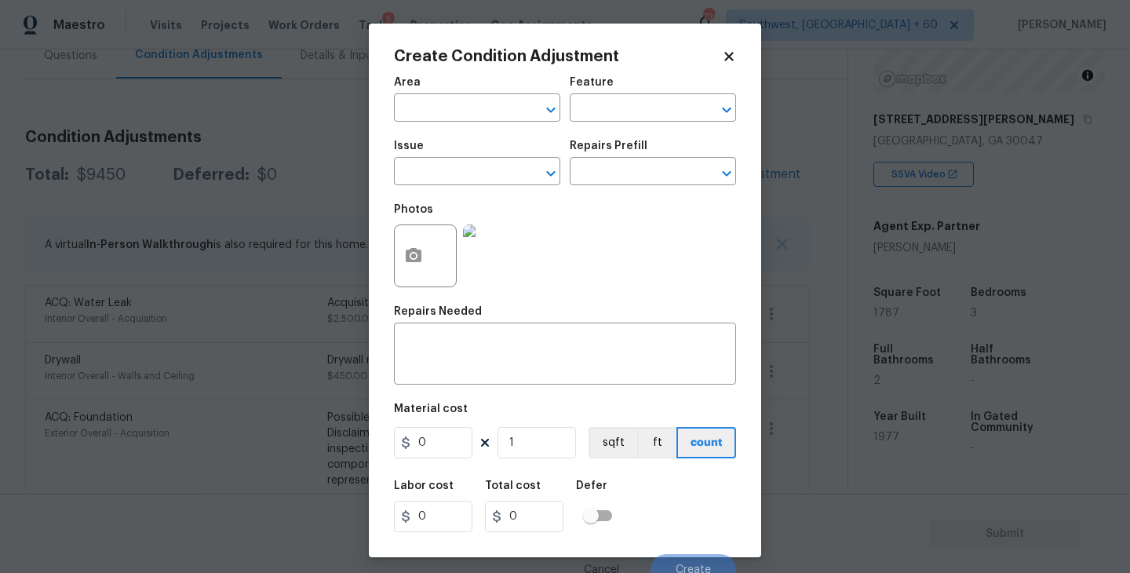
click at [459, 126] on span "Area ​" at bounding box center [477, 100] width 166 height 64
click at [454, 119] on input "text" at bounding box center [455, 109] width 122 height 24
click at [473, 173] on li "Interior Overall" at bounding box center [477, 171] width 166 height 26
type input "Interior Overall"
click at [671, 92] on div "Feature" at bounding box center [653, 87] width 166 height 20
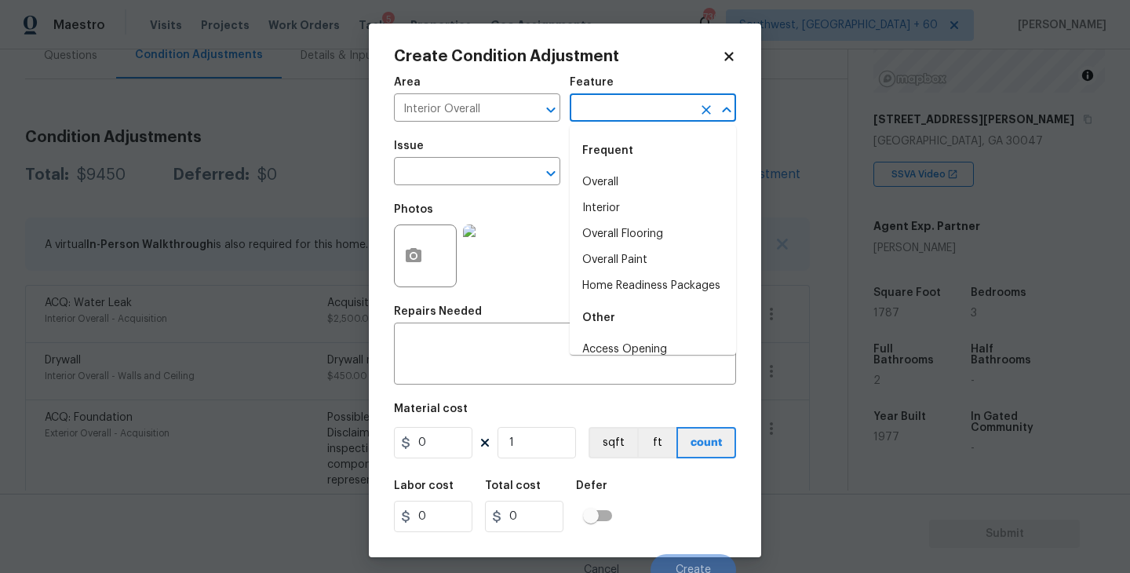
click at [644, 105] on input "text" at bounding box center [631, 109] width 122 height 24
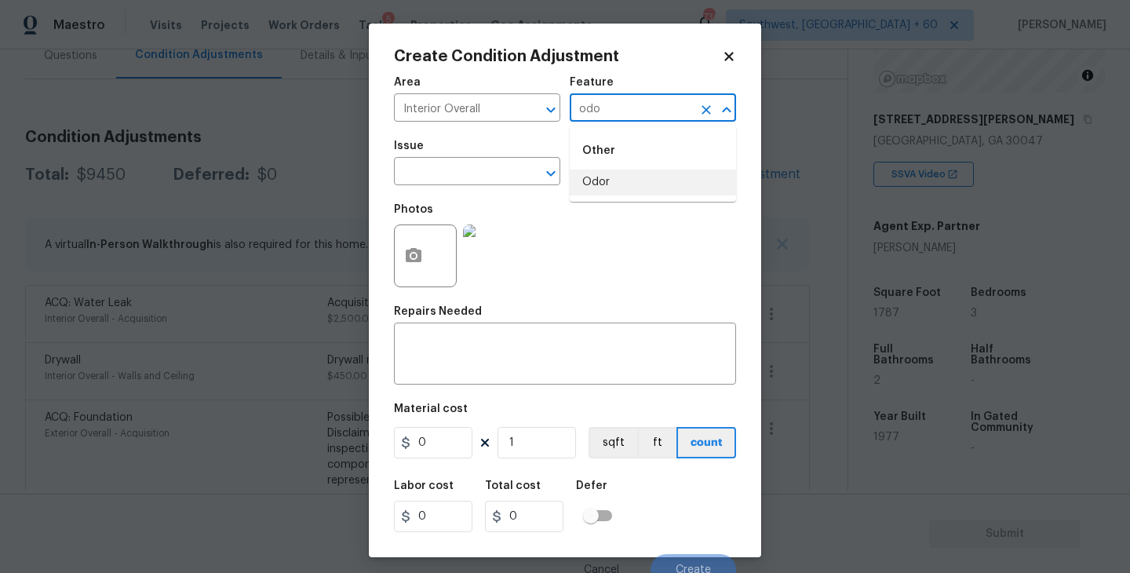
click at [622, 188] on li "Odor" at bounding box center [653, 183] width 166 height 26
type input "Odor"
click at [507, 185] on body "Maestro Visits Projects Work Orders Tasks 5 Properties Geo Assignments 736 Sout…" at bounding box center [565, 286] width 1130 height 573
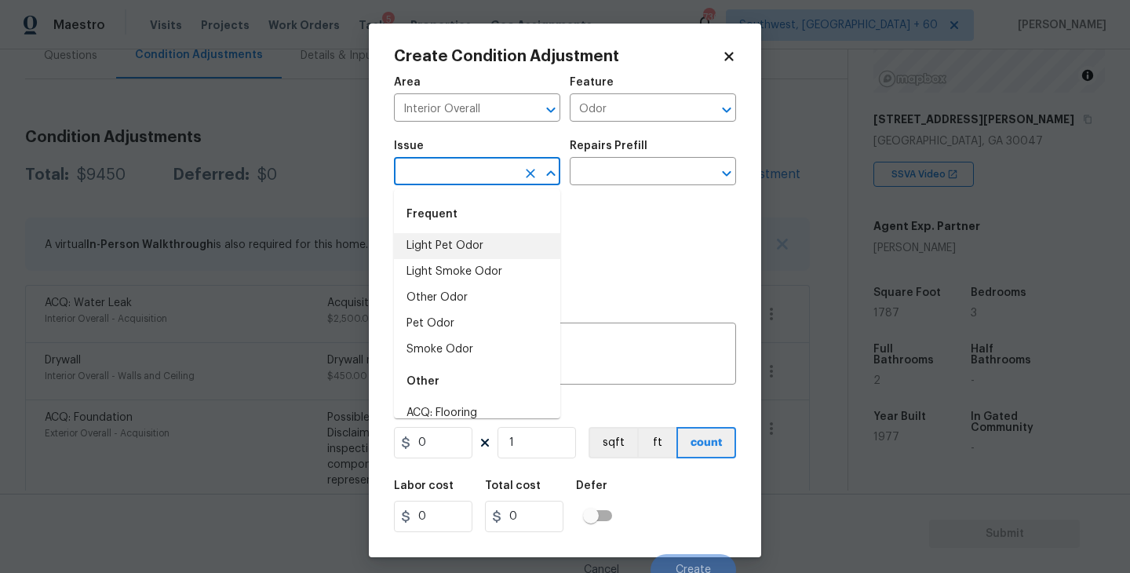
click at [501, 246] on li "Light Pet Odor" at bounding box center [477, 246] width 166 height 26
type input "Light Pet Odor"
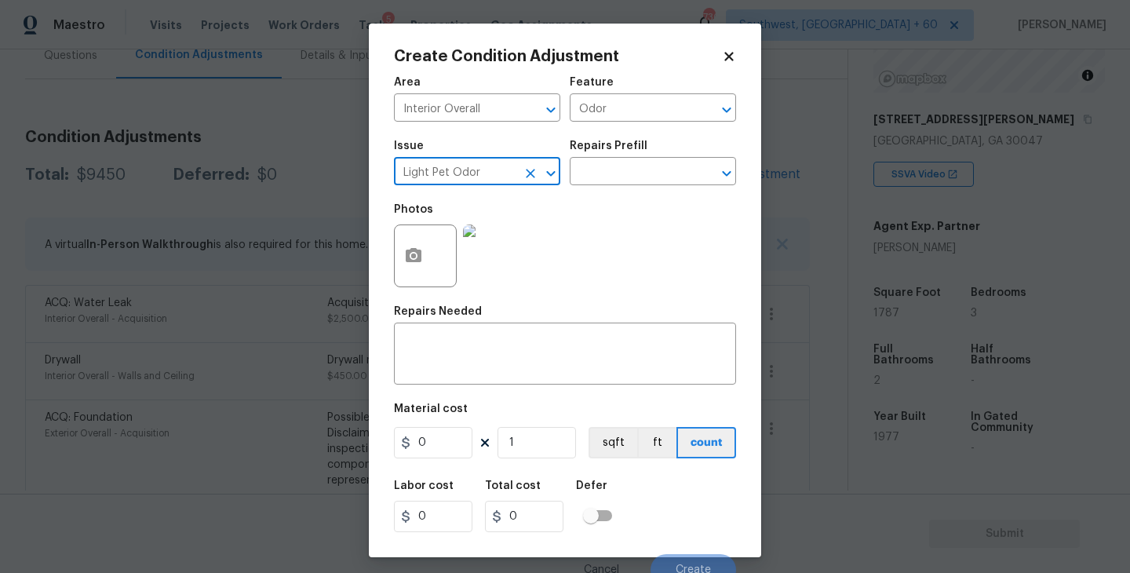
click at [585, 194] on div "Issue Light Pet Odor ​ Repairs Prefill ​" at bounding box center [565, 163] width 342 height 64
click at [624, 185] on input "text" at bounding box center [631, 173] width 122 height 24
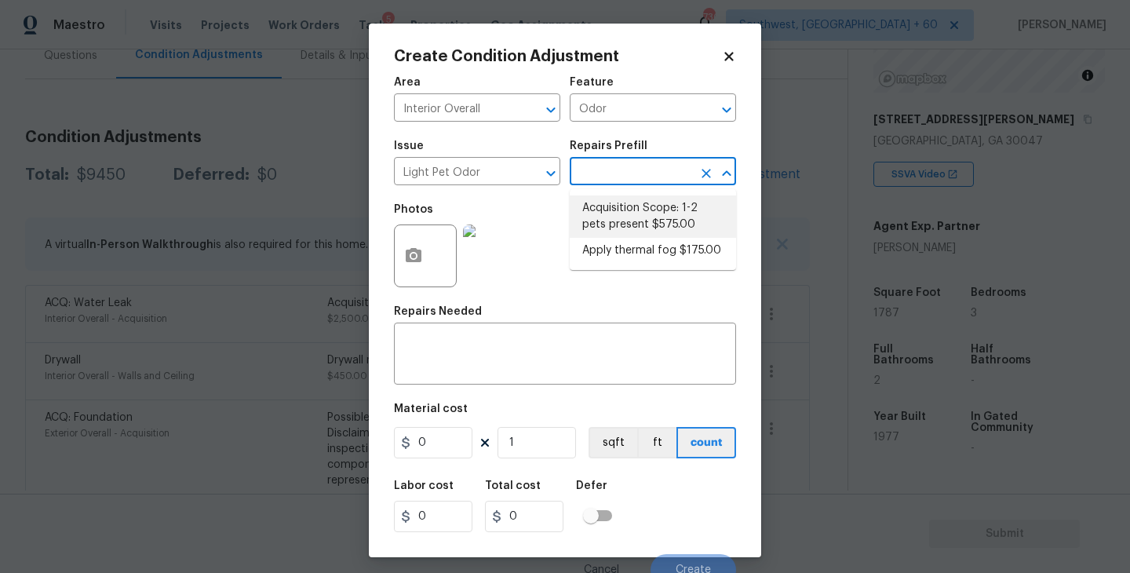
click at [625, 216] on li "Acquisition Scope: 1-2 pets present $575.00" at bounding box center [653, 216] width 166 height 42
type textarea "Acquisition Scope: 1-2 pets present"
type input "575"
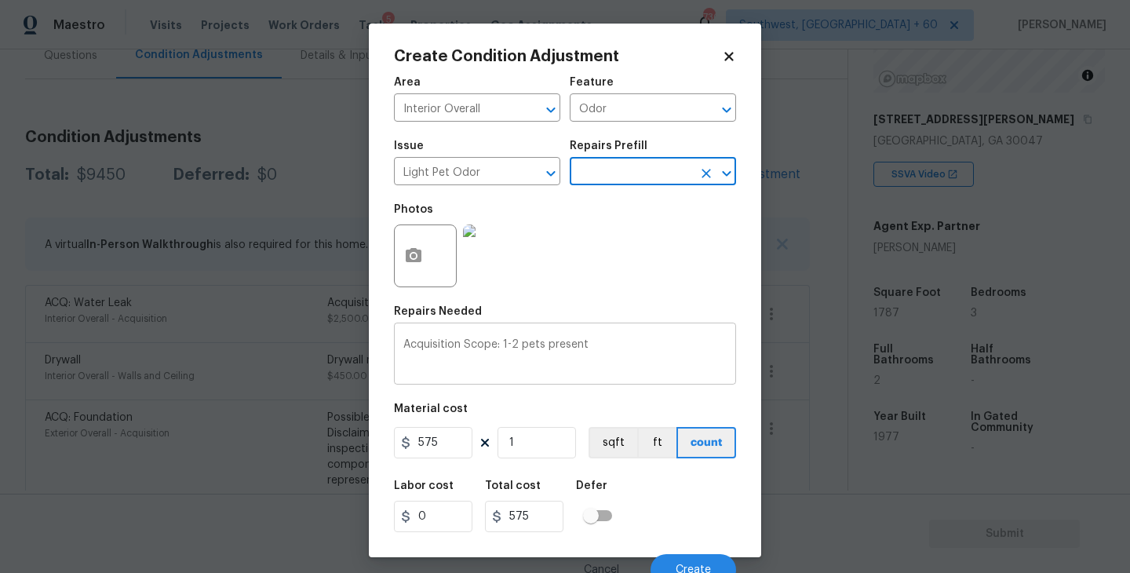
scroll to position [13, 0]
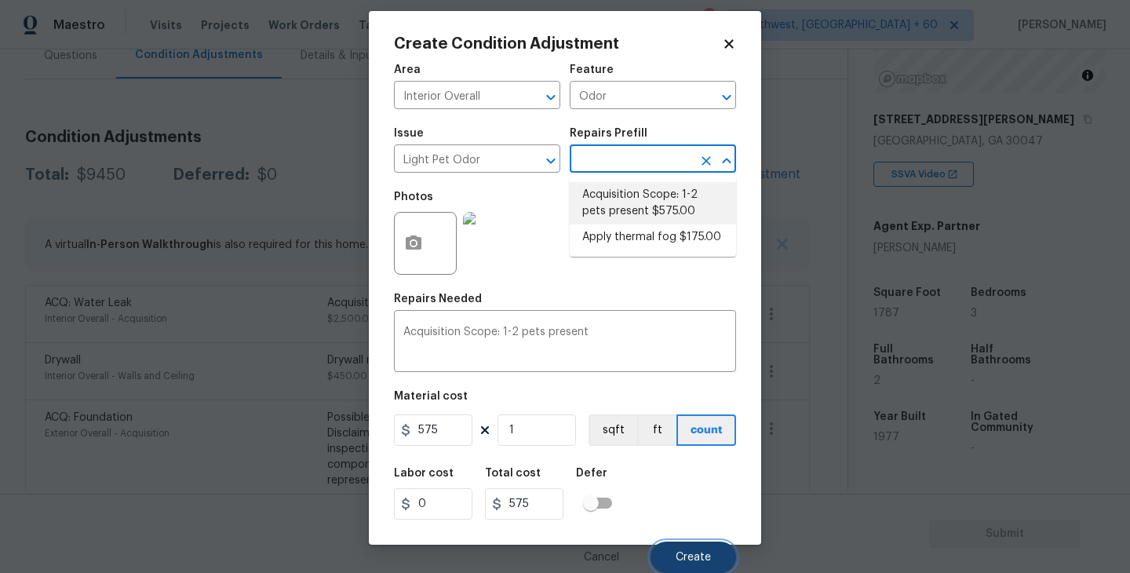
click at [722, 555] on button "Create" at bounding box center [694, 557] width 86 height 31
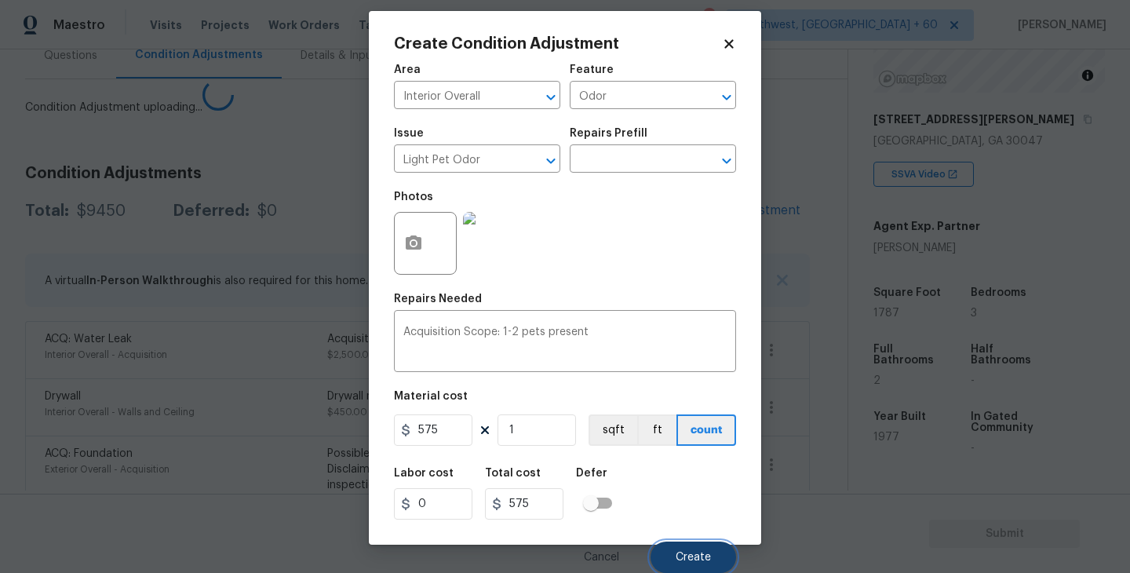
click at [722, 555] on button "Create" at bounding box center [694, 557] width 86 height 31
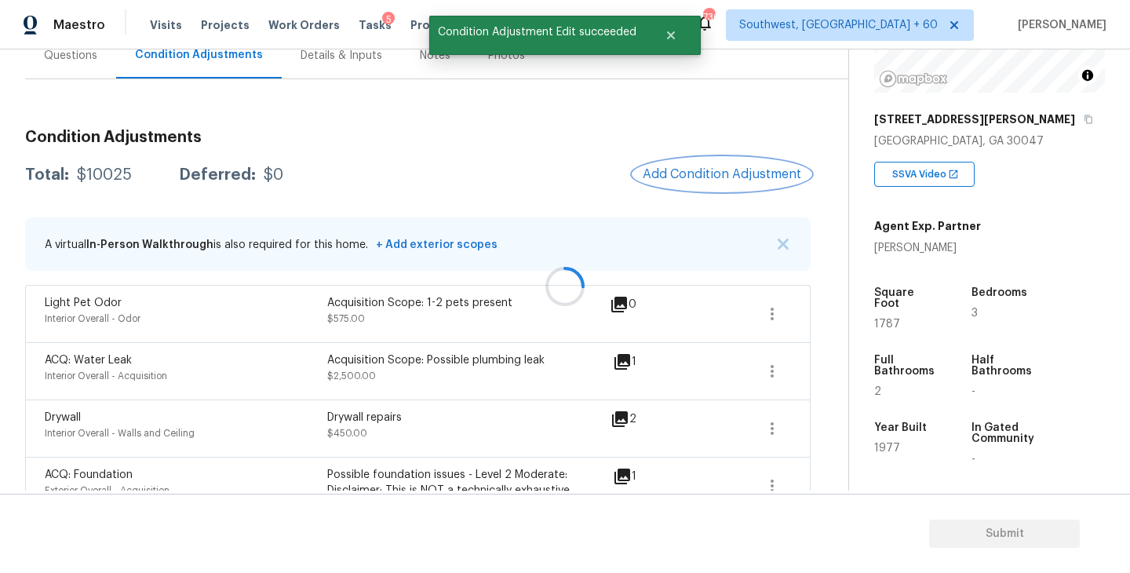
scroll to position [0, 0]
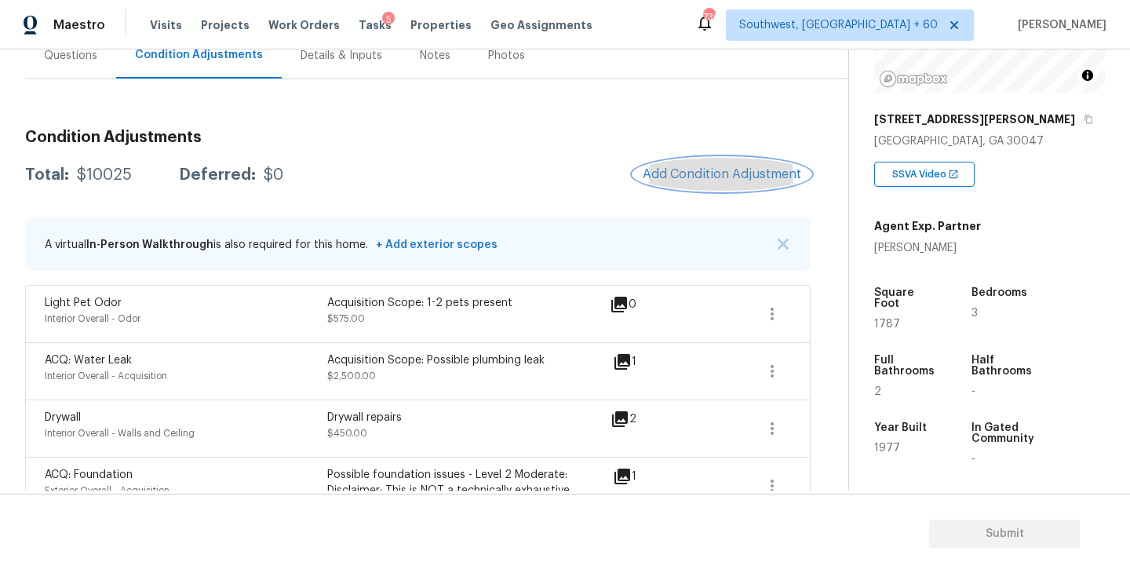
click at [704, 173] on span "Add Condition Adjustment" at bounding box center [722, 174] width 159 height 14
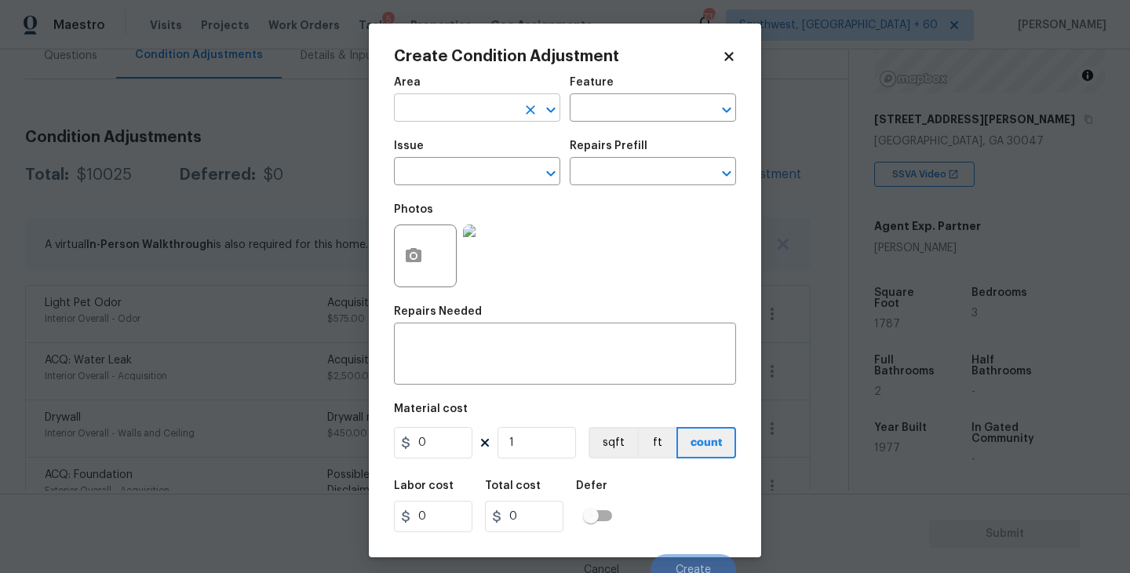
click at [469, 111] on input "text" at bounding box center [455, 109] width 122 height 24
click at [476, 164] on li "Interior Overall" at bounding box center [477, 171] width 166 height 26
type input "Interior Overall"
click at [600, 101] on input "text" at bounding box center [631, 109] width 122 height 24
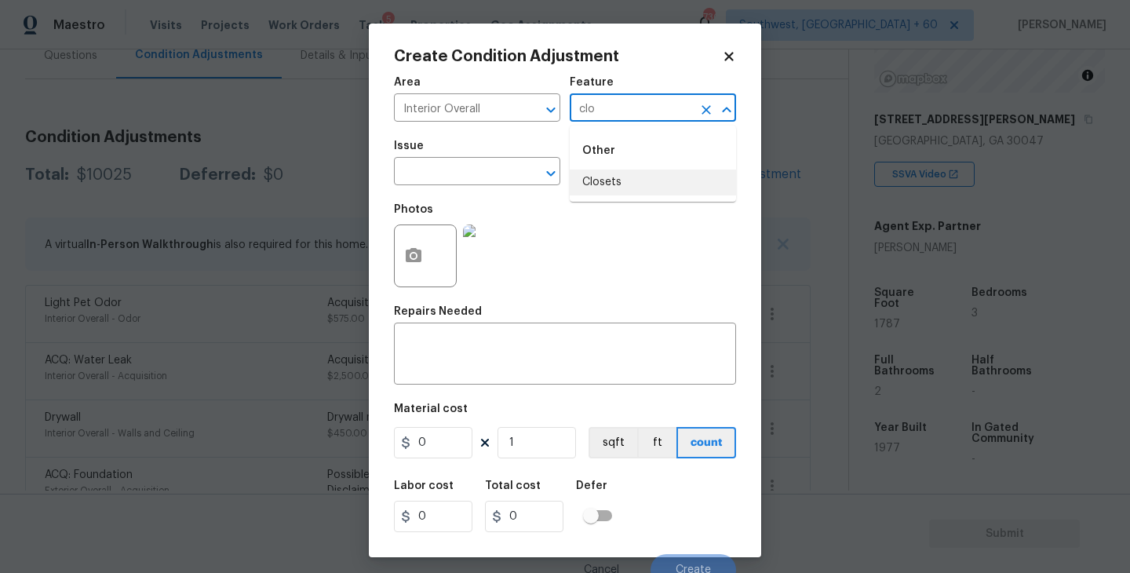
click at [597, 170] on li "Closets" at bounding box center [653, 183] width 166 height 26
click at [520, 170] on button "Clear" at bounding box center [531, 173] width 22 height 22
type input "Closets"
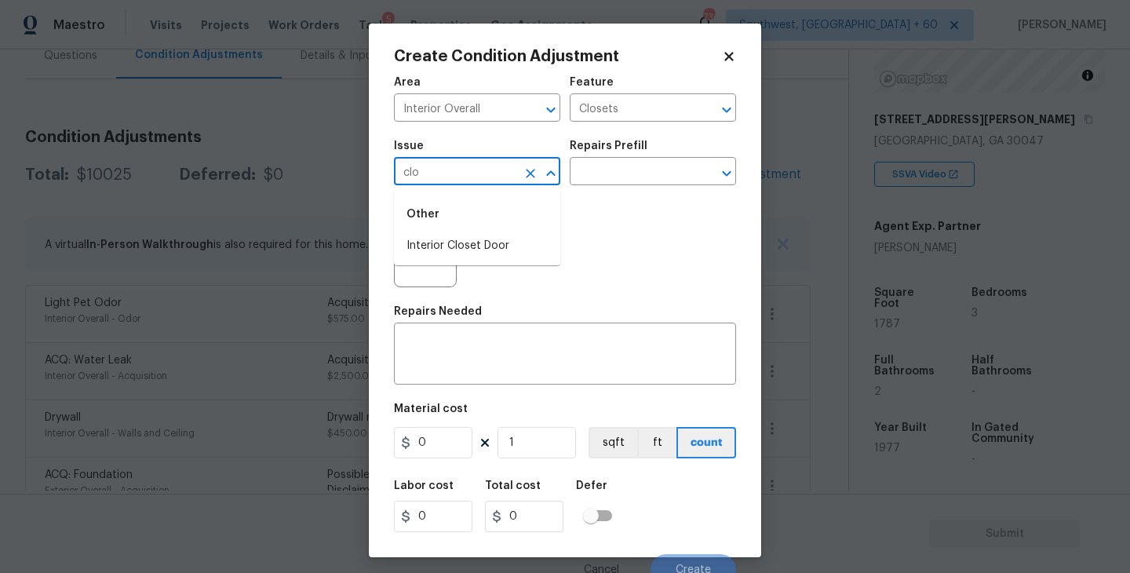
click at [506, 232] on div "Other" at bounding box center [477, 214] width 166 height 38
click at [503, 233] on li "Interior Closet Door" at bounding box center [477, 246] width 166 height 26
type input "Interior Closet Door"
click at [622, 171] on input "text" at bounding box center [631, 173] width 122 height 24
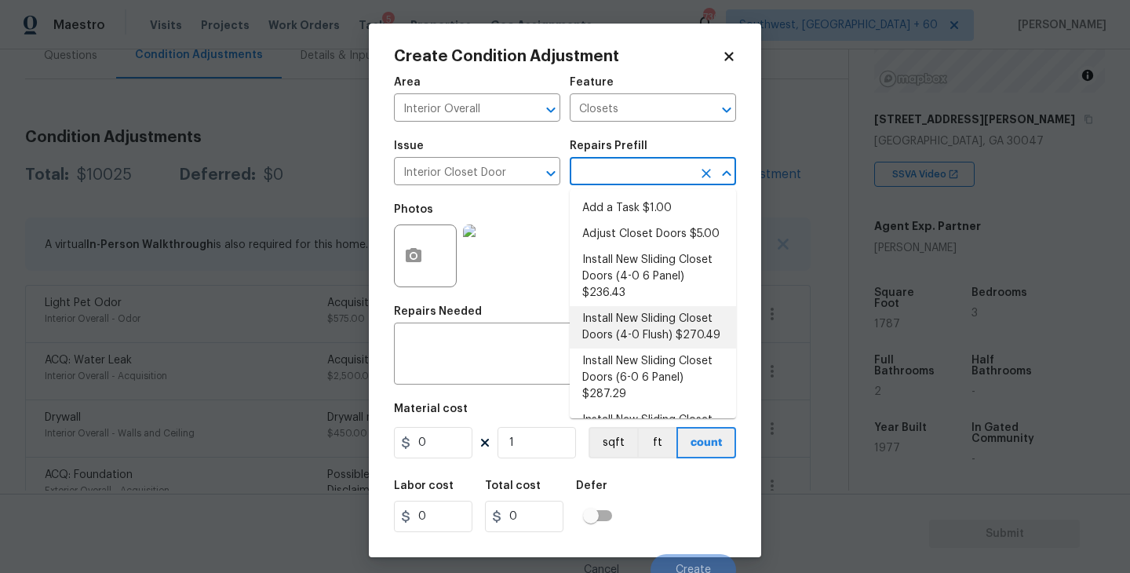
click at [652, 331] on li "Install New Sliding Closet Doors (4-0 Flush) $270.49" at bounding box center [653, 327] width 166 height 42
type input "Interior Door"
type textarea "Remove the existing door (if present). Install a new 4-0 bi-fold flush panel in…"
type input "270.49"
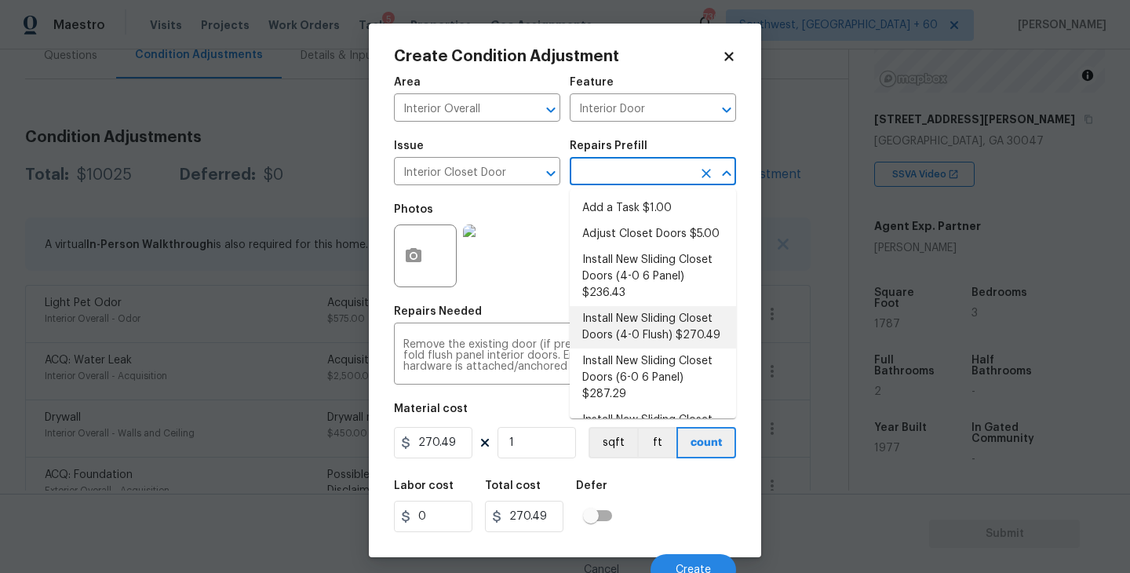
click at [628, 161] on input "text" at bounding box center [631, 173] width 122 height 24
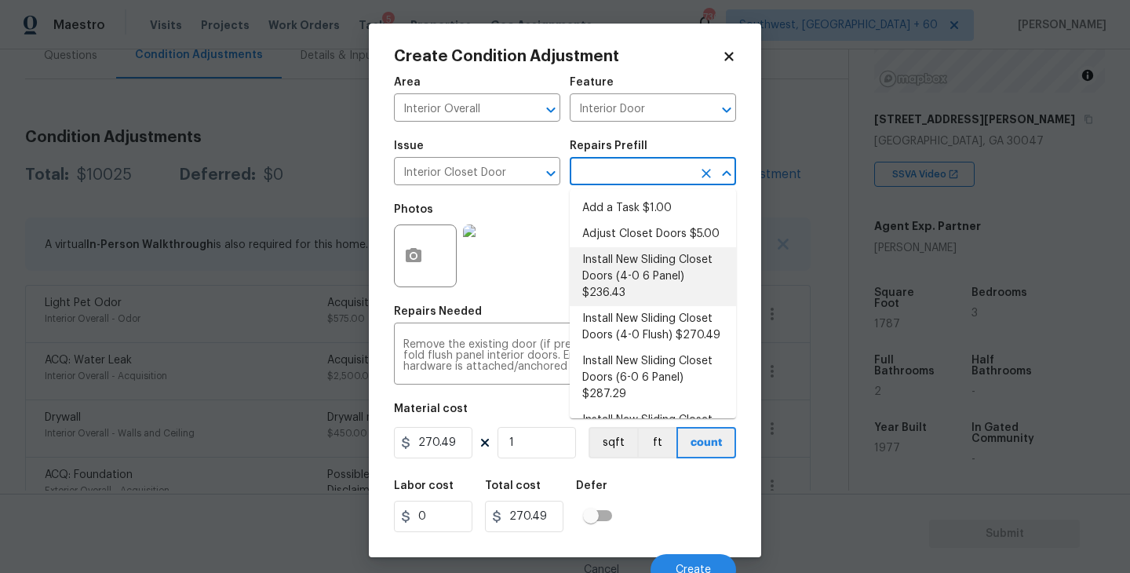
click at [641, 285] on li "Install New Sliding Closet Doors (4-0 6 Panel) $236.43" at bounding box center [653, 276] width 166 height 59
type textarea "Remove the existing door (if present). Install a new 4-0 bi-fold 6 panel interi…"
type input "236.43"
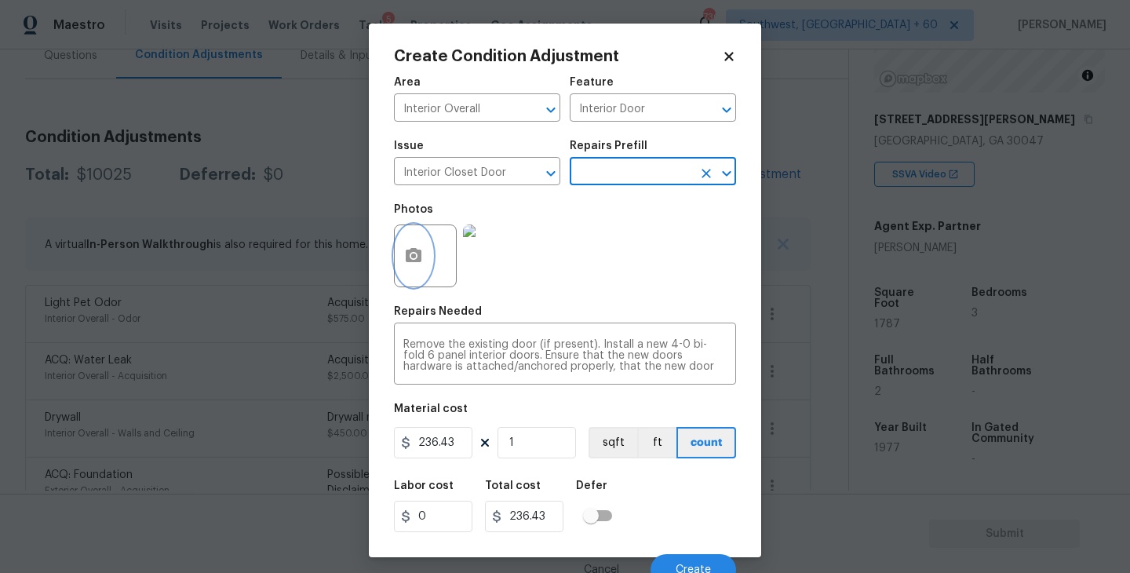
click at [417, 269] on button "button" at bounding box center [414, 255] width 38 height 61
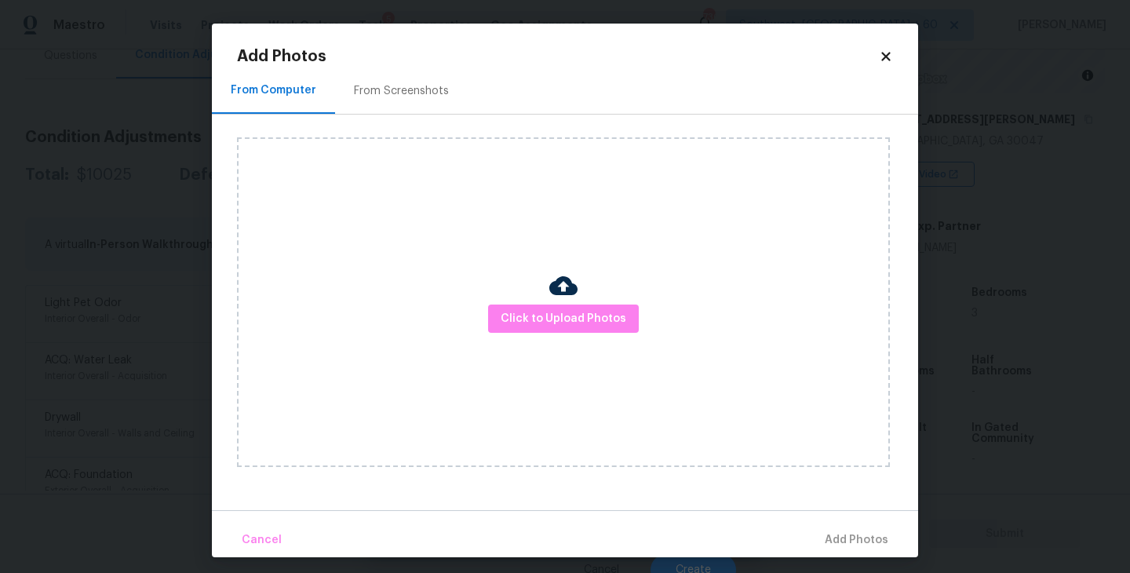
click at [537, 300] on div "Click to Upload Photos" at bounding box center [563, 302] width 653 height 330
click at [558, 326] on span "Click to Upload Photos" at bounding box center [564, 319] width 126 height 20
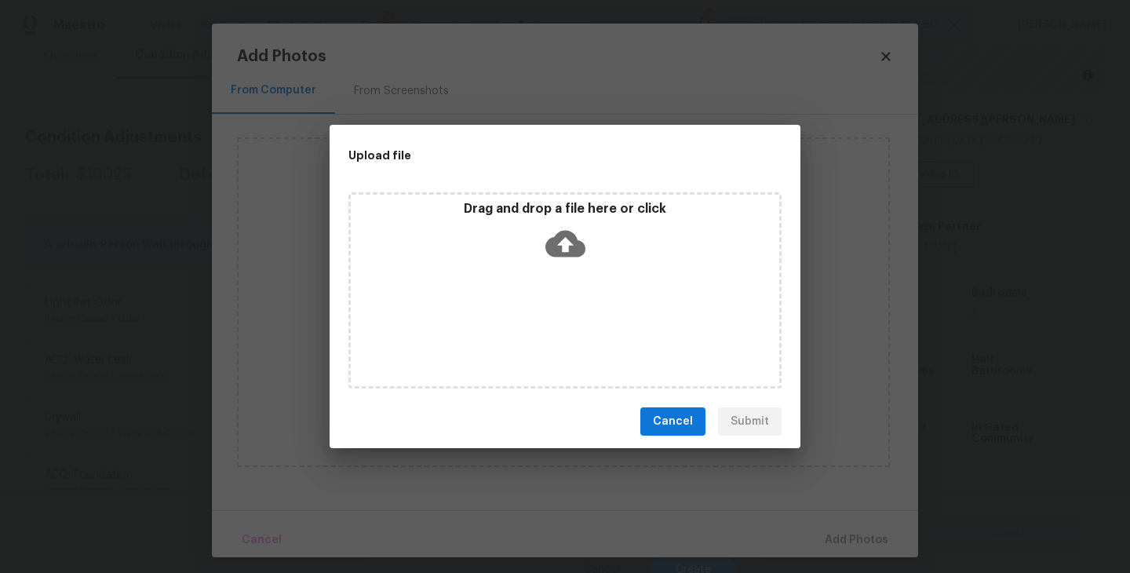
click at [563, 308] on div "Drag and drop a file here or click" at bounding box center [565, 290] width 433 height 196
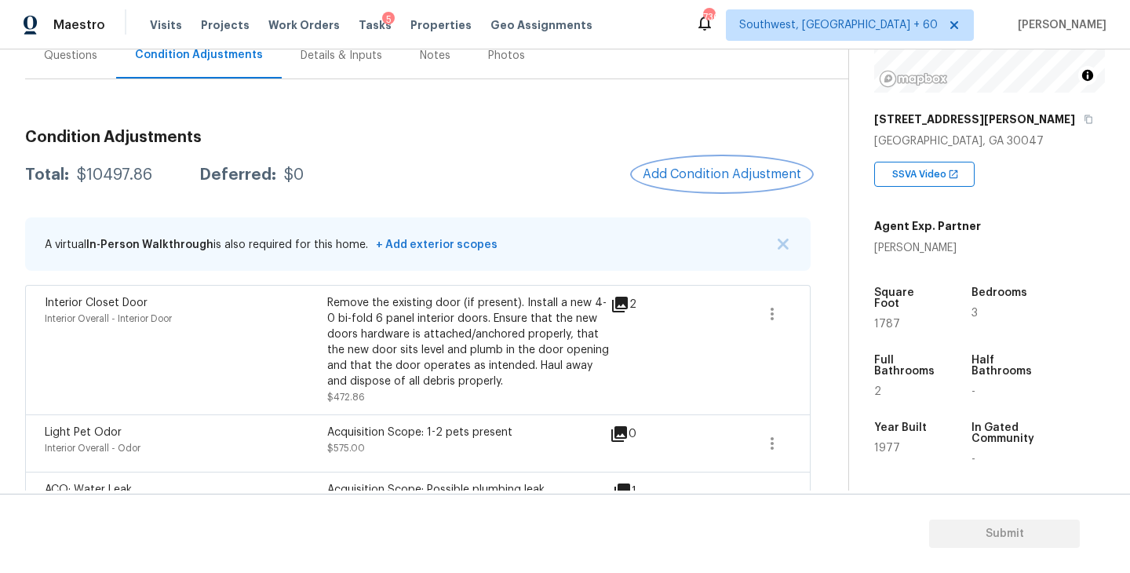
scroll to position [101, 0]
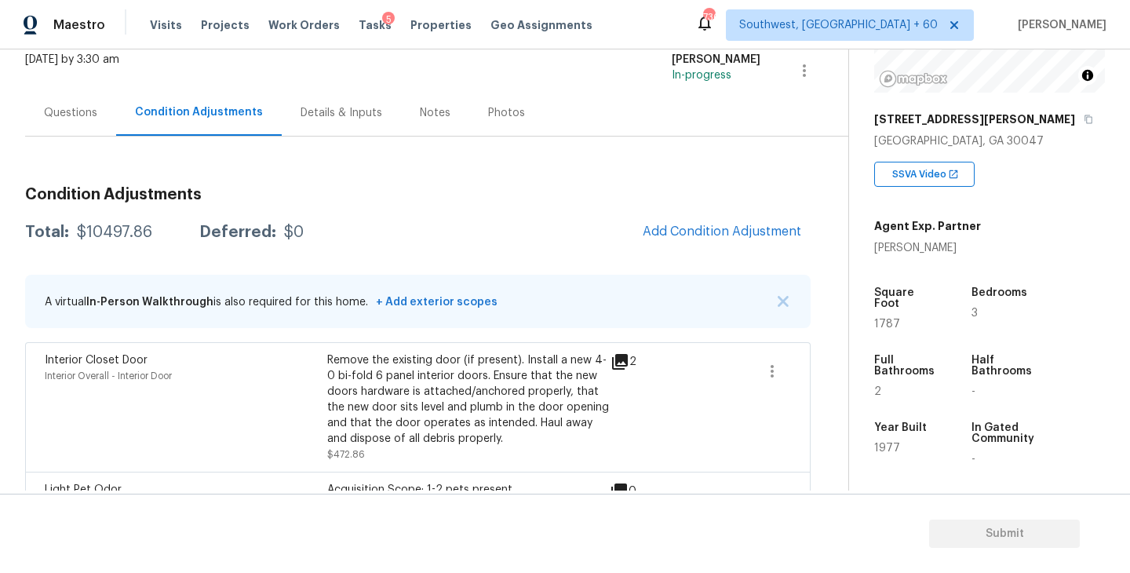
click at [93, 111] on div "Questions" at bounding box center [70, 113] width 53 height 16
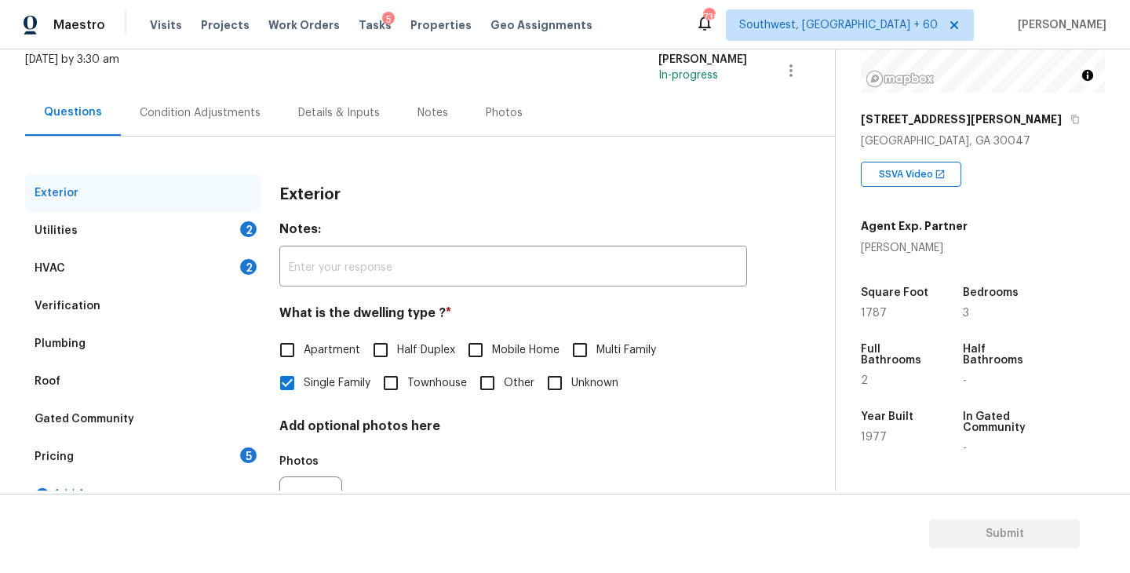
click at [88, 465] on div "Pricing 5" at bounding box center [142, 457] width 235 height 38
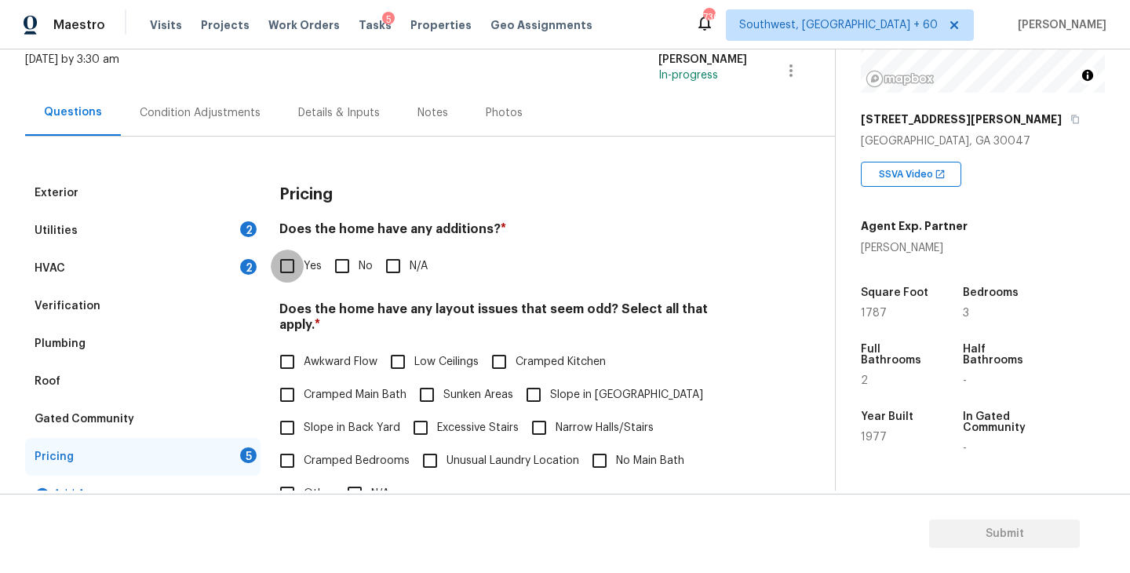
click at [298, 265] on input "Yes" at bounding box center [287, 266] width 33 height 33
checkbox input "true"
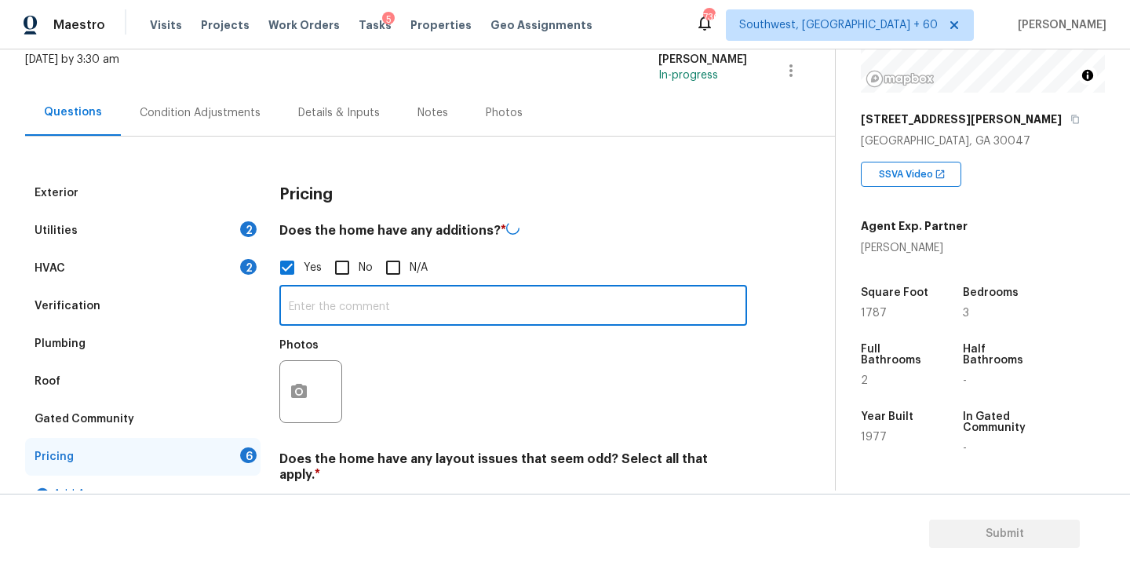
click at [340, 297] on input "text" at bounding box center [513, 307] width 468 height 37
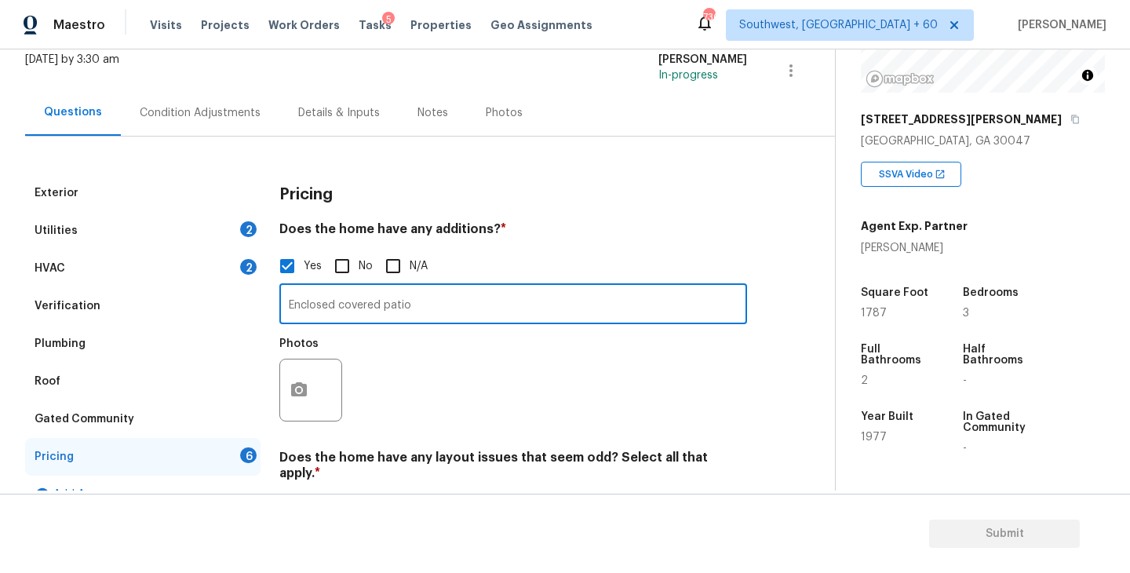
type input "Enclosed covered patio"
click at [286, 401] on button "button" at bounding box center [299, 390] width 38 height 61
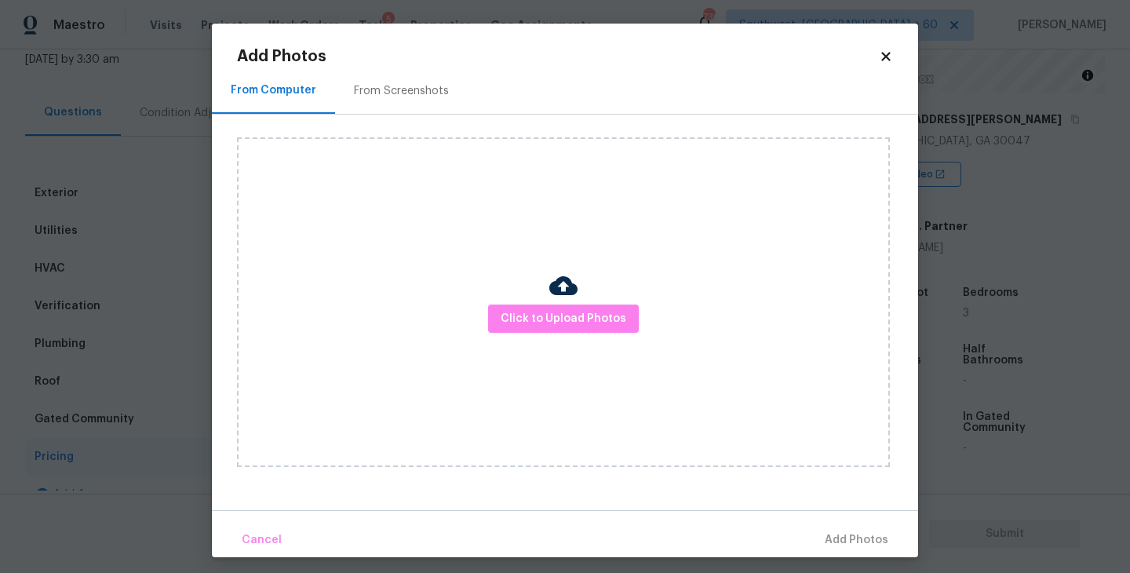
click at [504, 355] on div "Click to Upload Photos" at bounding box center [563, 302] width 653 height 330
click at [557, 317] on span "Click to Upload Photos" at bounding box center [564, 319] width 126 height 20
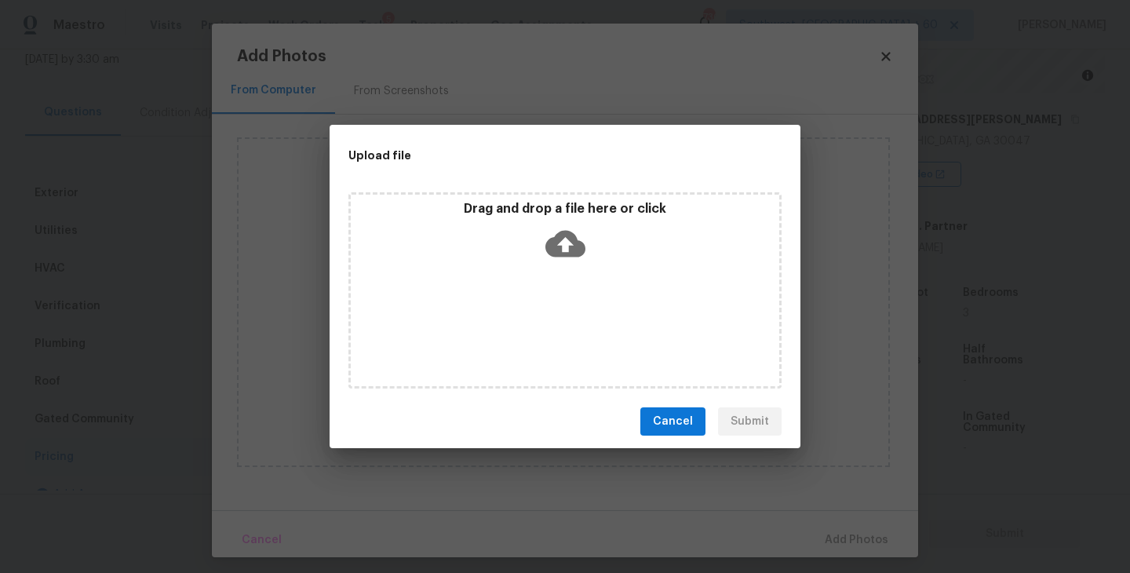
click at [566, 271] on div "Drag and drop a file here or click" at bounding box center [565, 290] width 433 height 196
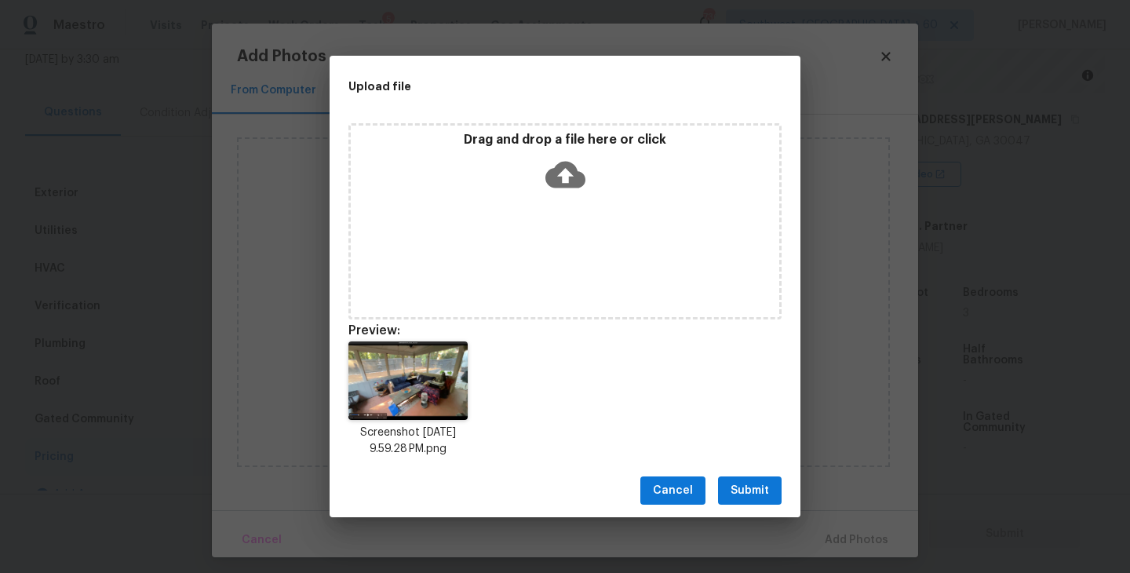
click at [769, 480] on button "Submit" at bounding box center [750, 490] width 64 height 29
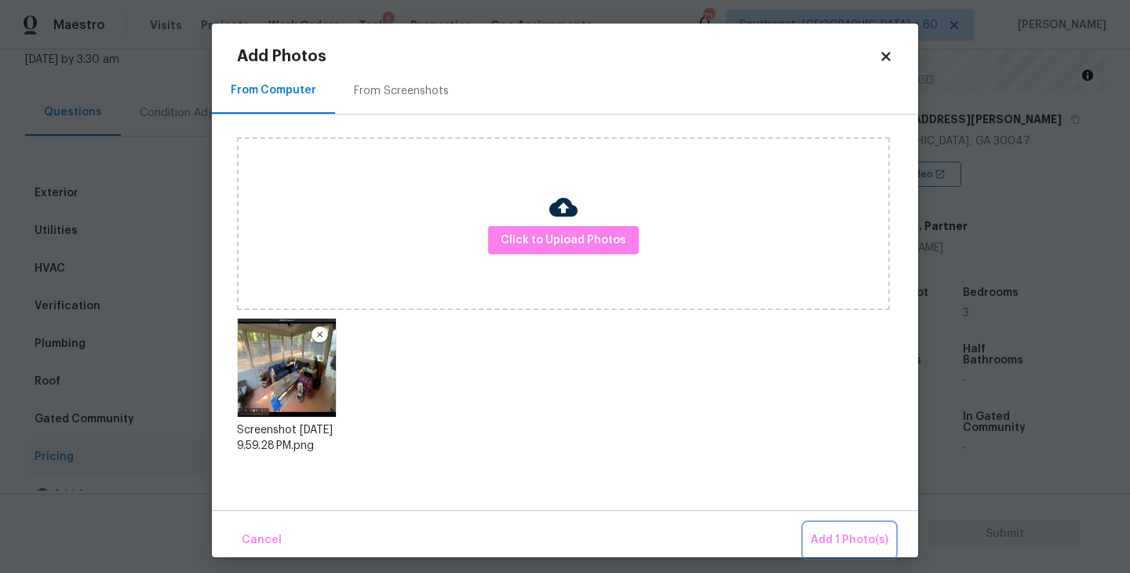
click at [822, 537] on span "Add 1 Photo(s)" at bounding box center [850, 541] width 78 height 20
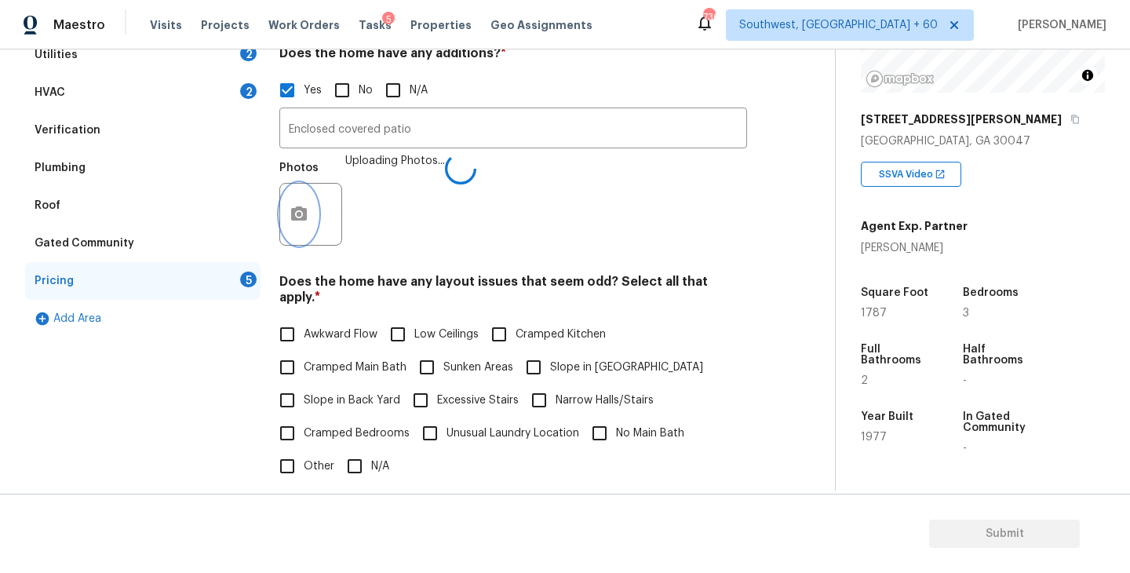
scroll to position [420, 0]
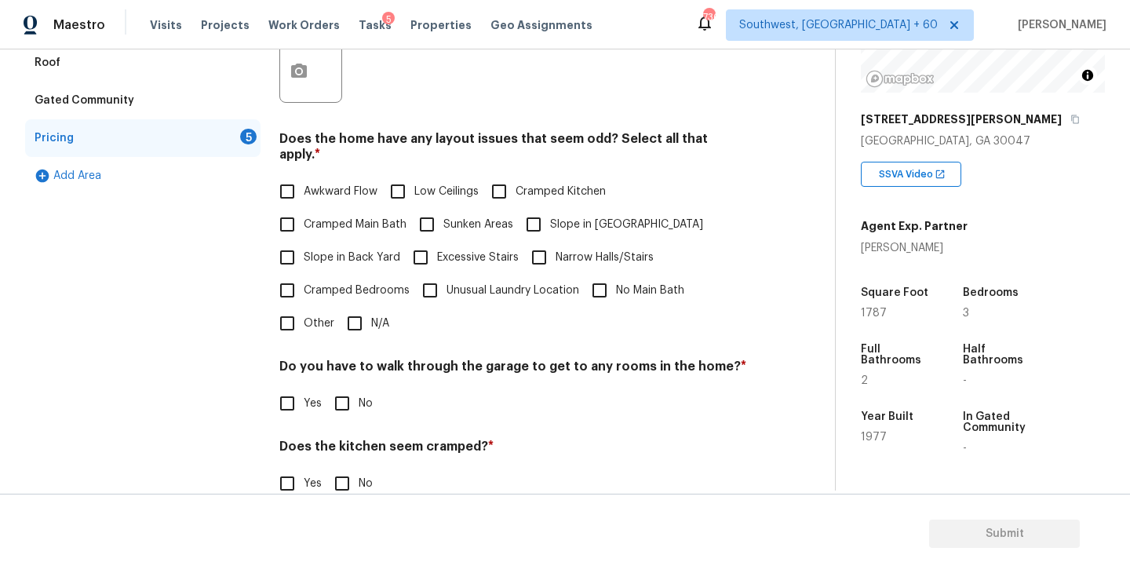
click at [570, 217] on span "Slope in Front Yard" at bounding box center [626, 225] width 153 height 16
click at [550, 208] on input "Slope in Front Yard" at bounding box center [533, 224] width 33 height 33
checkbox input "true"
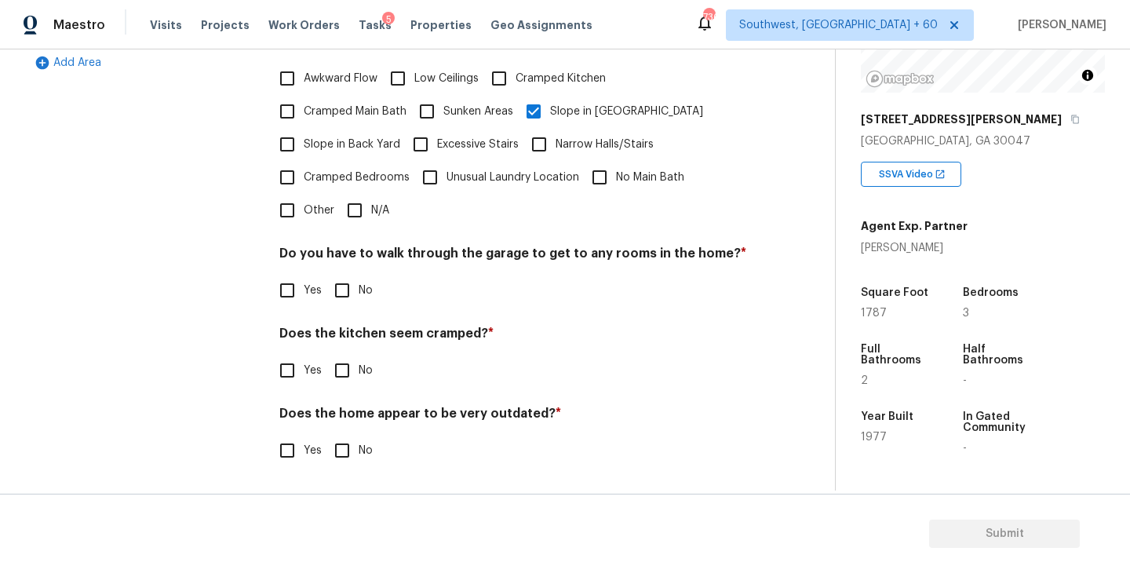
scroll to position [517, 0]
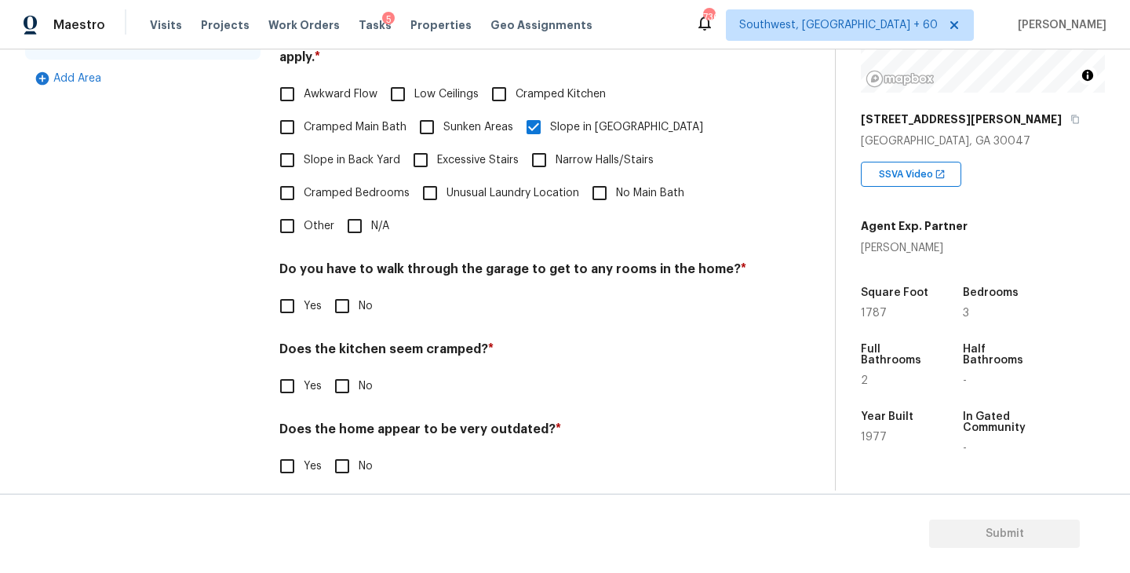
click at [356, 301] on input "No" at bounding box center [342, 306] width 33 height 33
checkbox input "true"
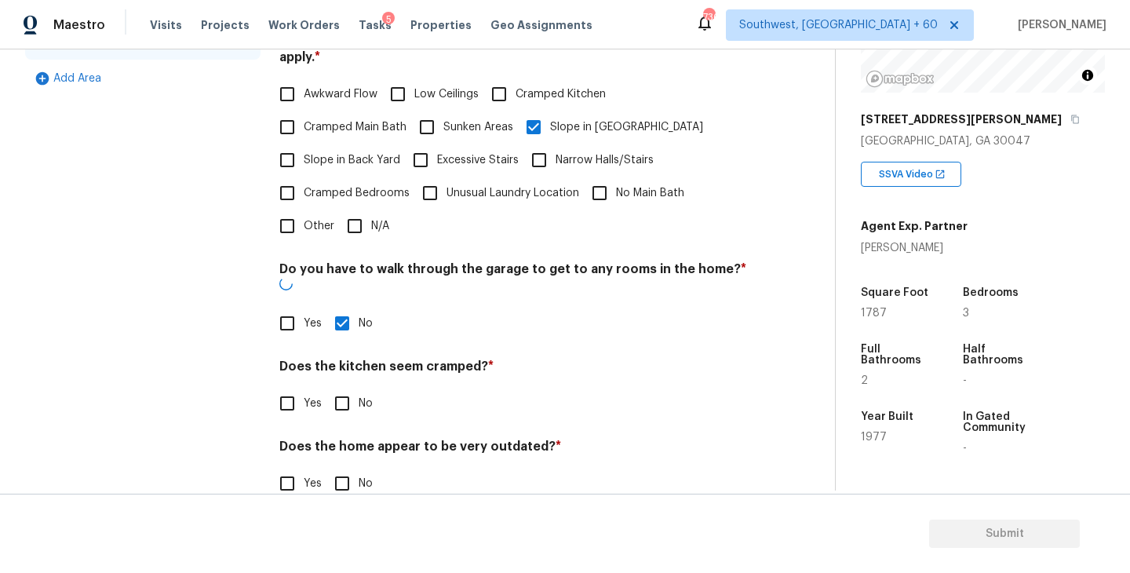
click at [347, 404] on div "Pricing Does the home have any additions? * Yes No N/A Enclosed covered patio ​…" at bounding box center [513, 138] width 468 height 761
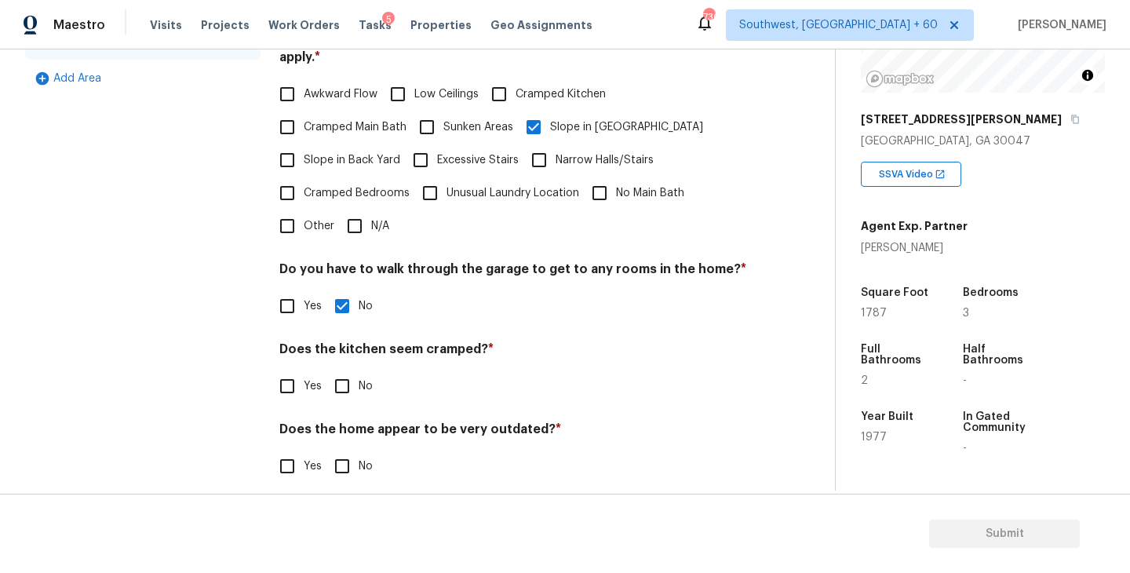
click at [349, 385] on input "No" at bounding box center [342, 386] width 33 height 33
checkbox input "true"
click at [349, 451] on input "No" at bounding box center [342, 467] width 33 height 33
checkbox input "true"
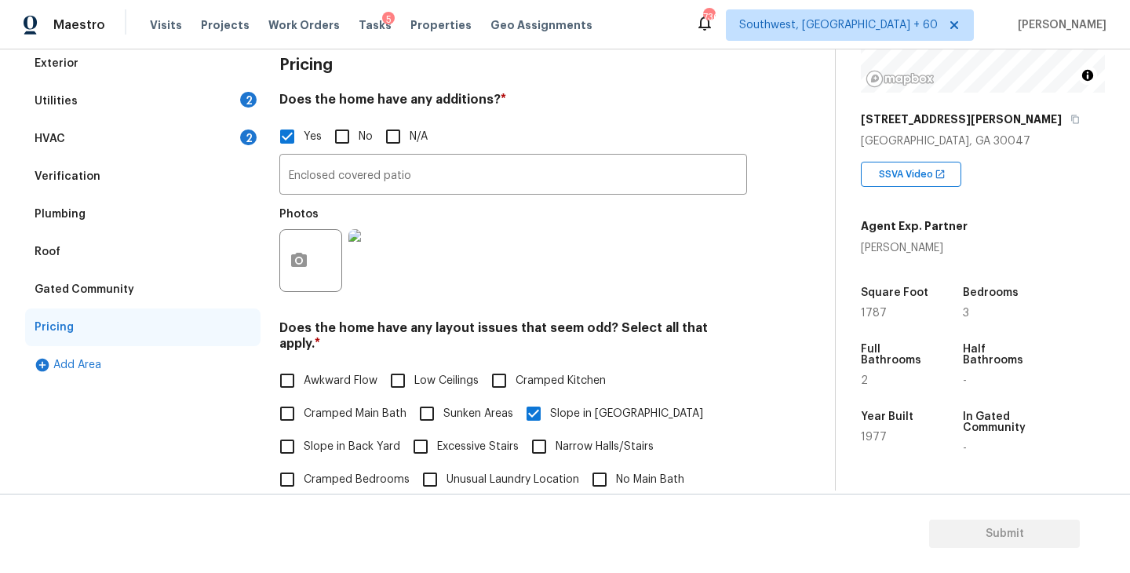
scroll to position [68, 0]
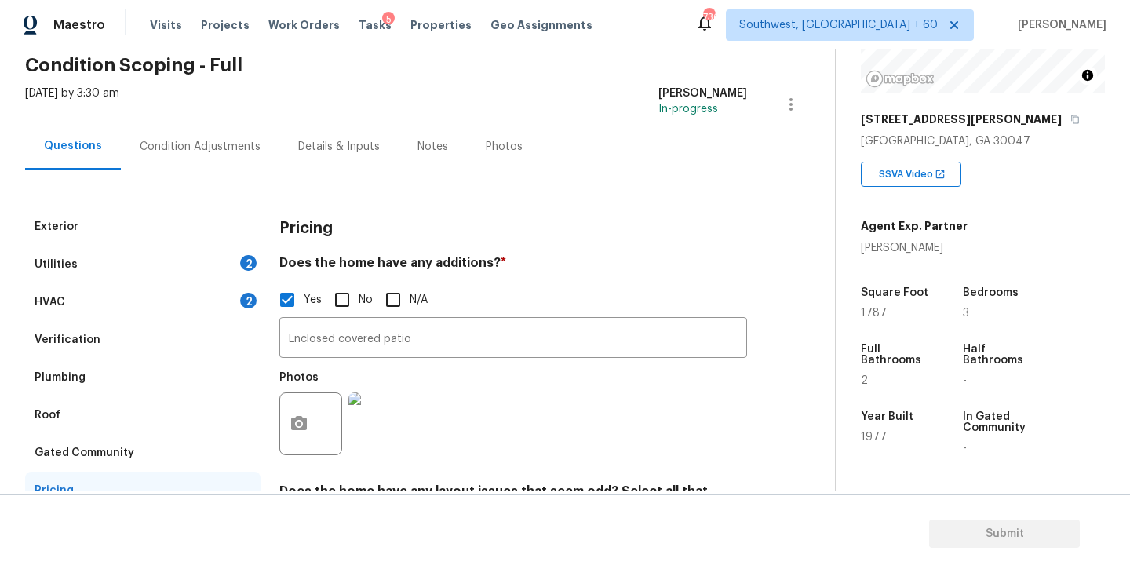
click at [229, 148] on div "Condition Adjustments" at bounding box center [200, 147] width 121 height 16
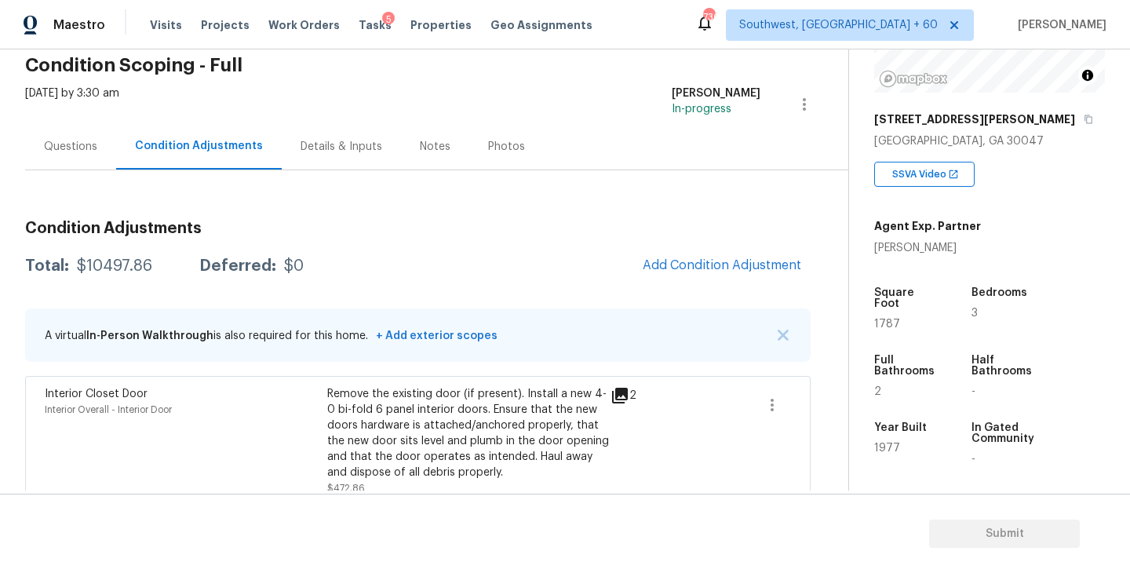
click at [71, 149] on div "Questions" at bounding box center [70, 147] width 53 height 16
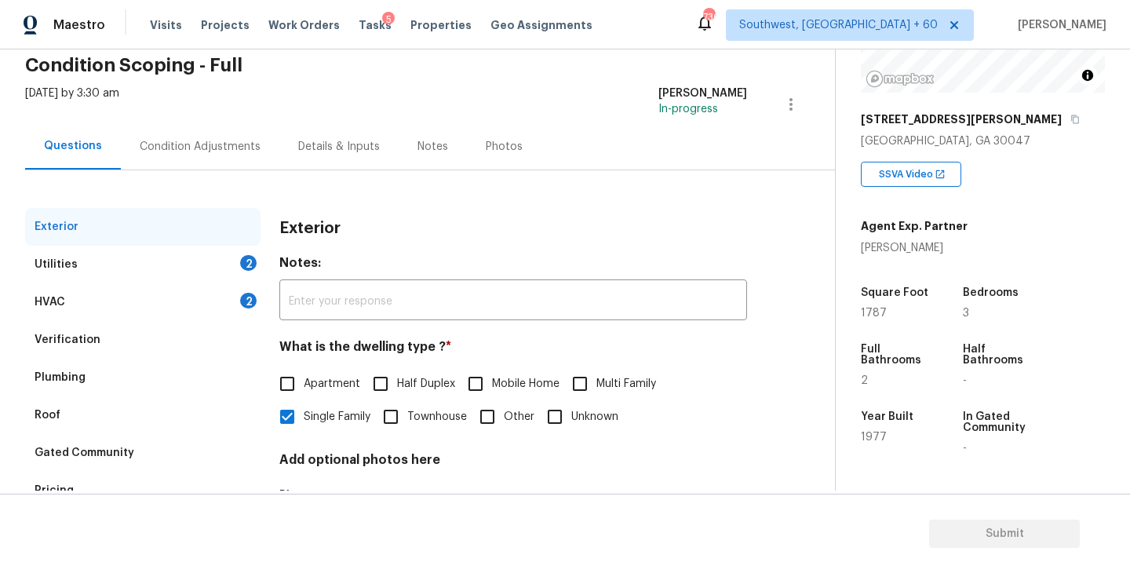
click at [174, 277] on div "Utilities 2" at bounding box center [142, 265] width 235 height 38
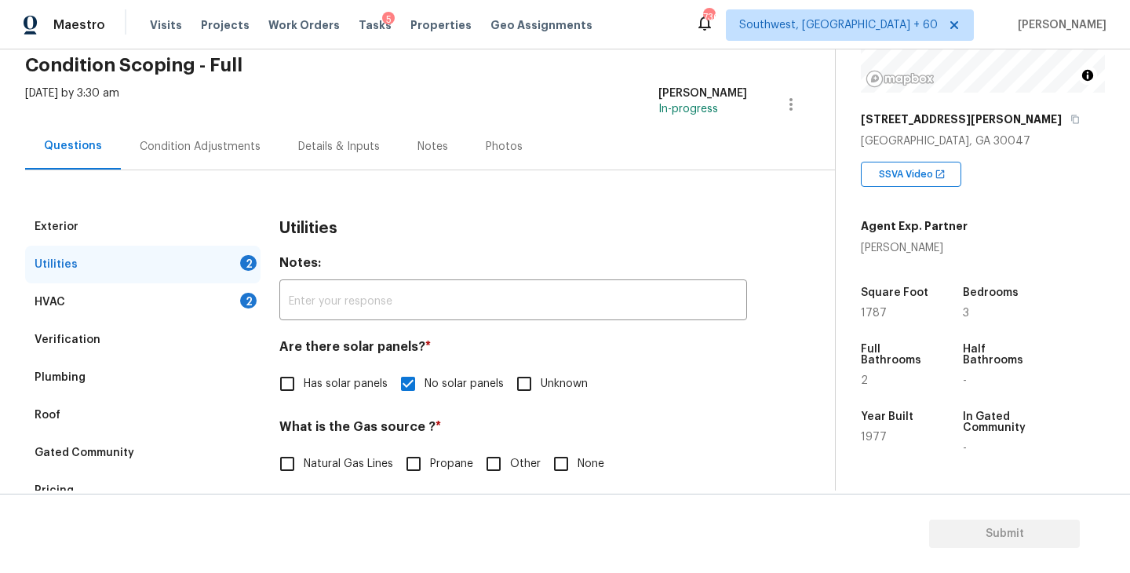
scroll to position [145, 0]
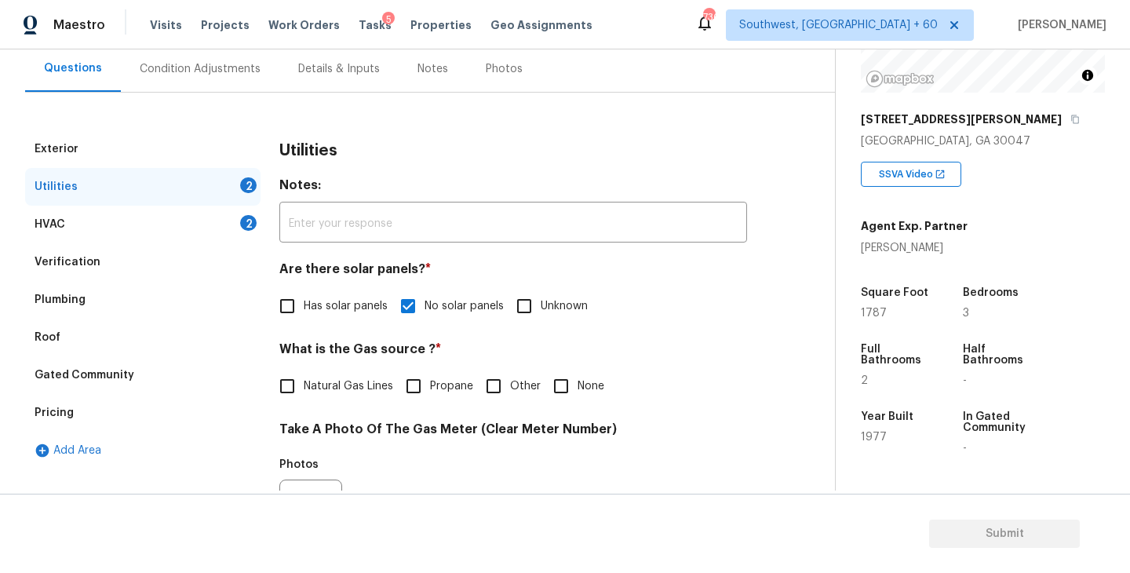
click at [365, 391] on span "Natural Gas Lines" at bounding box center [348, 386] width 89 height 16
click at [304, 391] on input "Natural Gas Lines" at bounding box center [287, 386] width 33 height 33
checkbox input "true"
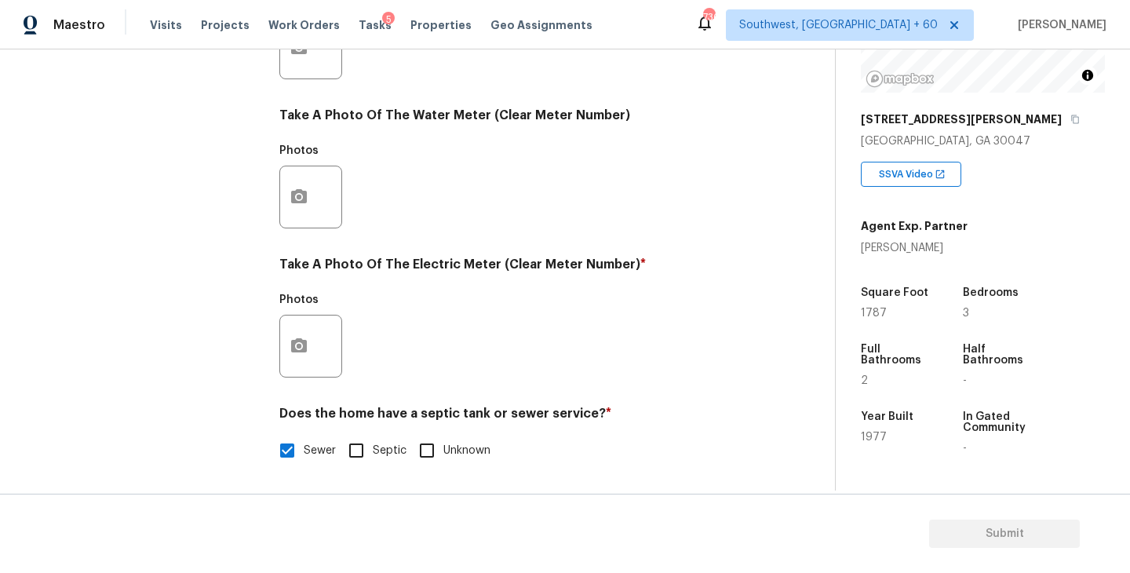
click at [316, 358] on div at bounding box center [310, 346] width 63 height 63
click at [305, 337] on icon "button" at bounding box center [299, 346] width 19 height 19
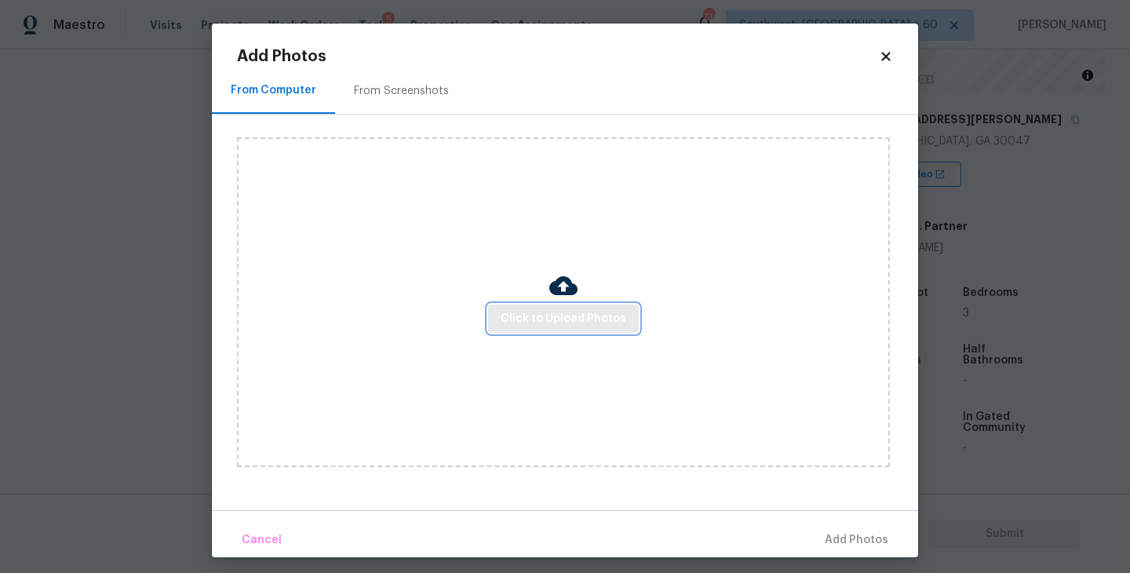
click at [549, 325] on span "Click to Upload Photos" at bounding box center [564, 319] width 126 height 20
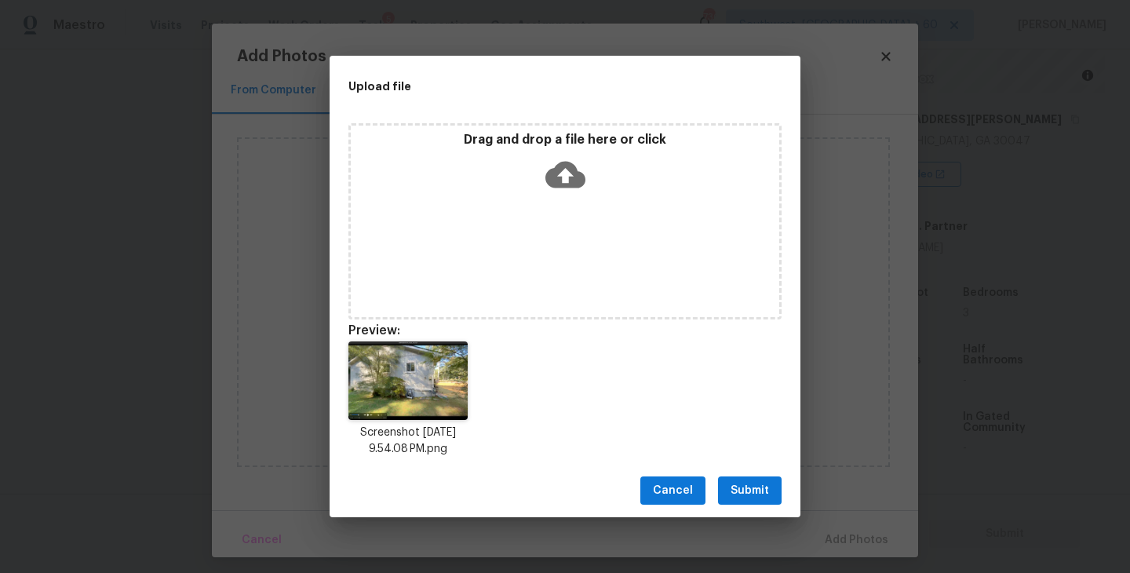
click at [748, 496] on span "Submit" at bounding box center [750, 491] width 38 height 20
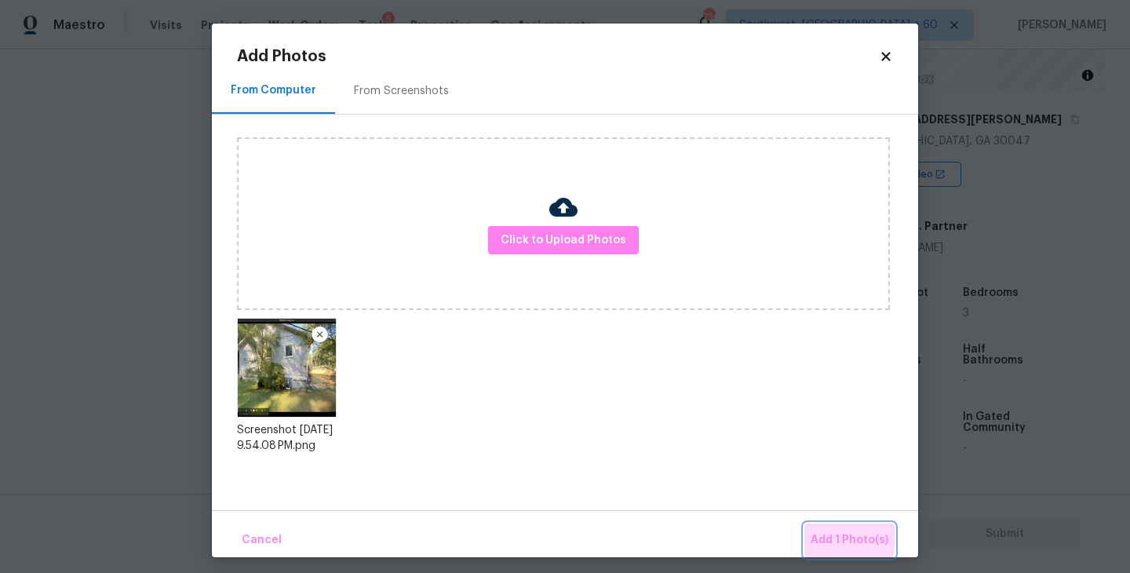
click at [823, 531] on span "Add 1 Photo(s)" at bounding box center [850, 541] width 78 height 20
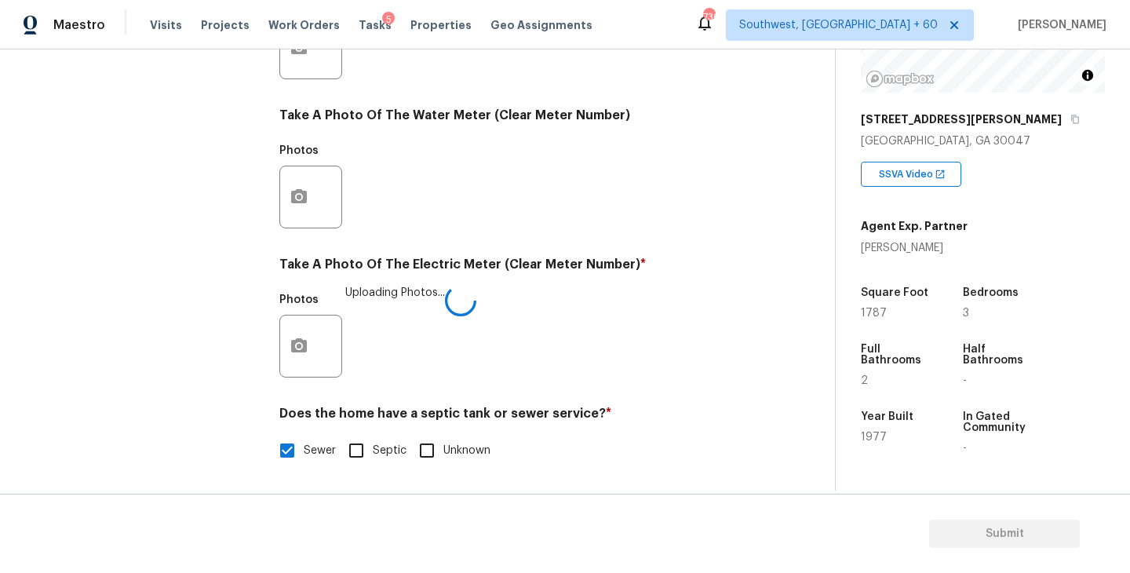
click at [643, 377] on div "Photos Uploading Photos..." at bounding box center [513, 336] width 468 height 102
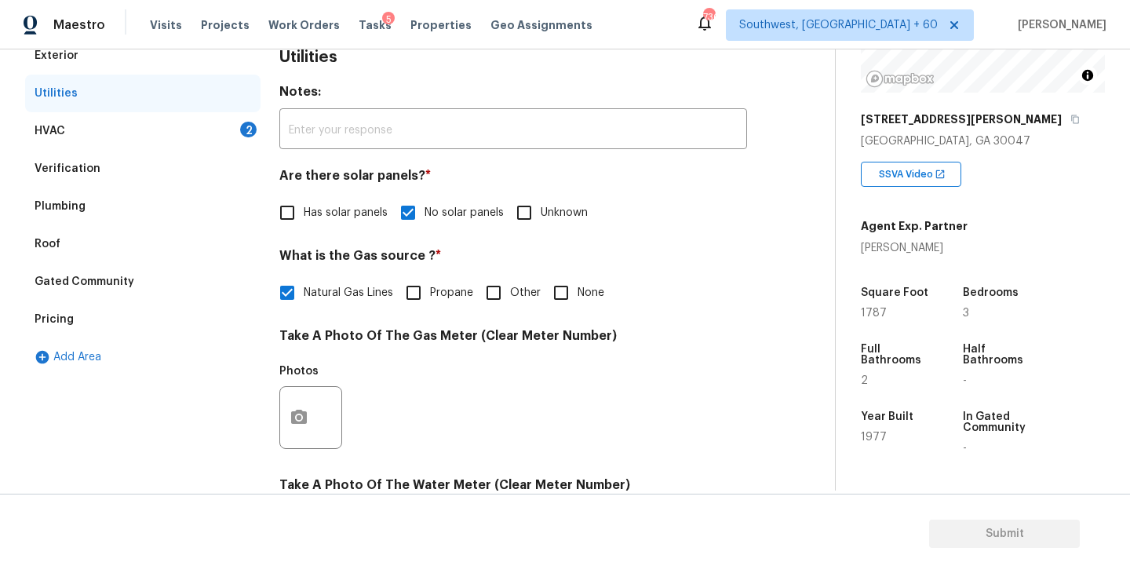
scroll to position [178, 0]
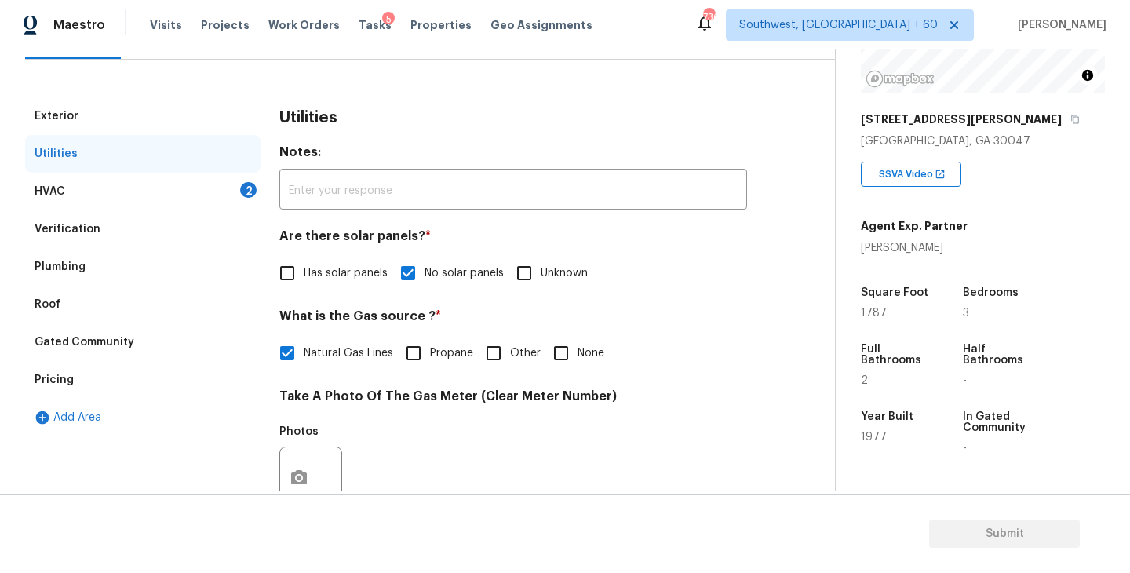
click at [191, 178] on div "HVAC 2" at bounding box center [142, 192] width 235 height 38
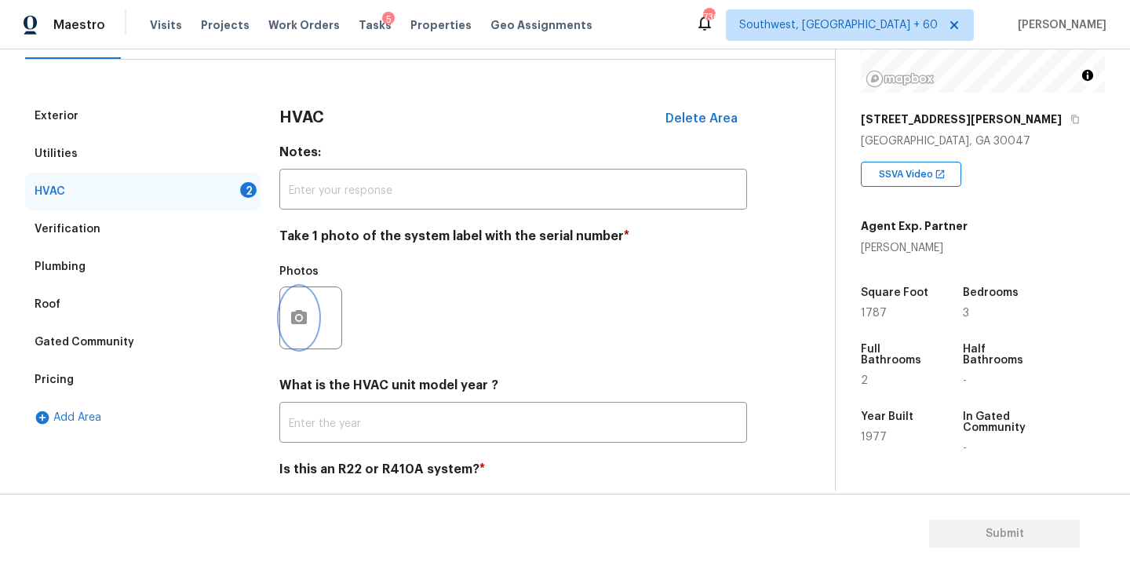
click at [301, 312] on icon "button" at bounding box center [299, 317] width 16 height 14
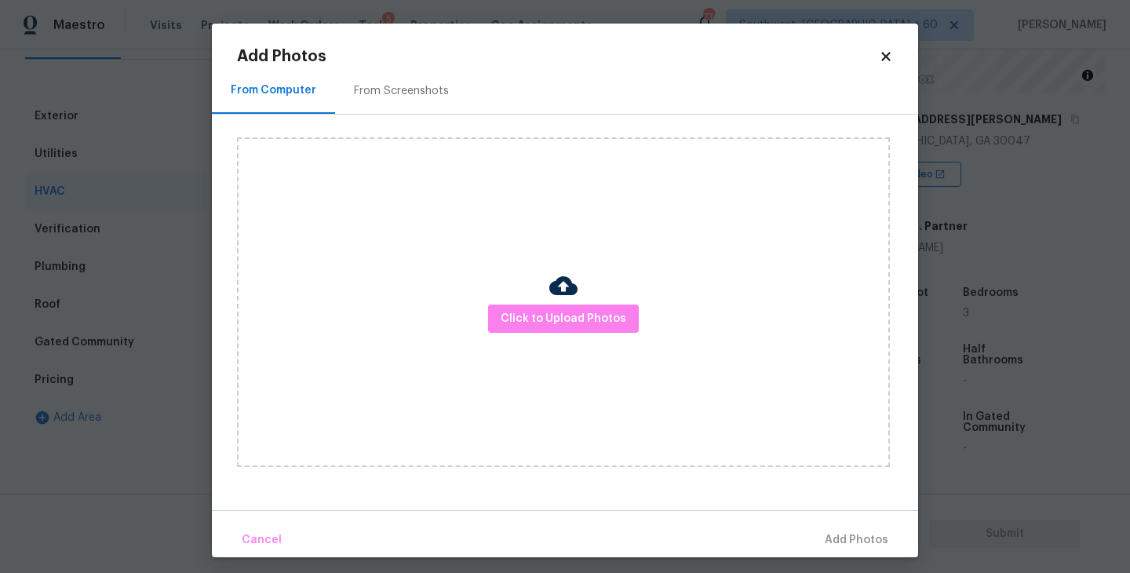
click at [572, 290] on img at bounding box center [563, 286] width 28 height 28
click at [565, 309] on span "Click to Upload Photos" at bounding box center [564, 319] width 126 height 20
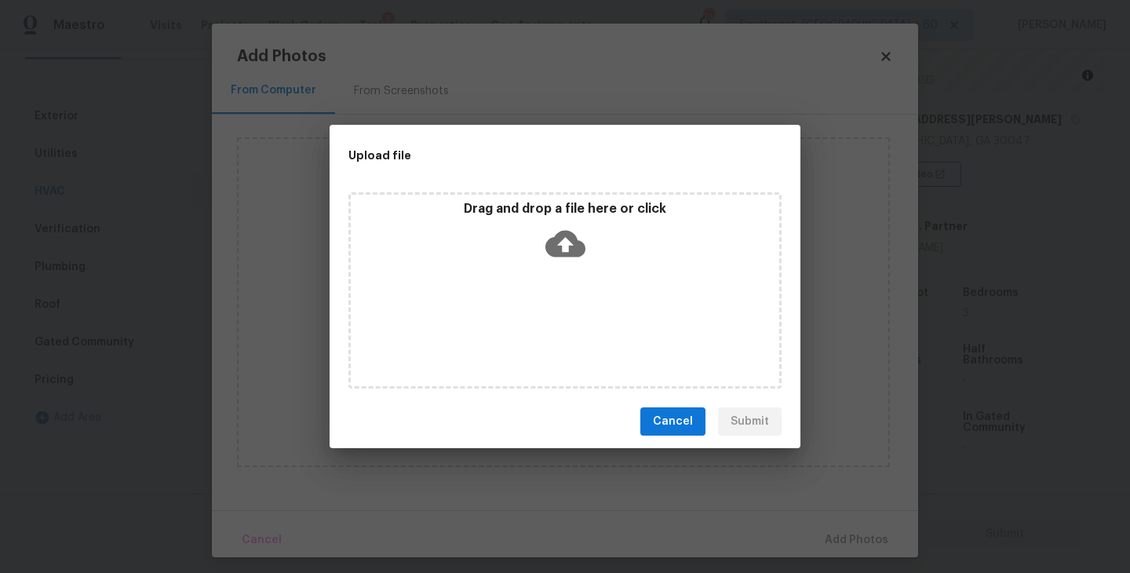
click at [573, 278] on div "Drag and drop a file here or click" at bounding box center [565, 290] width 433 height 196
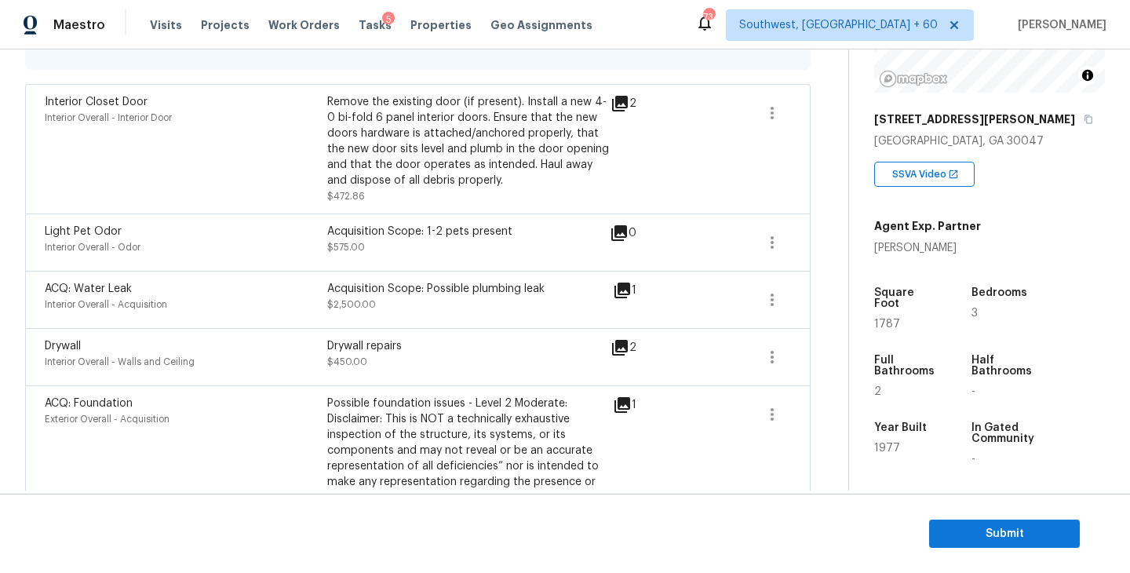
scroll to position [217, 0]
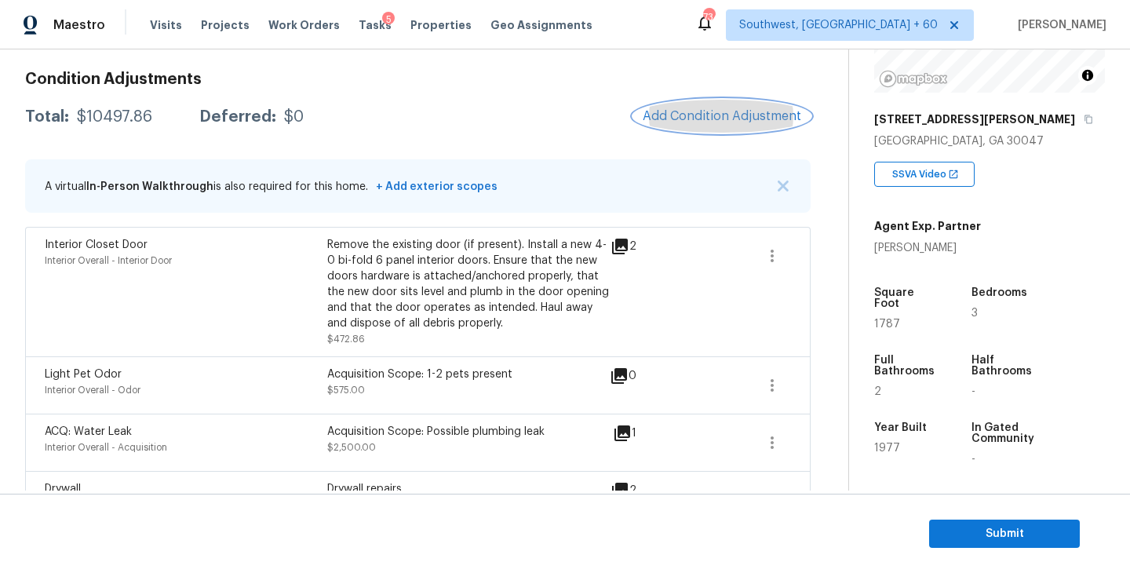
click at [690, 112] on span "Add Condition Adjustment" at bounding box center [722, 116] width 159 height 14
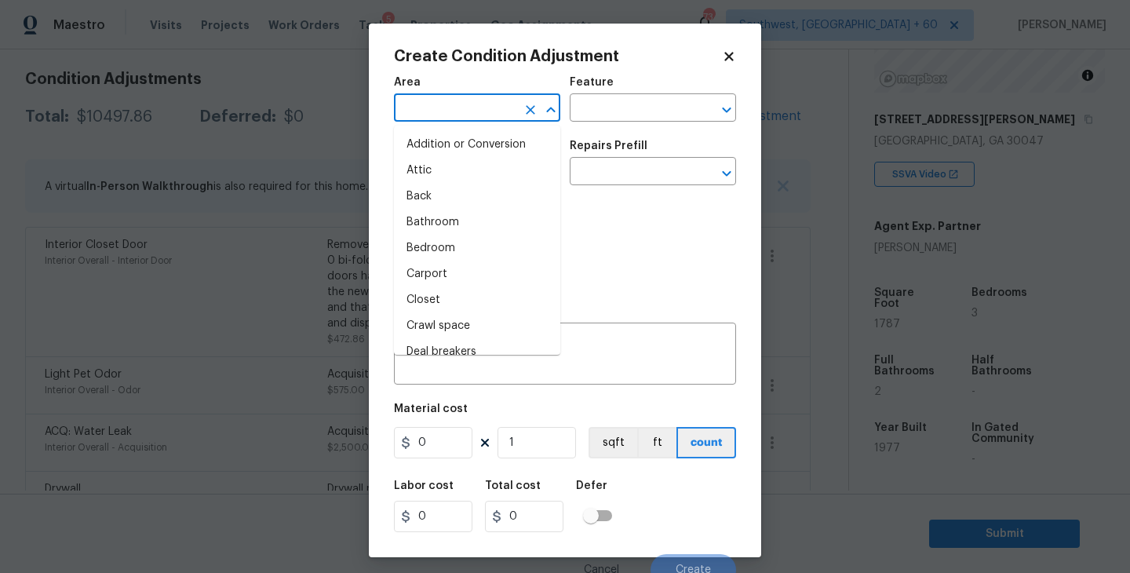
click at [456, 103] on input "text" at bounding box center [455, 109] width 122 height 24
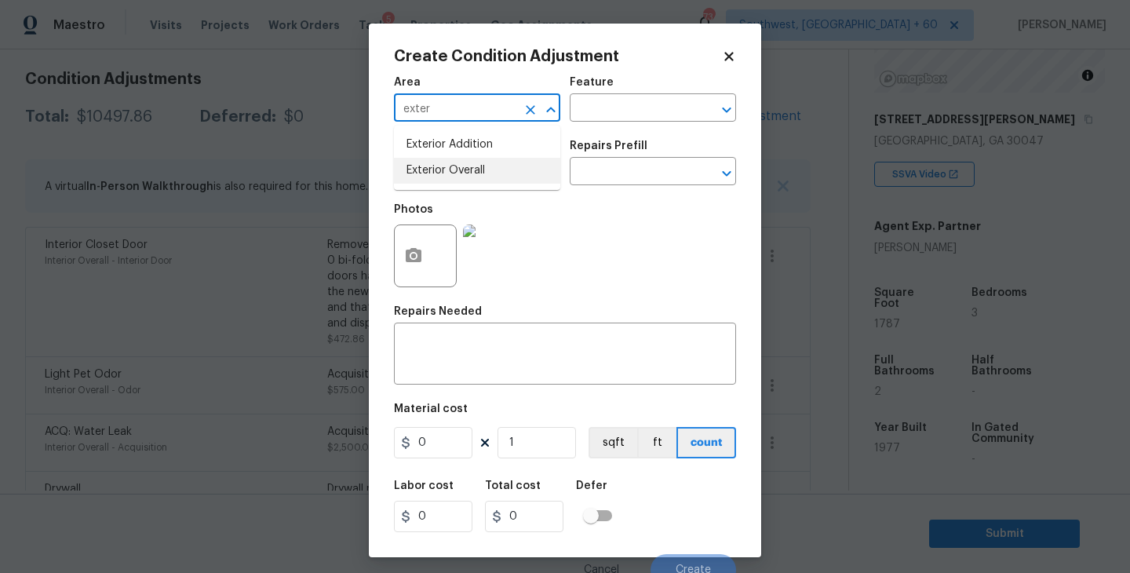
click at [473, 172] on li "Exterior Overall" at bounding box center [477, 171] width 166 height 26
type input "Exterior Overall"
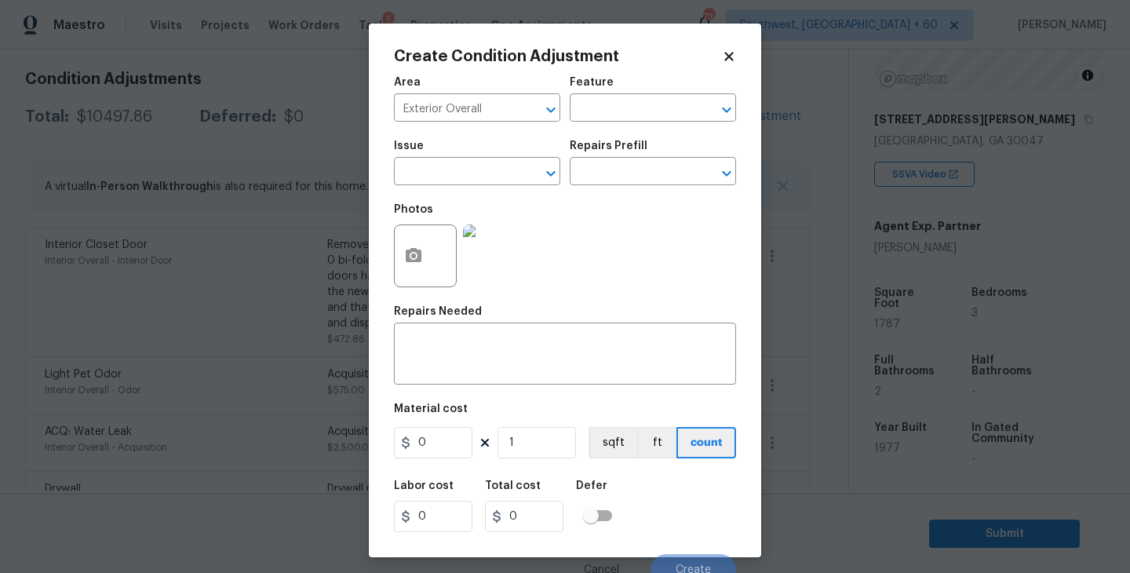
click at [568, 132] on div "Issue ​ Repairs Prefill ​" at bounding box center [565, 163] width 342 height 64
click at [600, 117] on input "text" at bounding box center [631, 109] width 122 height 24
click at [597, 162] on div "Other" at bounding box center [653, 151] width 166 height 38
click at [596, 176] on li "Siding" at bounding box center [653, 183] width 166 height 26
click at [513, 180] on div "​" at bounding box center [477, 173] width 166 height 24
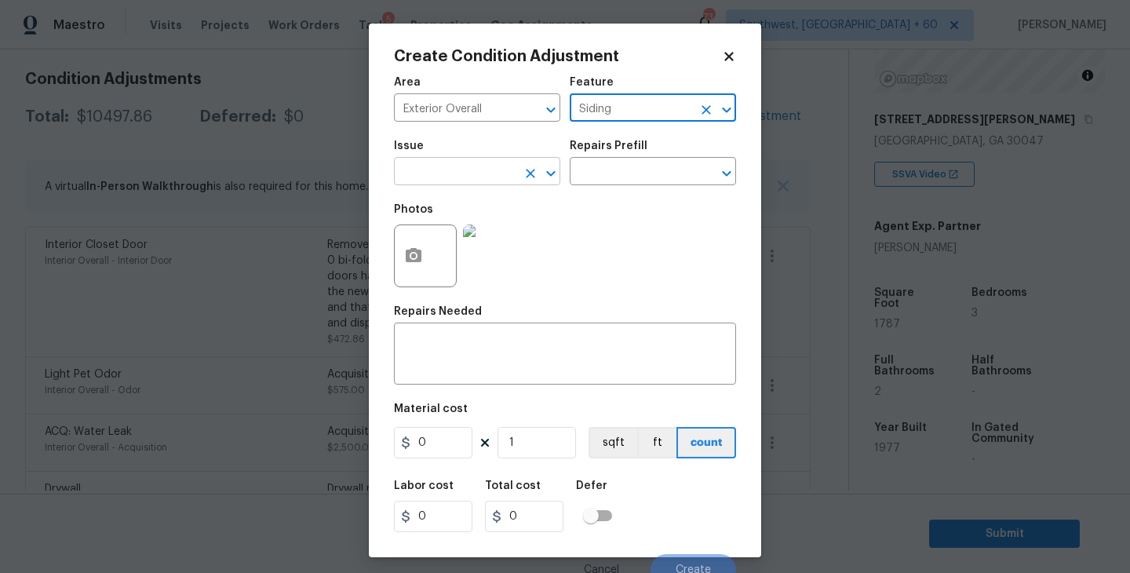
type input "Siding"
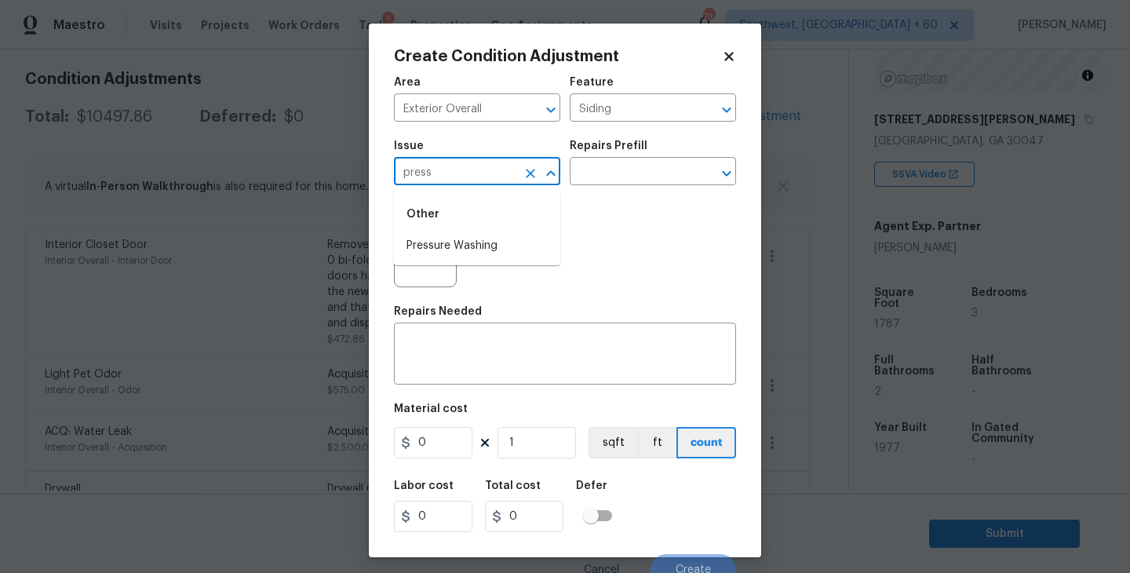
click at [501, 244] on li "Pressure Washing" at bounding box center [477, 246] width 166 height 26
type input "Pressure Washing"
click at [603, 195] on div "Photos" at bounding box center [565, 246] width 342 height 102
click at [652, 170] on input "text" at bounding box center [631, 173] width 122 height 24
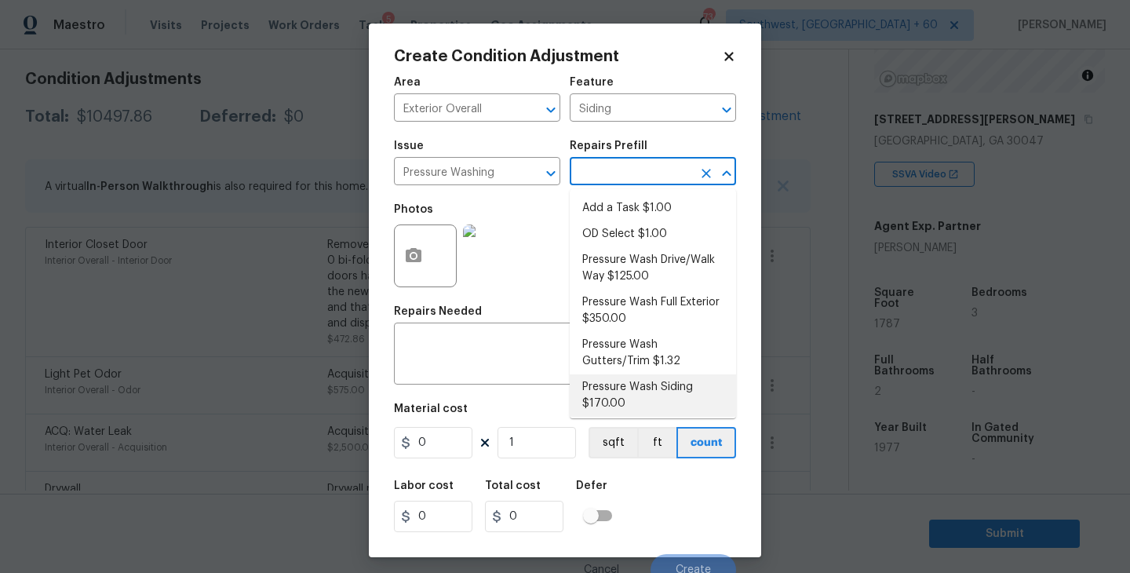
click at [619, 400] on li "Pressure Wash Siding $170.00" at bounding box center [653, 395] width 166 height 42
type textarea "Protect areas as needed for pressure washing. Pressure wash the siding on the h…"
type input "170"
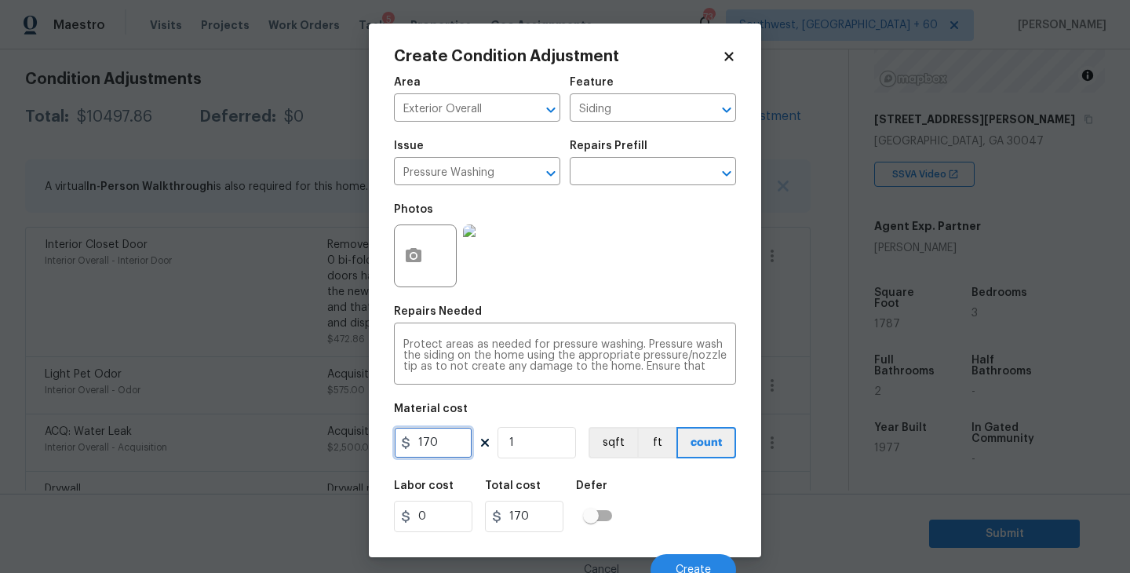
drag, startPoint x: 445, startPoint y: 450, endPoint x: 299, endPoint y: 455, distance: 146.1
click at [299, 455] on div "Create Condition Adjustment Area Exterior Overall ​ Feature Siding ​ Issue Pres…" at bounding box center [565, 286] width 1130 height 573
type input "200"
click at [425, 257] on button "button" at bounding box center [414, 255] width 38 height 61
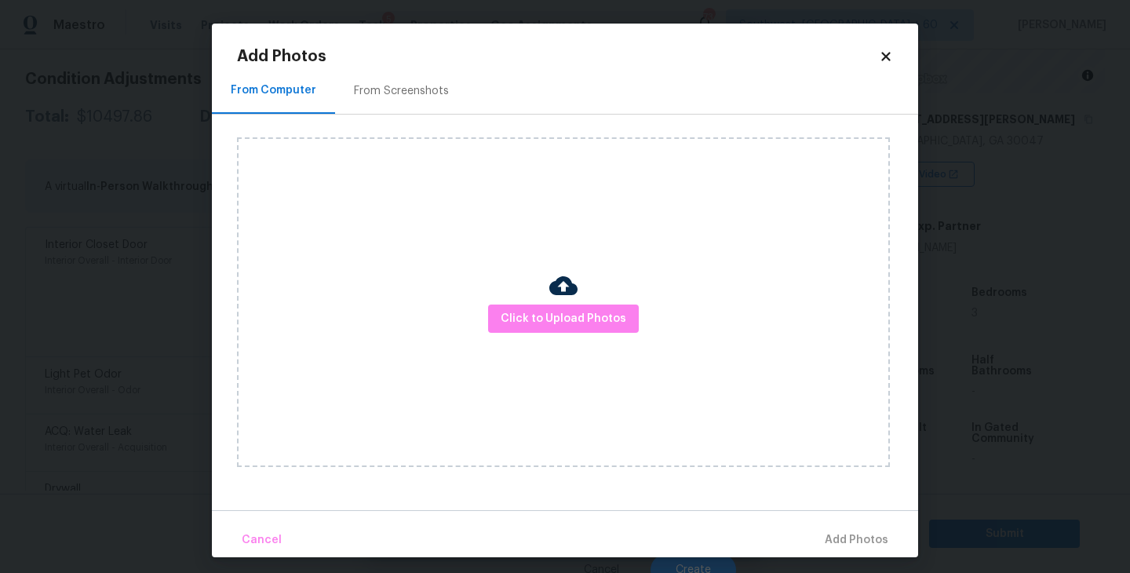
click at [524, 299] on div "Click to Upload Photos" at bounding box center [563, 302] width 653 height 330
click at [547, 310] on span "Click to Upload Photos" at bounding box center [564, 319] width 126 height 20
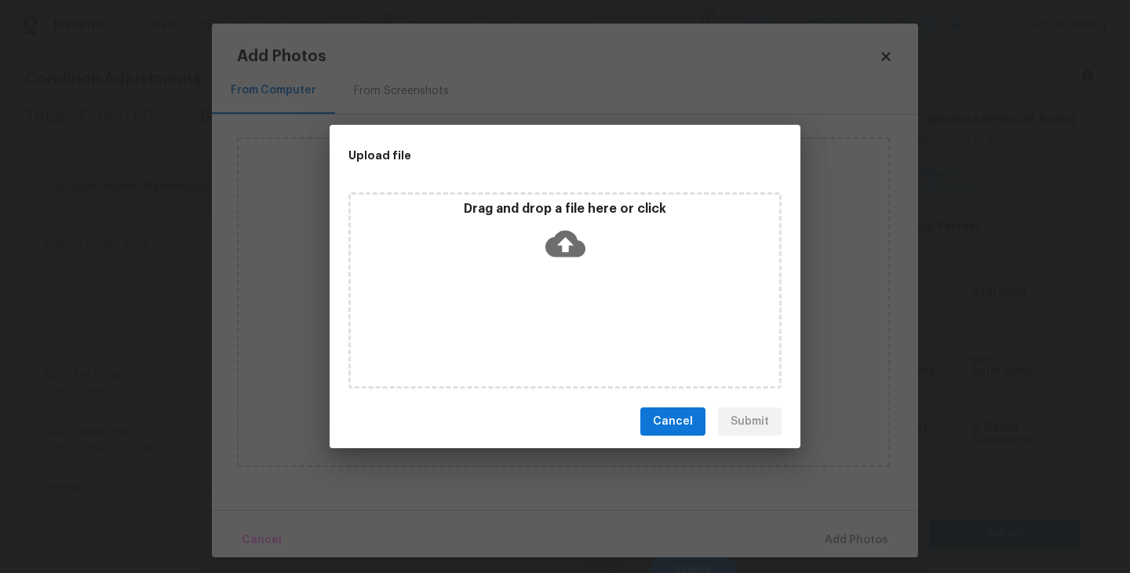
click at [560, 268] on div "Drag and drop a file here or click" at bounding box center [565, 290] width 433 height 196
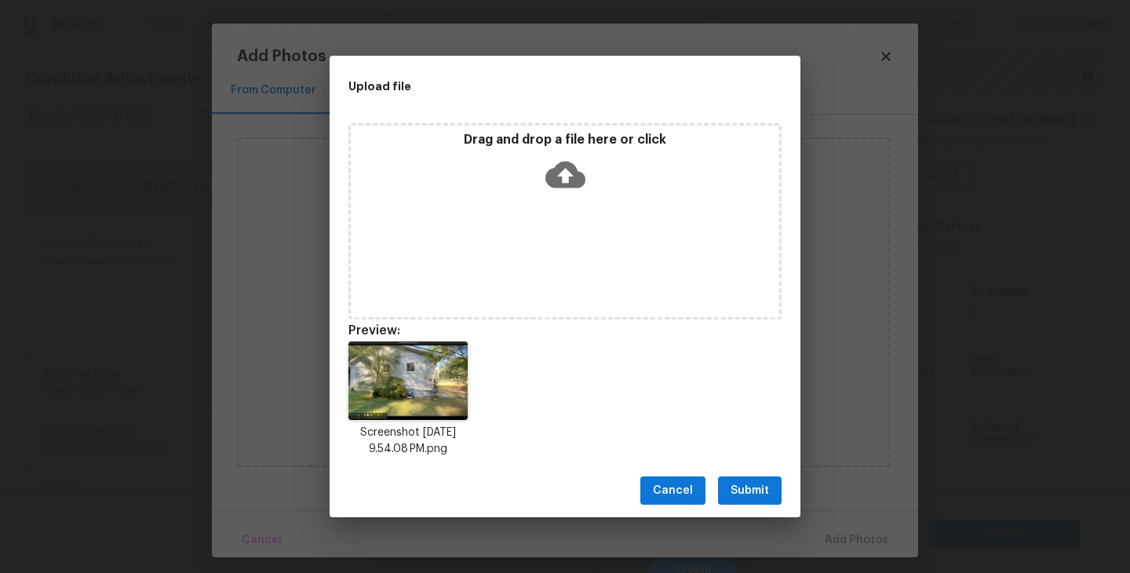
click at [765, 480] on button "Submit" at bounding box center [750, 490] width 64 height 29
click at [765, 480] on div "Upload file Drag and drop a file here or click Preview: Screenshot 2025-10-03 a…" at bounding box center [565, 286] width 1130 height 573
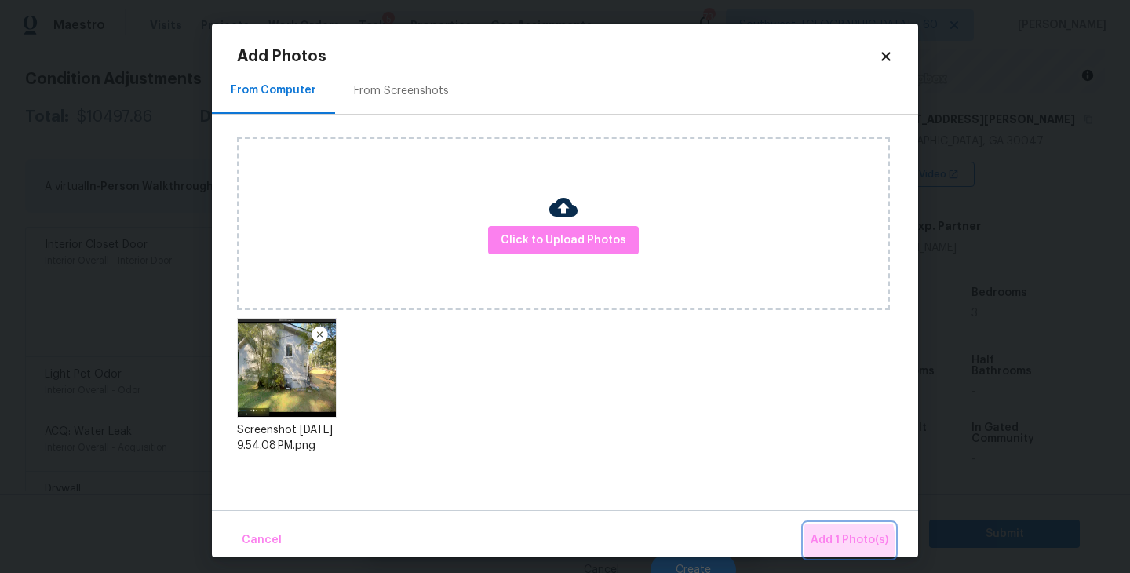
click at [819, 544] on span "Add 1 Photo(s)" at bounding box center [850, 541] width 78 height 20
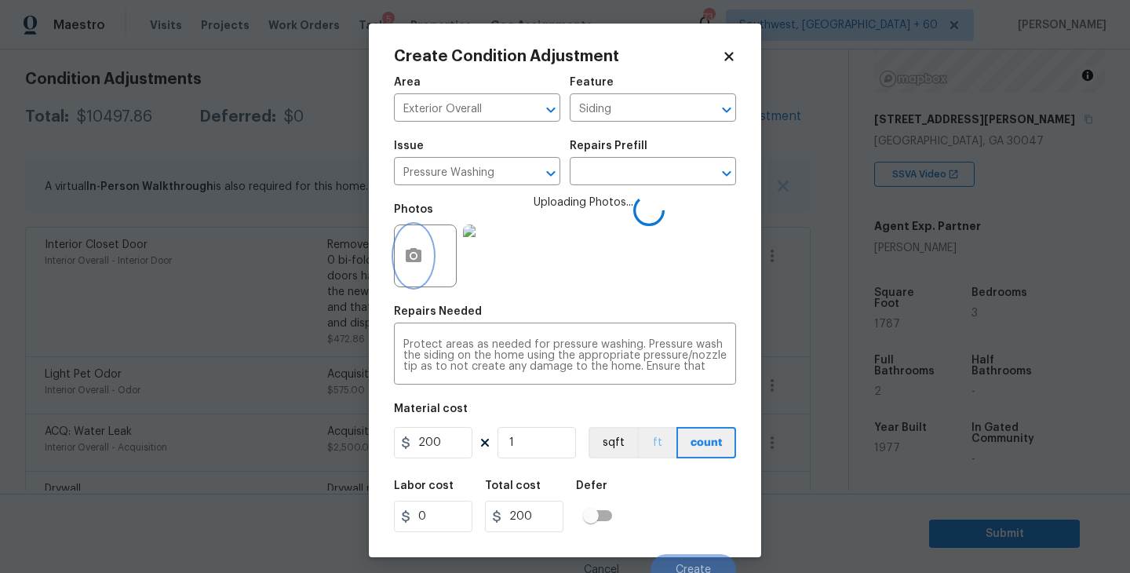
scroll to position [13, 0]
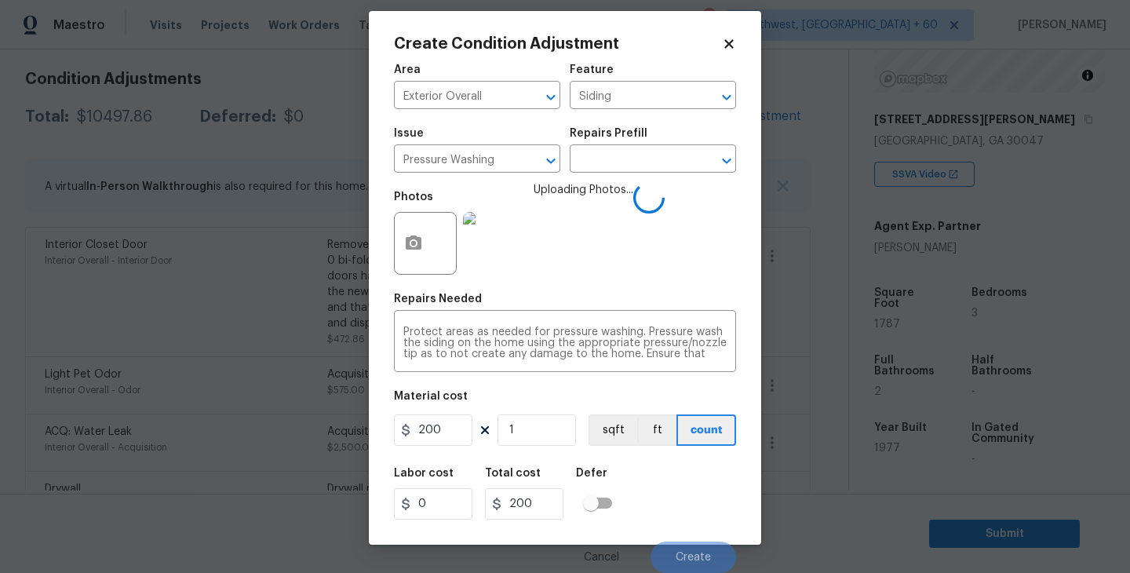
click at [693, 498] on div "Labor cost 0 Total cost 200 Defer" at bounding box center [565, 493] width 342 height 71
click at [680, 542] on button "Create" at bounding box center [694, 557] width 86 height 31
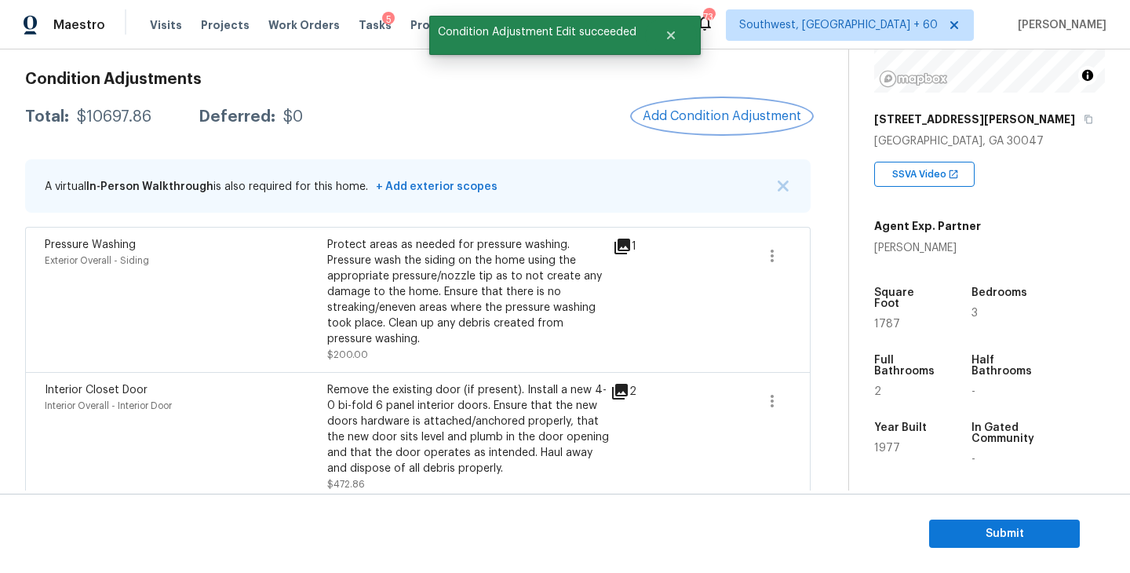
scroll to position [0, 0]
click at [699, 129] on button "Add Condition Adjustment" at bounding box center [721, 116] width 177 height 33
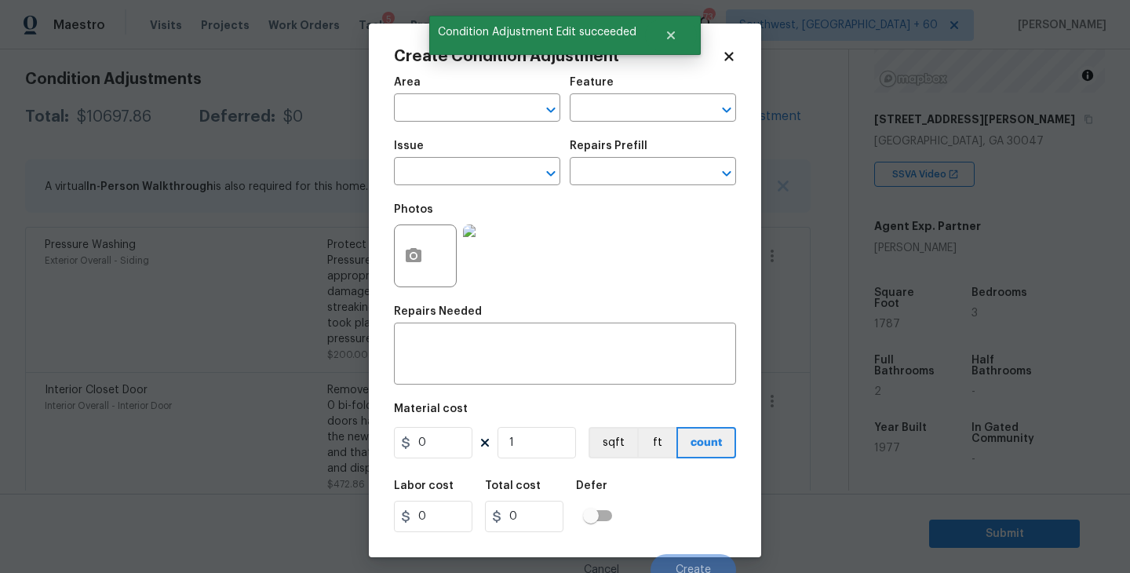
click at [433, 126] on span "Area ​" at bounding box center [477, 100] width 166 height 64
click at [457, 119] on input "text" at bounding box center [455, 109] width 122 height 24
click at [460, 166] on li "Exterior Overall" at bounding box center [477, 171] width 166 height 26
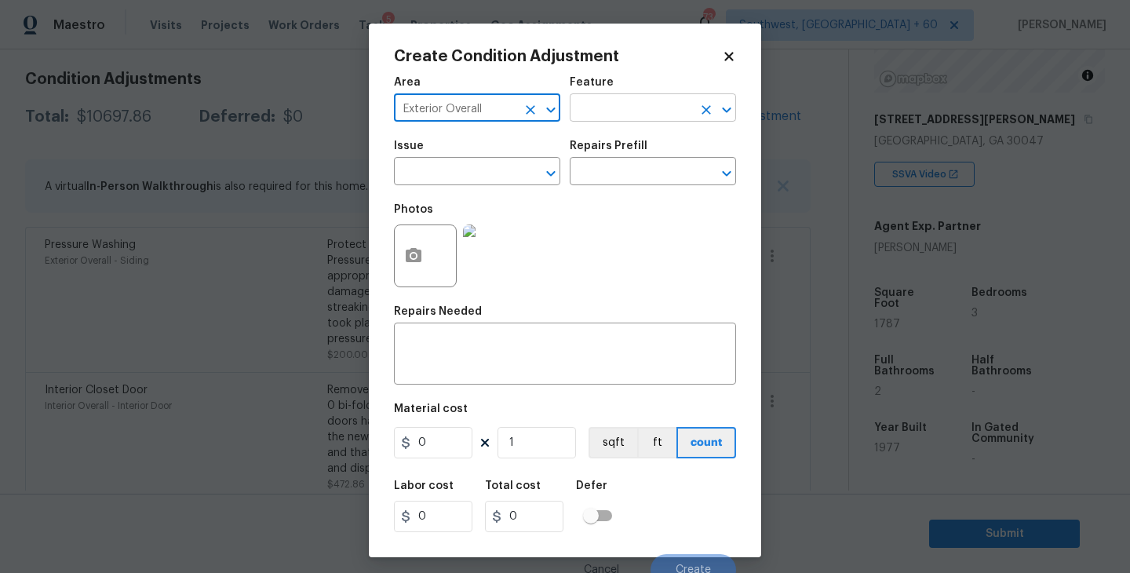
type input "Exterior Overall"
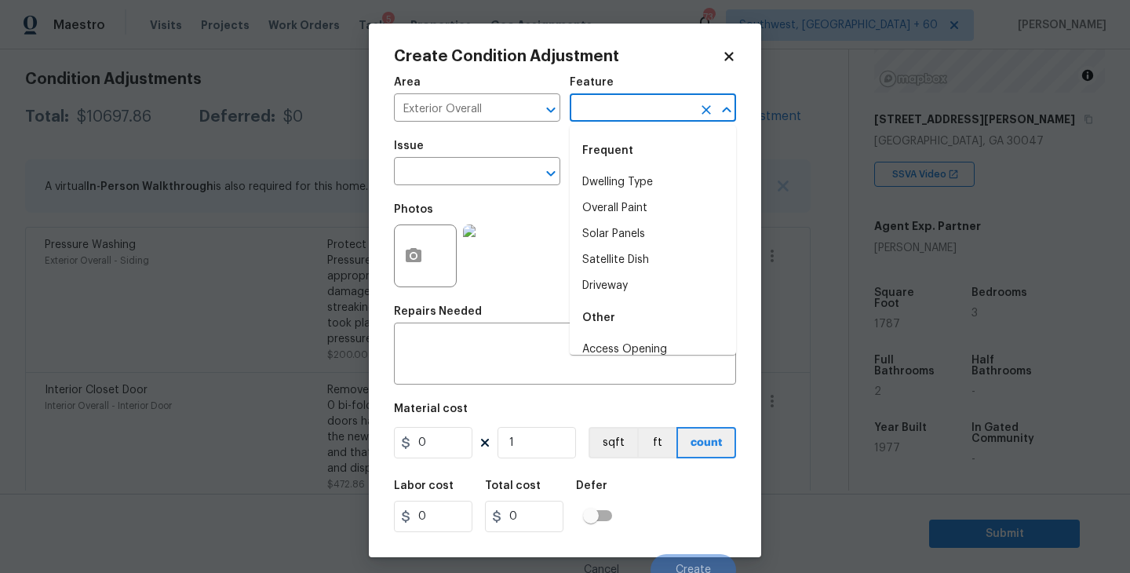
click at [618, 121] on input "text" at bounding box center [631, 109] width 122 height 24
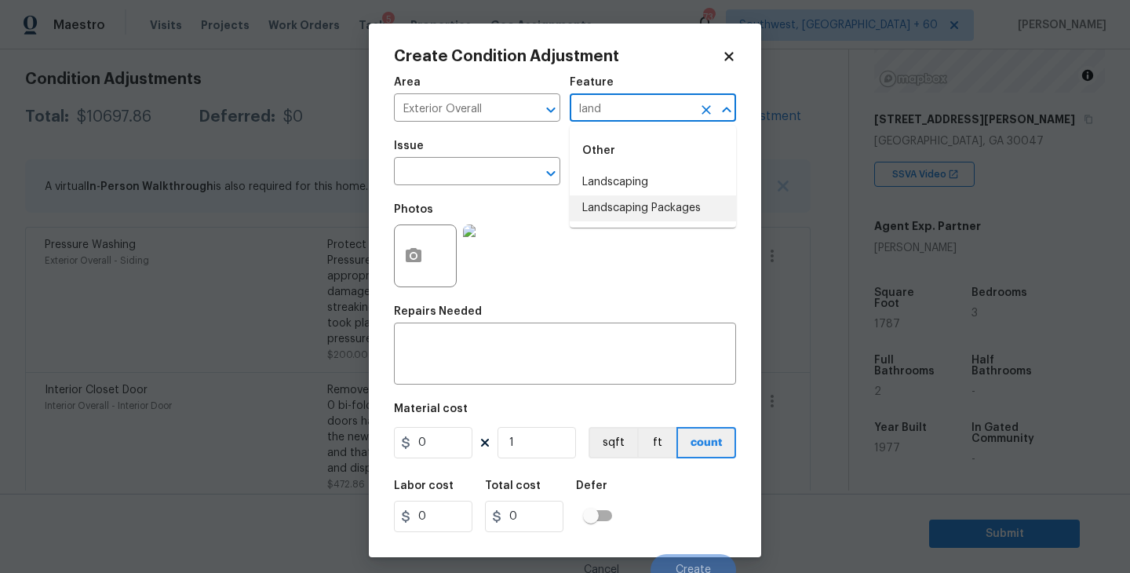
click at [623, 207] on li "Landscaping Packages" at bounding box center [653, 208] width 166 height 26
type input "Landscaping Packages"
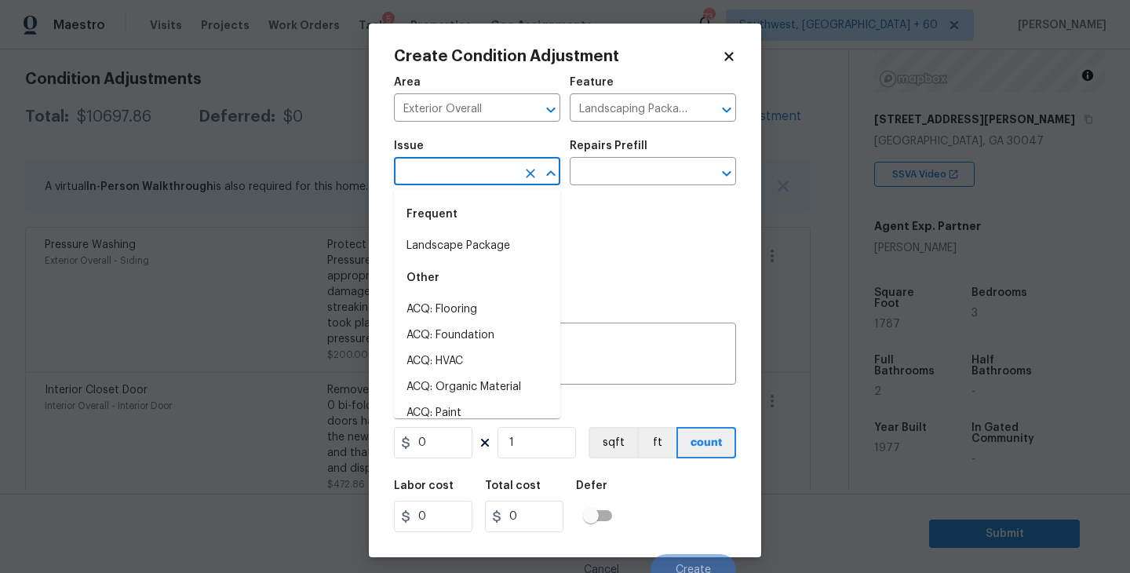
click at [490, 178] on input "text" at bounding box center [455, 173] width 122 height 24
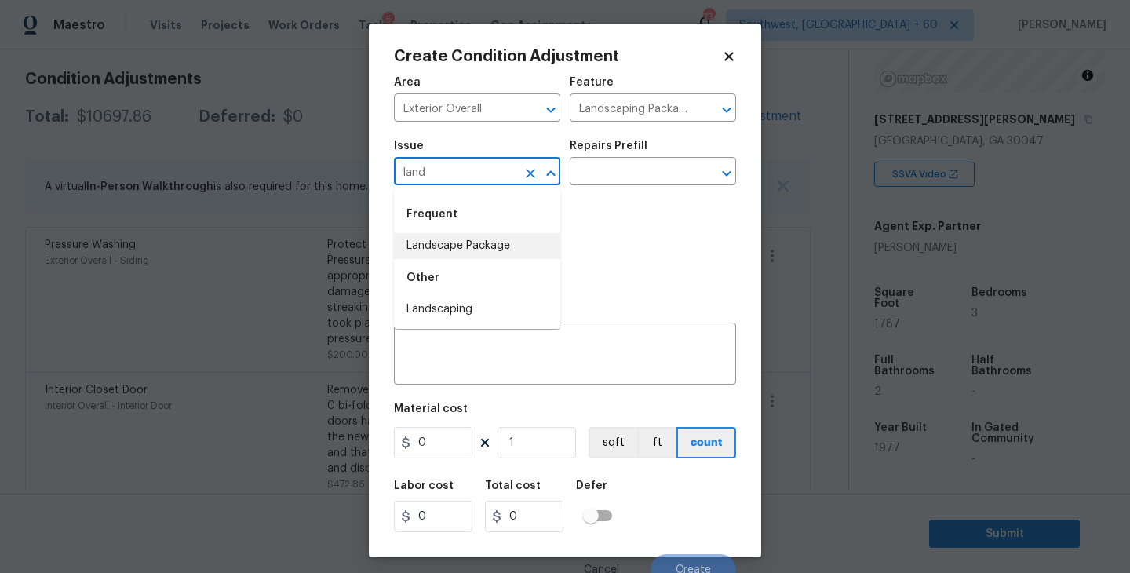
click at [491, 239] on li "Landscape Package" at bounding box center [477, 246] width 166 height 26
type input "Landscape Package"
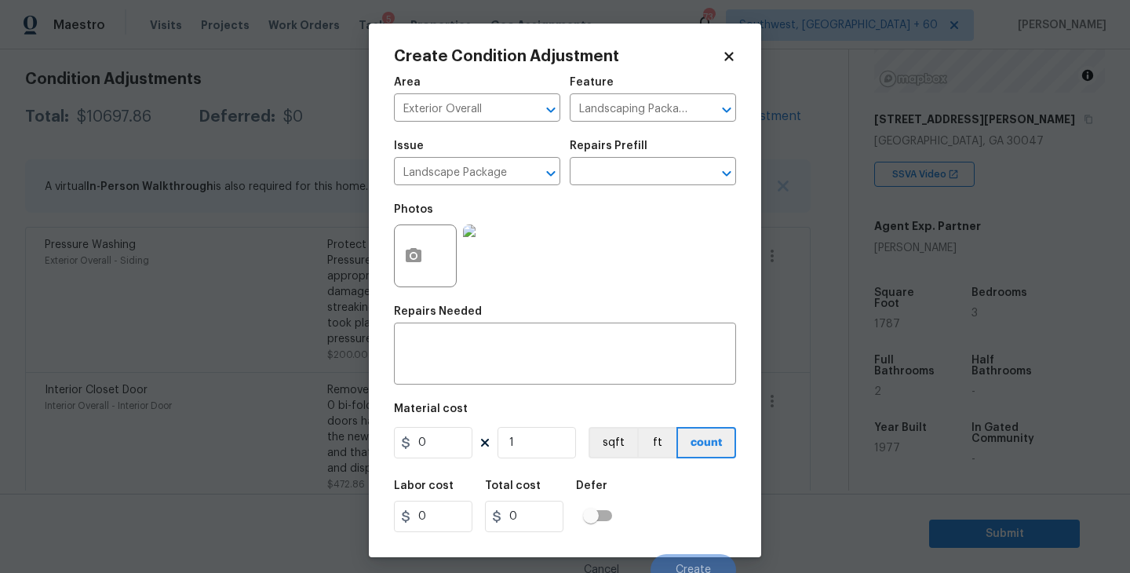
click at [608, 188] on div "Issue Landscape Package ​ Repairs Prefill ​" at bounding box center [565, 163] width 342 height 64
click at [641, 173] on input "text" at bounding box center [631, 173] width 122 height 24
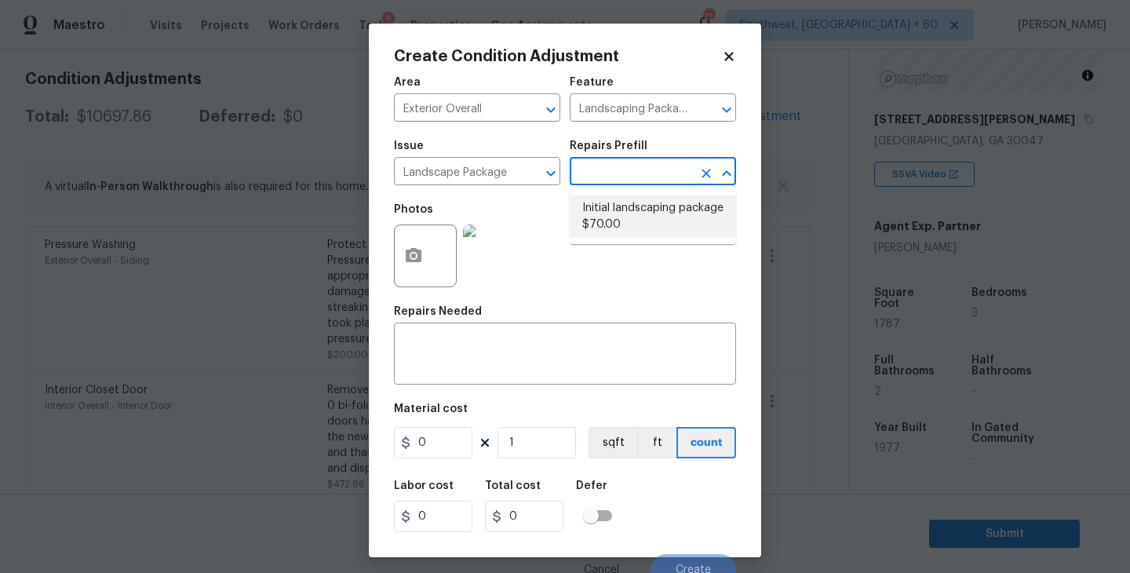
click at [635, 203] on li "Initial landscaping package $70.00" at bounding box center [653, 216] width 166 height 42
type input "Home Readiness Packages"
type textarea "Mowing of grass up to 6" in height. Mow, edge along driveways & sidewalks, trim…"
type input "70"
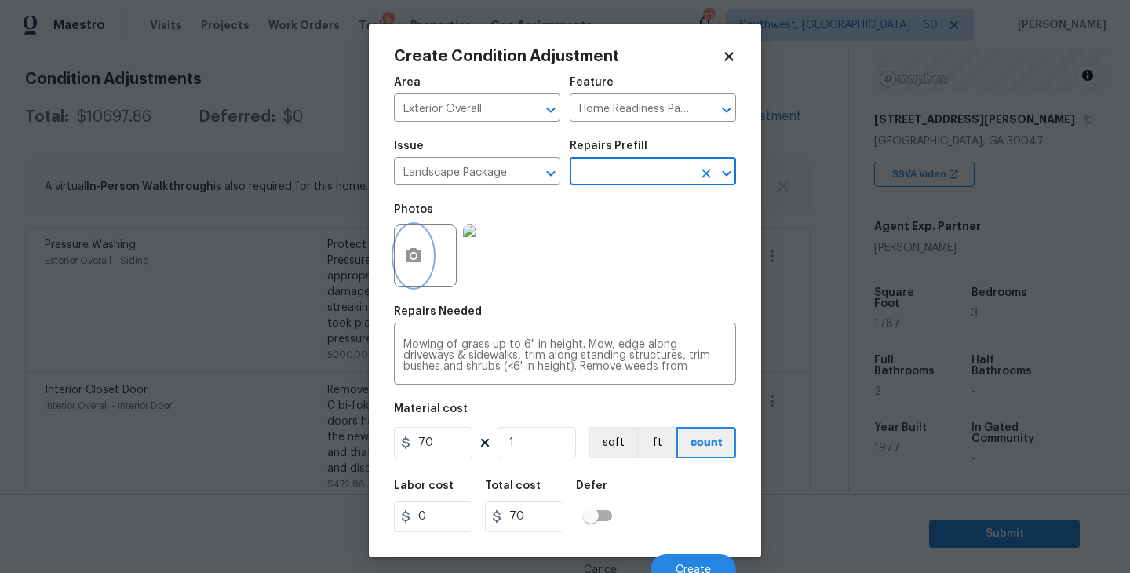
click at [416, 243] on button "button" at bounding box center [414, 255] width 38 height 61
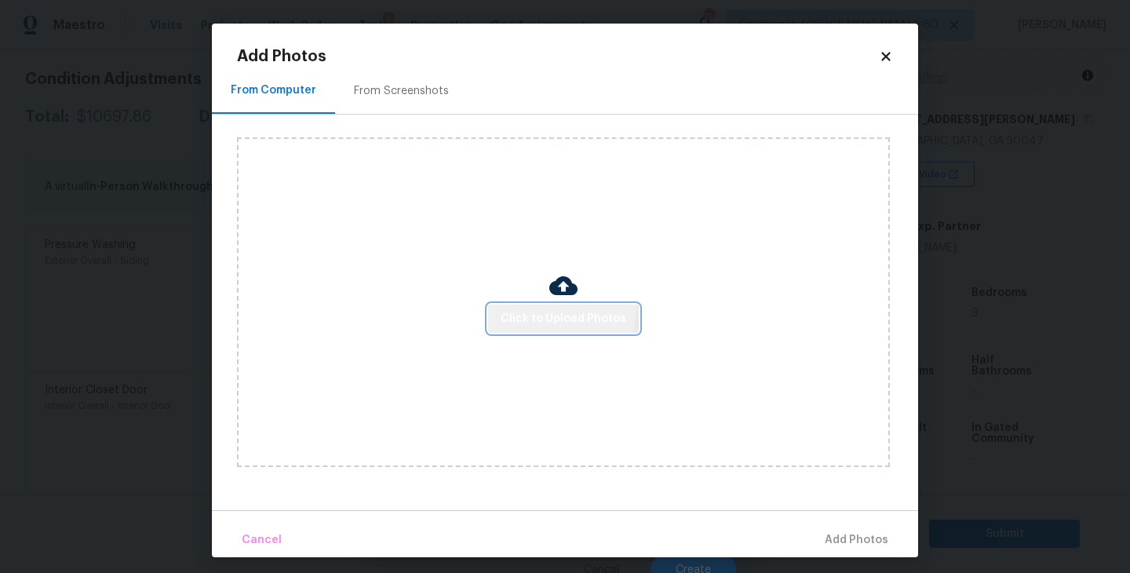
click at [536, 307] on button "Click to Upload Photos" at bounding box center [563, 319] width 151 height 29
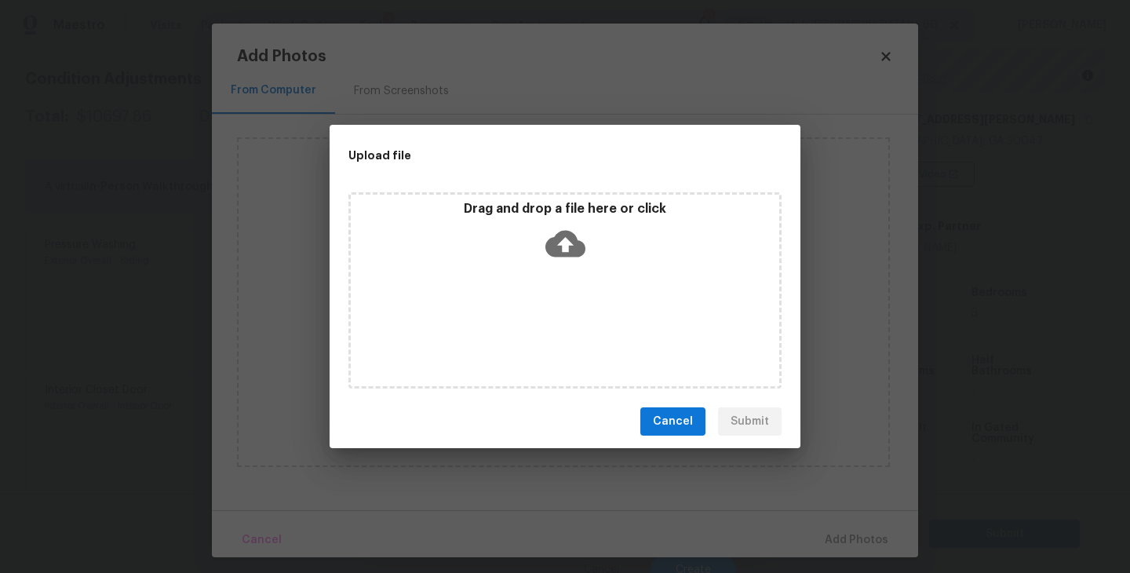
click at [550, 274] on div "Drag and drop a file here or click" at bounding box center [565, 290] width 433 height 196
